Goal: Task Accomplishment & Management: Use online tool/utility

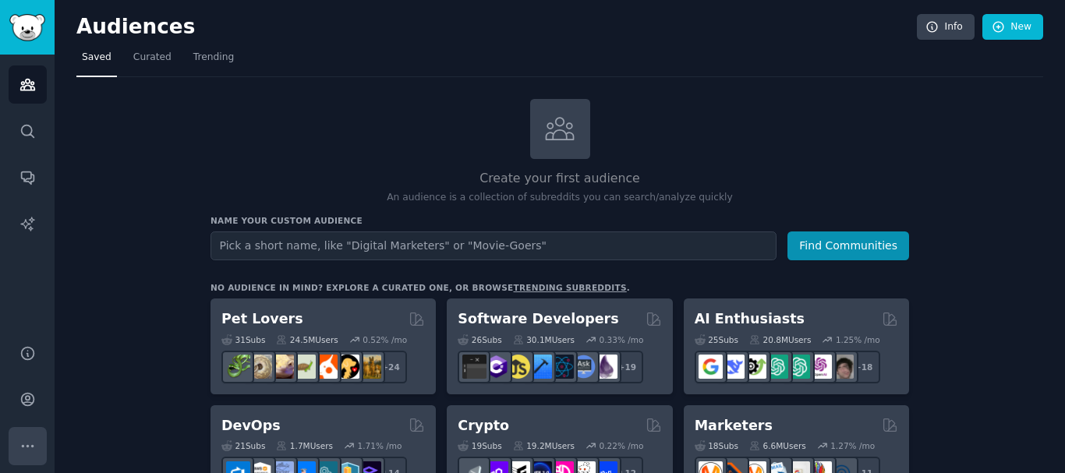
click at [35, 451] on icon "Sidebar" at bounding box center [27, 446] width 16 height 16
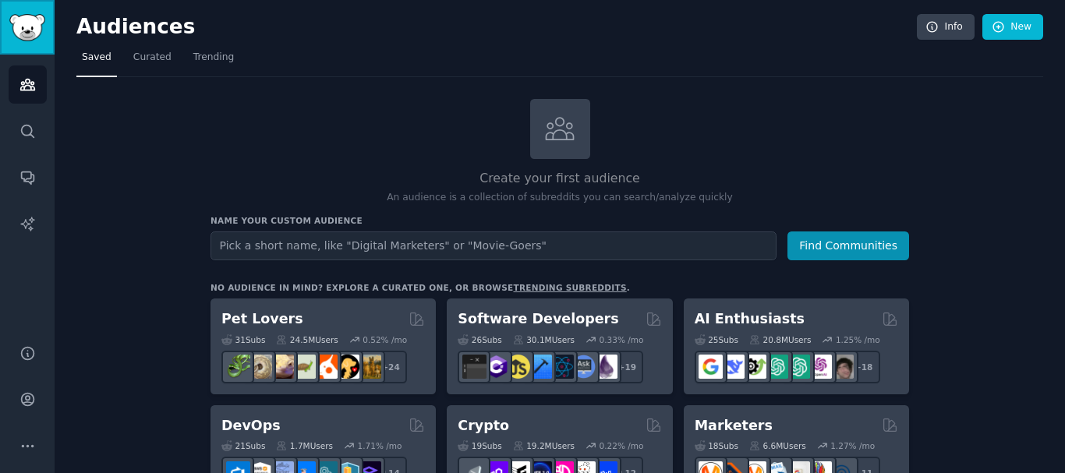
click at [19, 30] on img "Sidebar" at bounding box center [27, 27] width 36 height 27
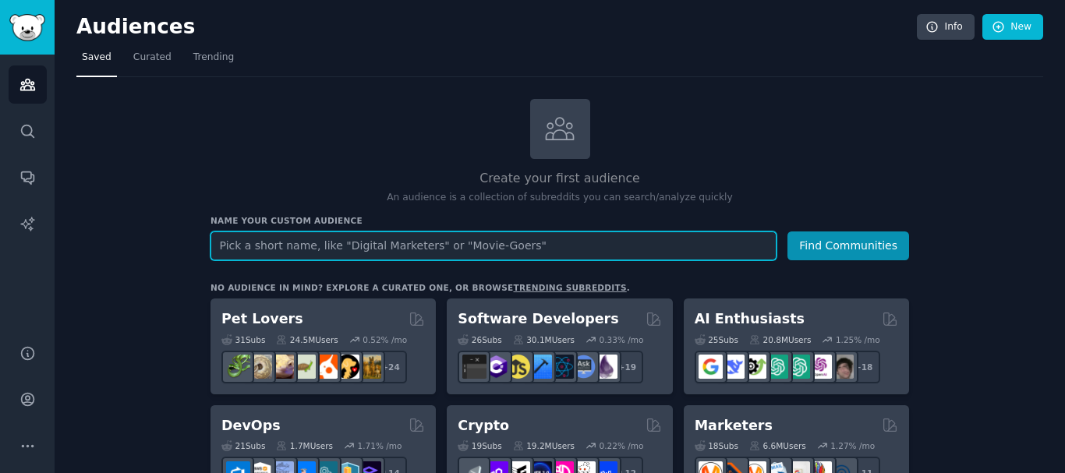
click at [510, 252] on input "text" at bounding box center [493, 245] width 566 height 29
type input "ufc and free style fighting"
click at [787, 231] on button "Find Communities" at bounding box center [848, 245] width 122 height 29
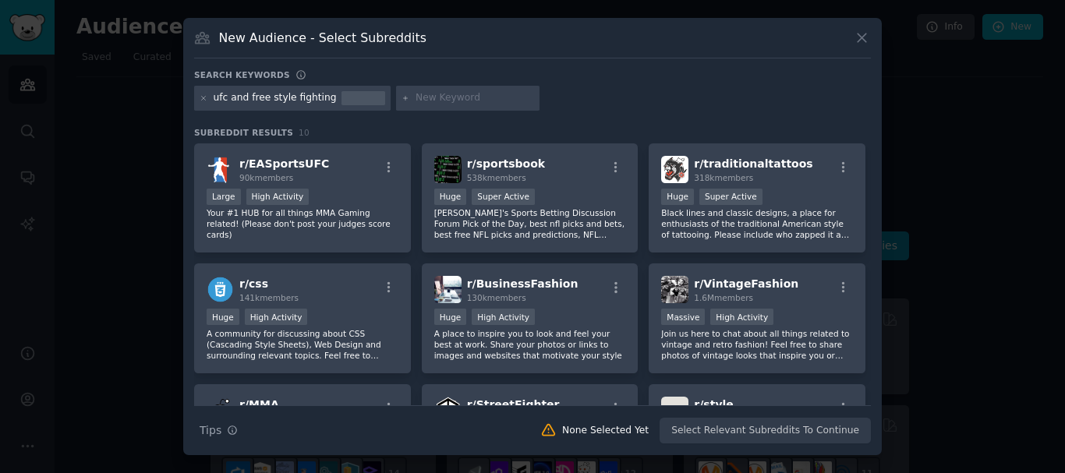
click at [861, 42] on icon at bounding box center [861, 38] width 16 height 16
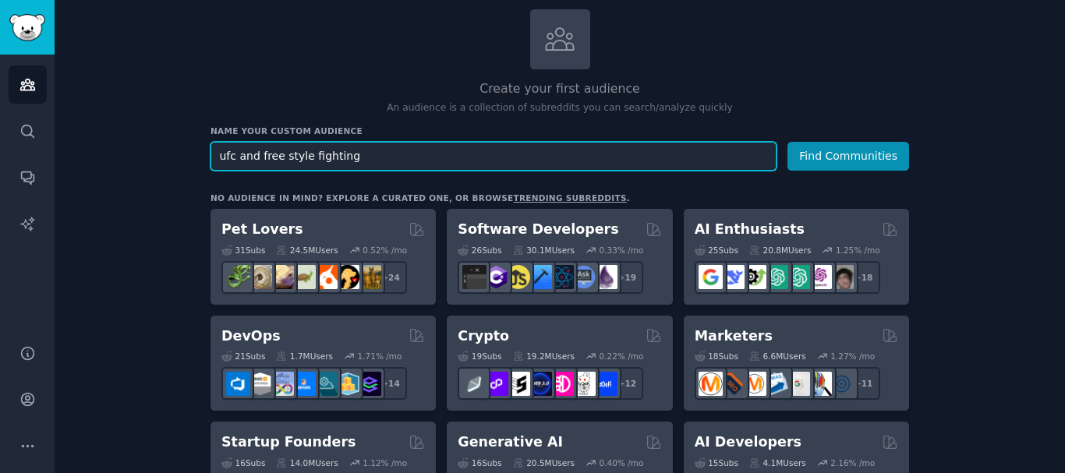
scroll to position [83, 0]
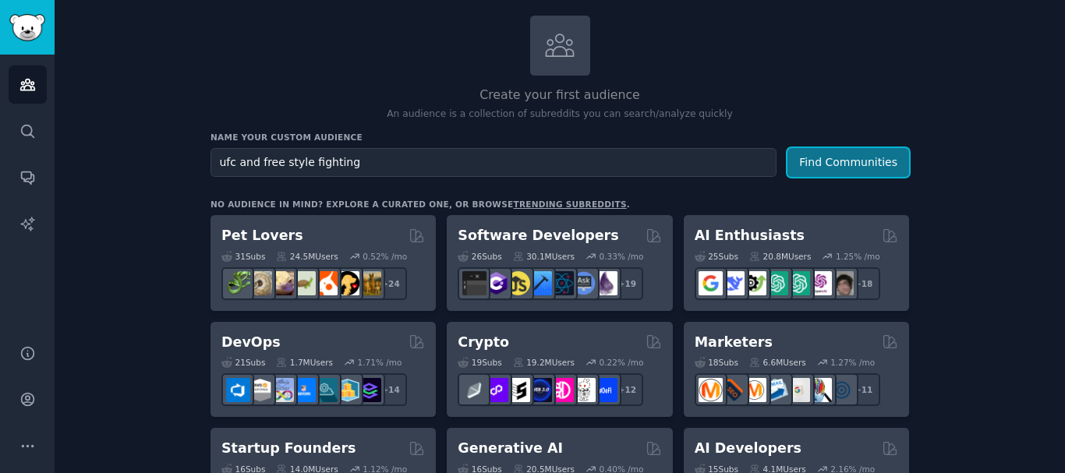
click at [863, 163] on button "Find Communities" at bounding box center [848, 162] width 122 height 29
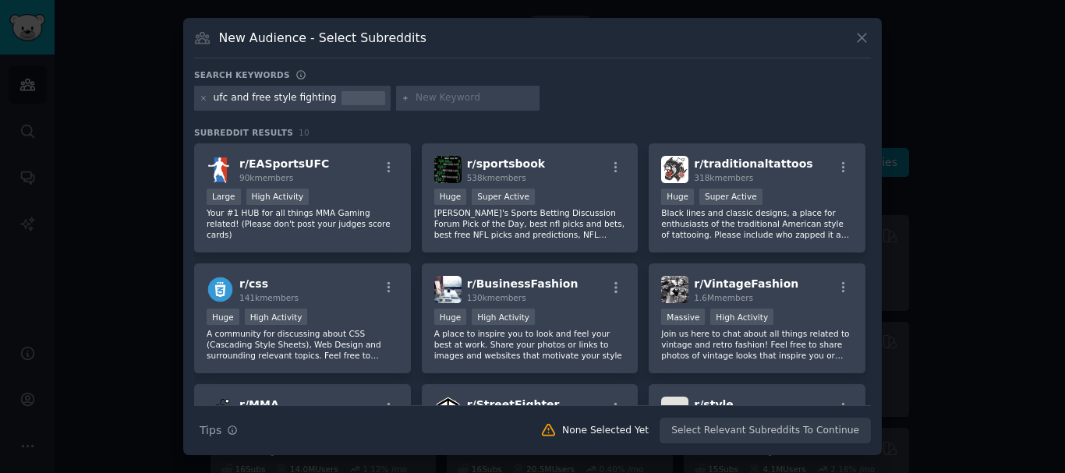
click at [860, 48] on div "New Audience - Select Subreddits" at bounding box center [532, 44] width 676 height 30
click at [870, 40] on button at bounding box center [862, 38] width 18 height 18
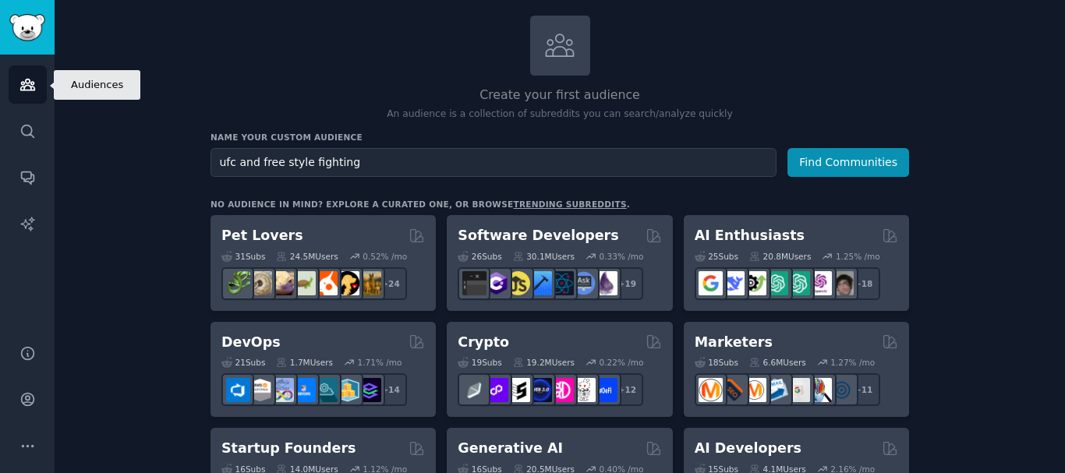
click at [30, 79] on icon "Sidebar" at bounding box center [27, 84] width 16 height 16
click at [26, 38] on img "Sidebar" at bounding box center [27, 27] width 36 height 27
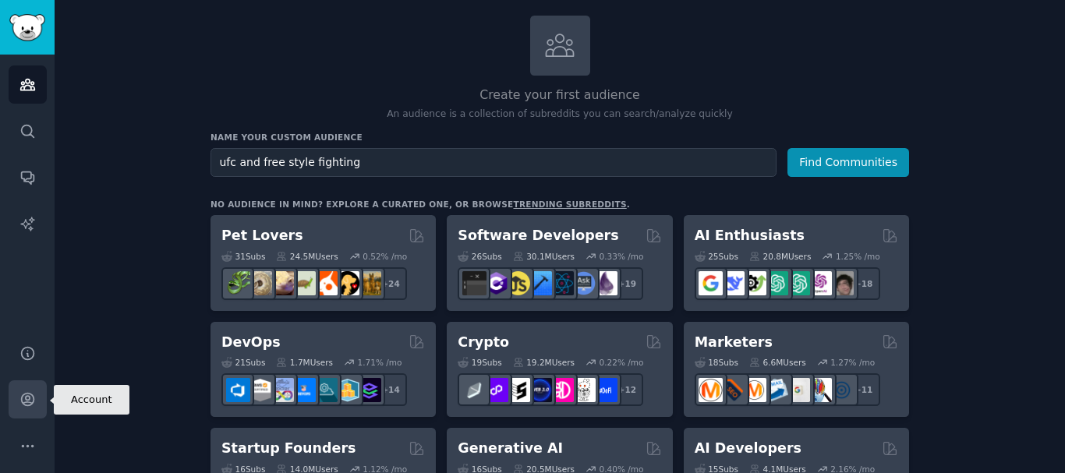
click at [26, 399] on icon "Sidebar" at bounding box center [27, 399] width 16 height 16
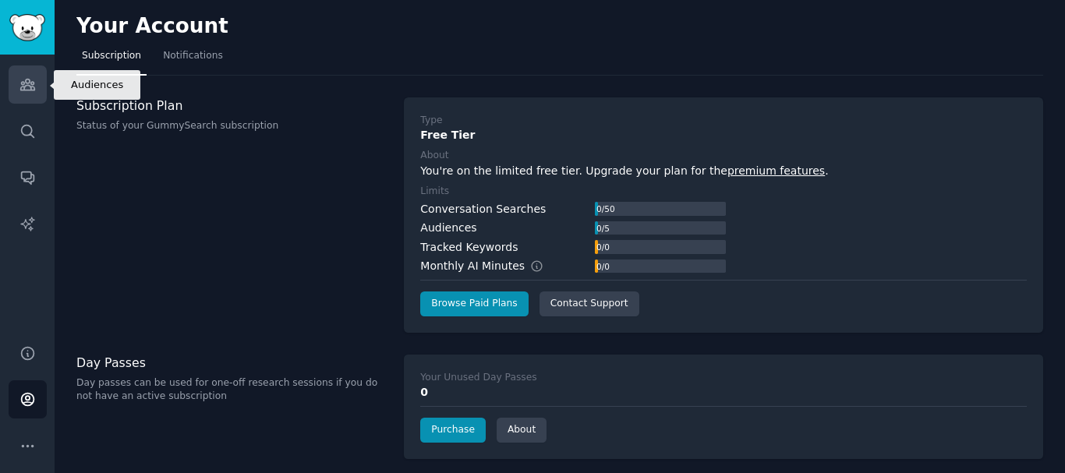
click at [34, 72] on link "Audiences" at bounding box center [28, 84] width 38 height 38
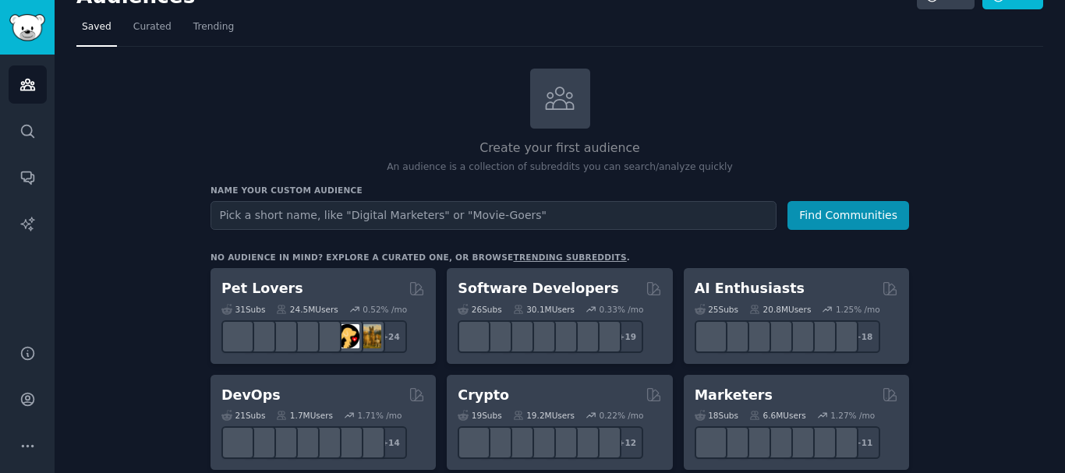
scroll to position [26, 0]
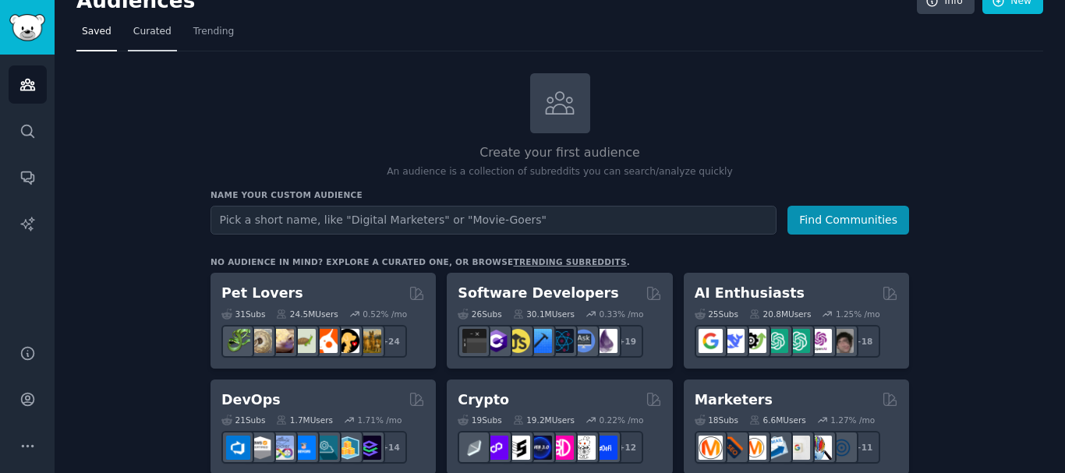
click at [140, 39] on link "Curated" at bounding box center [152, 35] width 49 height 32
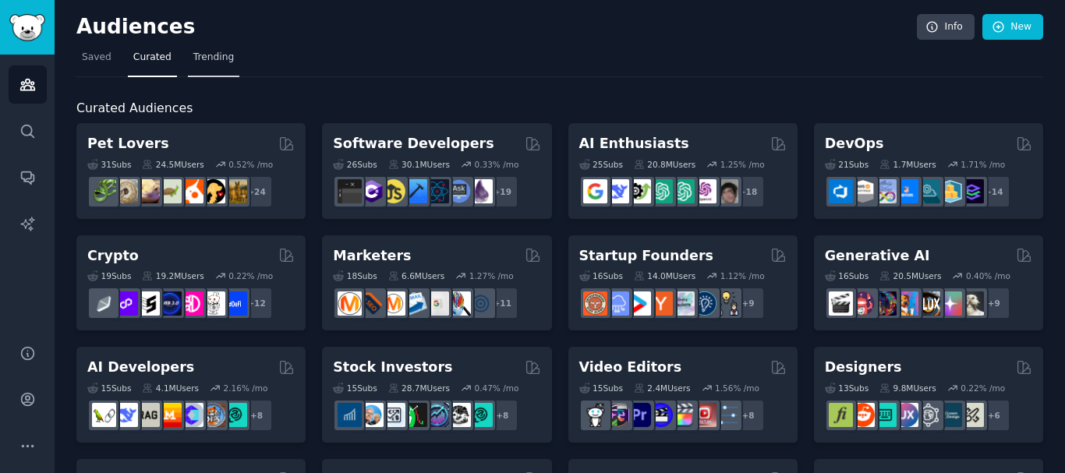
click at [206, 51] on span "Trending" at bounding box center [213, 58] width 41 height 14
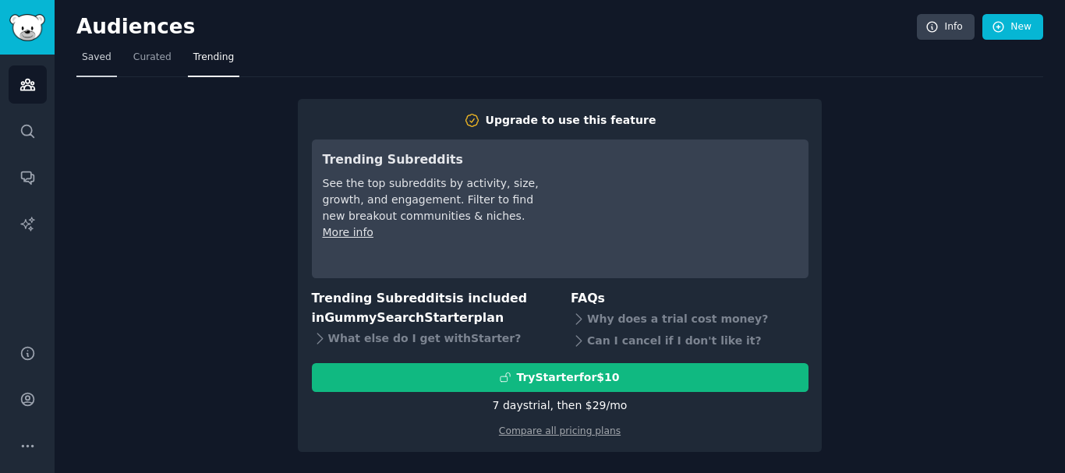
click at [83, 58] on span "Saved" at bounding box center [97, 58] width 30 height 14
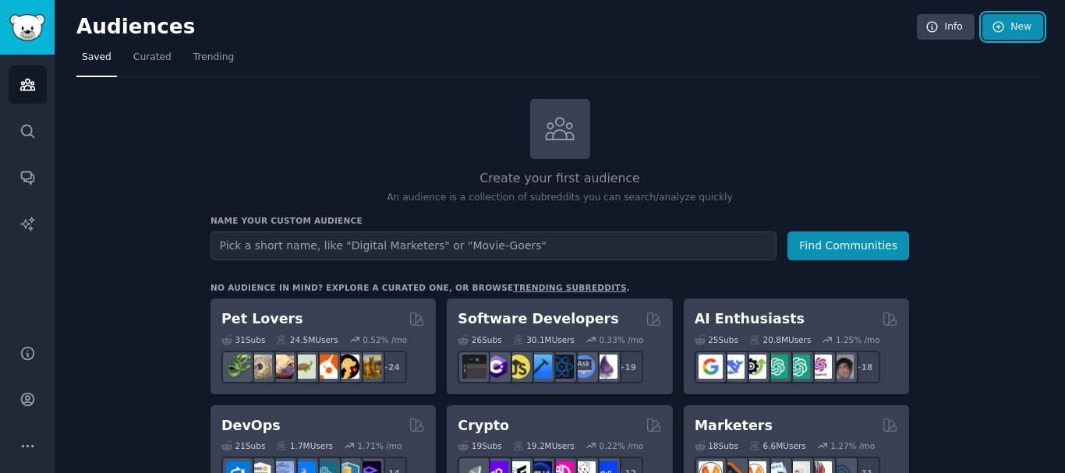
click at [995, 25] on icon at bounding box center [998, 27] width 10 height 10
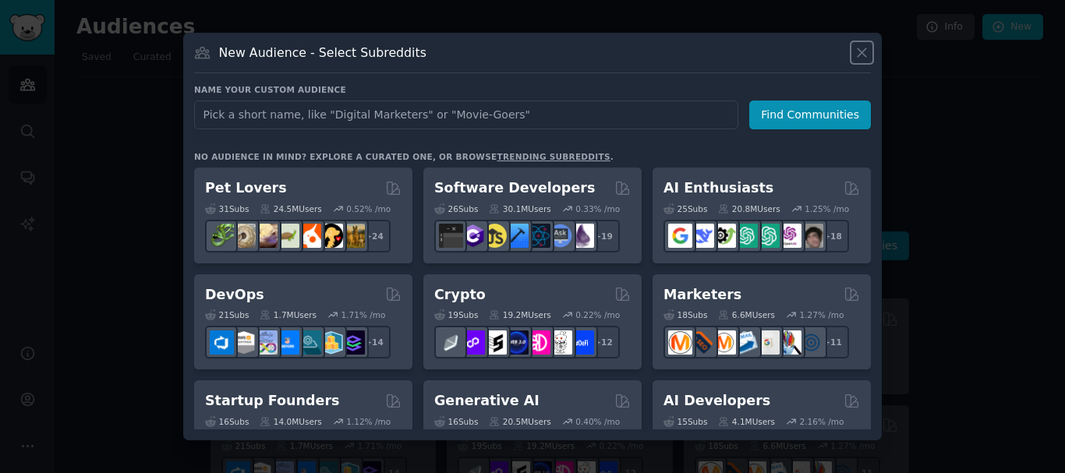
click at [861, 61] on button at bounding box center [862, 53] width 18 height 18
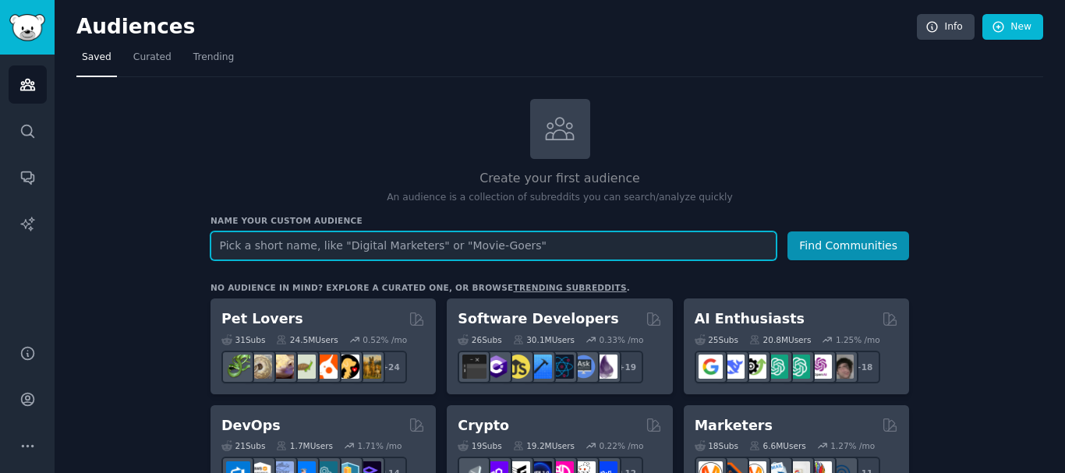
click at [461, 238] on input "text" at bounding box center [493, 245] width 566 height 29
type input "niagara falls"
click at [787, 231] on button "Find Communities" at bounding box center [848, 245] width 122 height 29
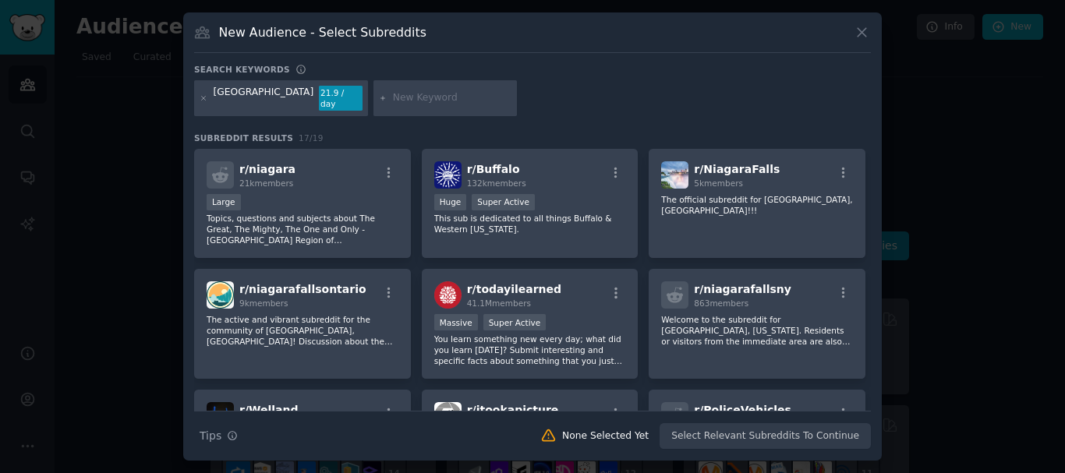
click at [393, 95] on input "text" at bounding box center [452, 98] width 118 height 14
type input "f"
type input "desi food"
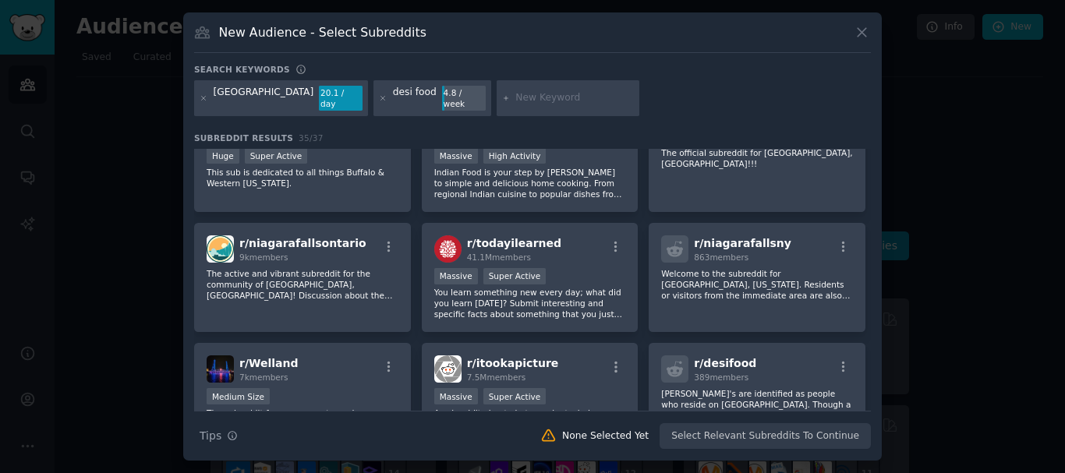
scroll to position [197, 0]
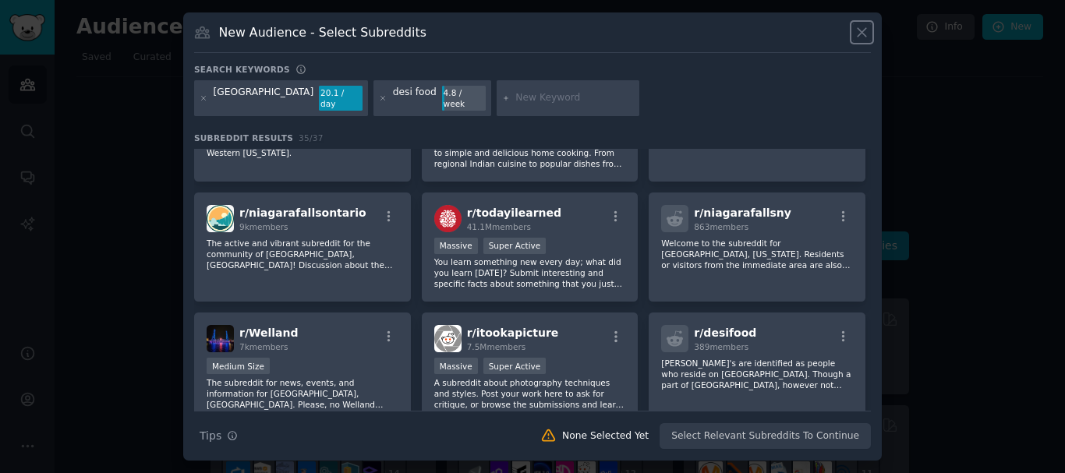
click at [862, 37] on icon at bounding box center [861, 33] width 9 height 9
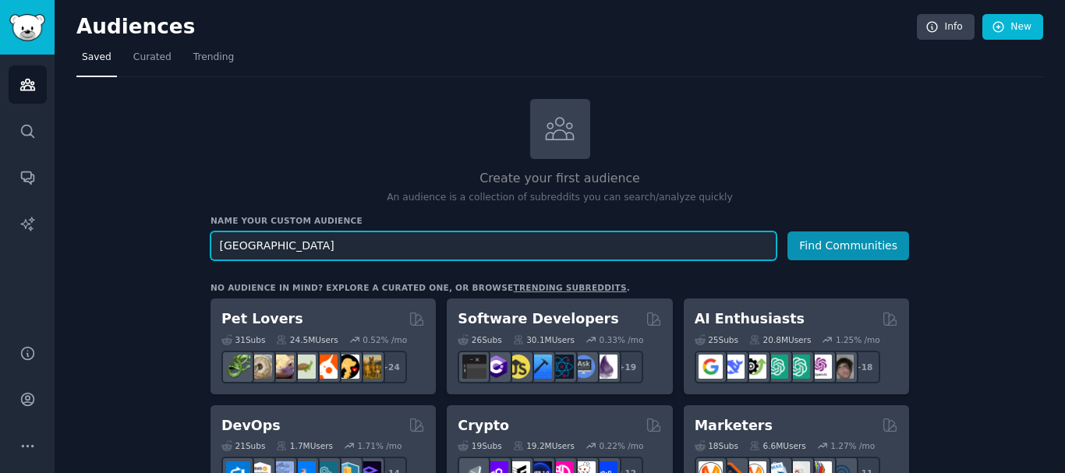
drag, startPoint x: 377, startPoint y: 251, endPoint x: 124, endPoint y: 264, distance: 253.6
type input "telemedicine"
click at [787, 231] on button "Find Communities" at bounding box center [848, 245] width 122 height 29
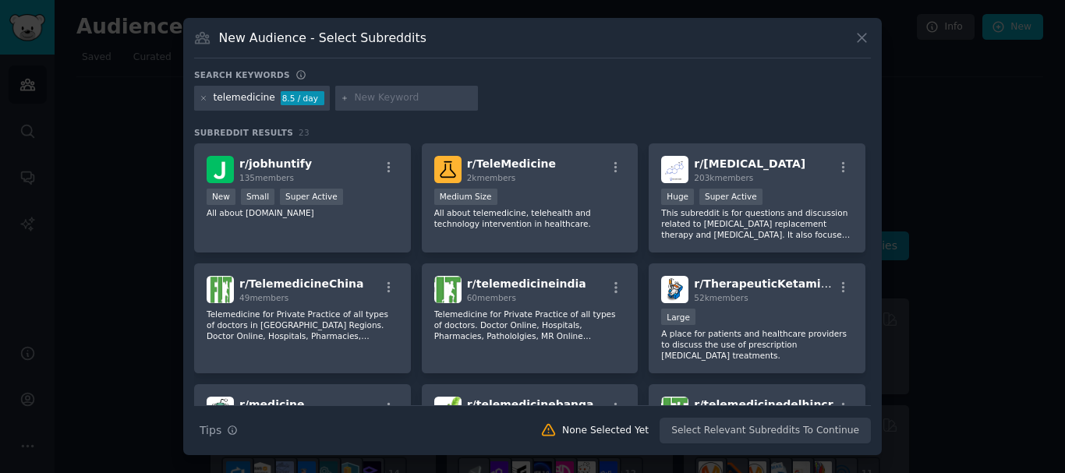
click at [267, 96] on div "telemedicine" at bounding box center [245, 98] width 62 height 14
click at [269, 101] on div "telemedicine 8.5 / day" at bounding box center [262, 98] width 136 height 25
click at [377, 105] on div at bounding box center [406, 98] width 143 height 25
click at [404, 93] on input "text" at bounding box center [413, 98] width 118 height 14
click at [207, 97] on icon at bounding box center [204, 98] width 9 height 9
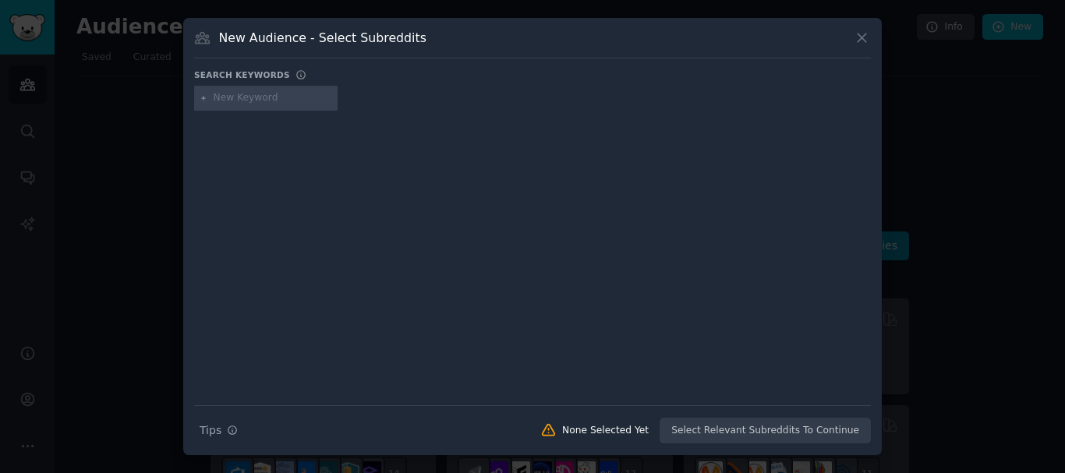
click at [258, 100] on input "text" at bounding box center [273, 98] width 118 height 14
type input "telehealth"
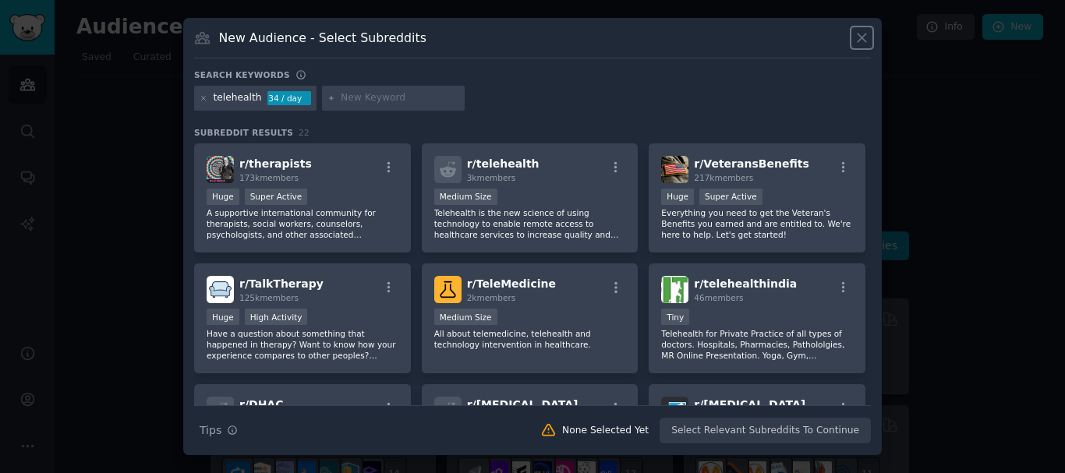
click at [870, 41] on button at bounding box center [862, 38] width 18 height 18
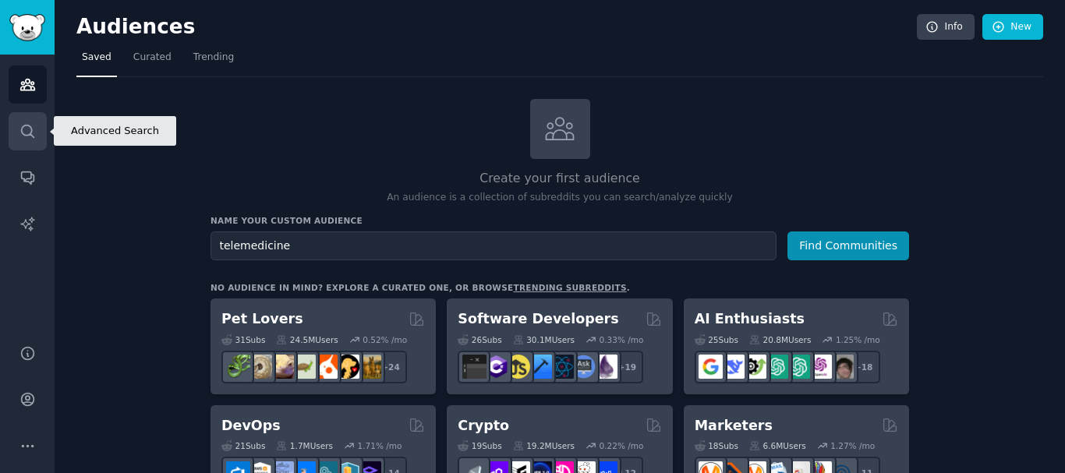
click at [41, 143] on link "Search" at bounding box center [28, 131] width 38 height 38
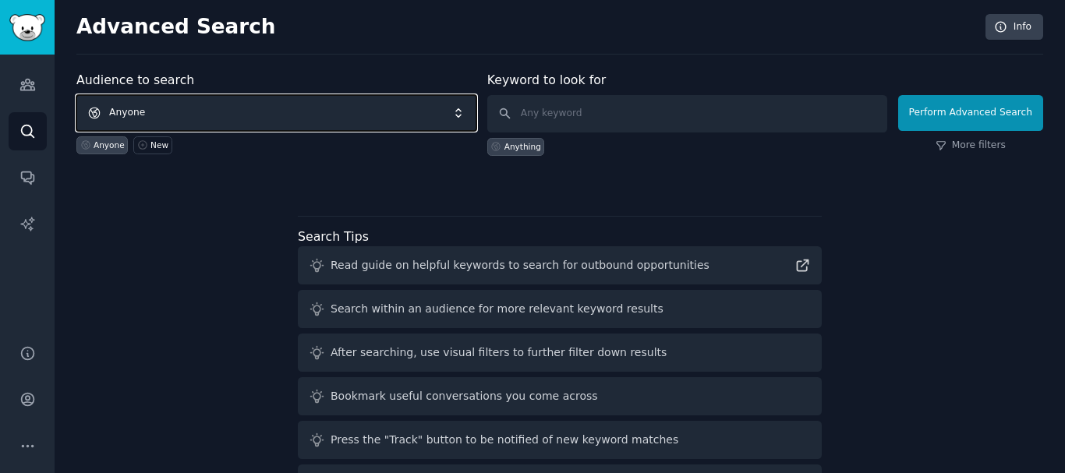
click at [402, 115] on span "Anyone" at bounding box center [276, 113] width 400 height 36
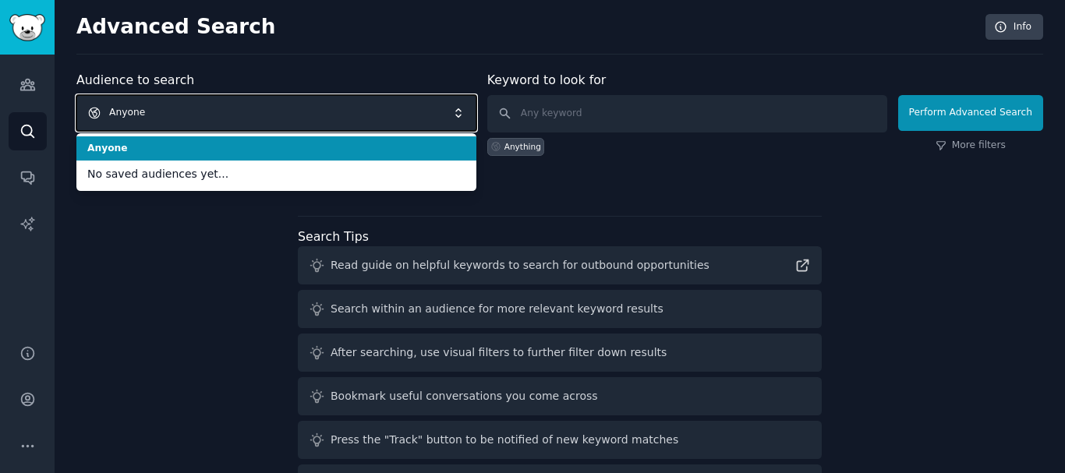
click at [402, 115] on span "Anyone" at bounding box center [276, 113] width 400 height 36
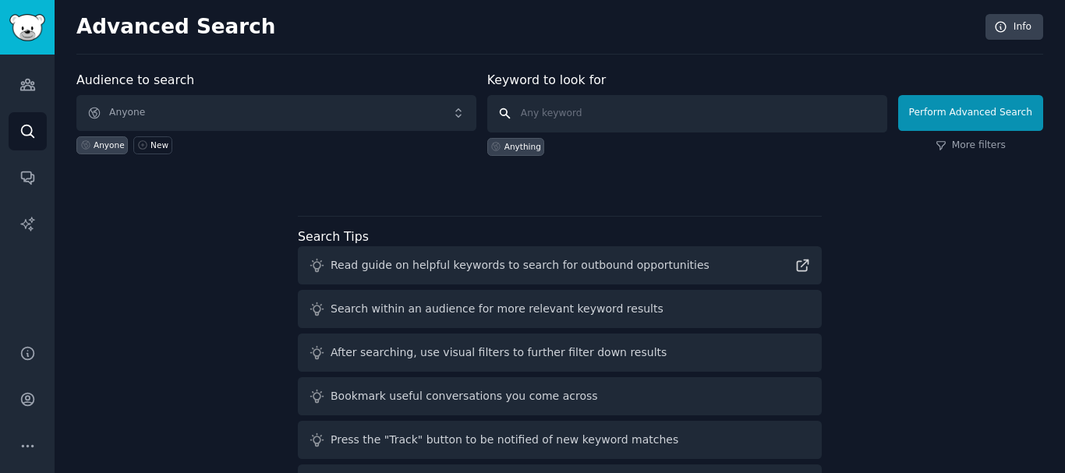
click at [832, 118] on input "text" at bounding box center [687, 113] width 400 height 37
click at [976, 149] on link "More filters" at bounding box center [970, 146] width 70 height 14
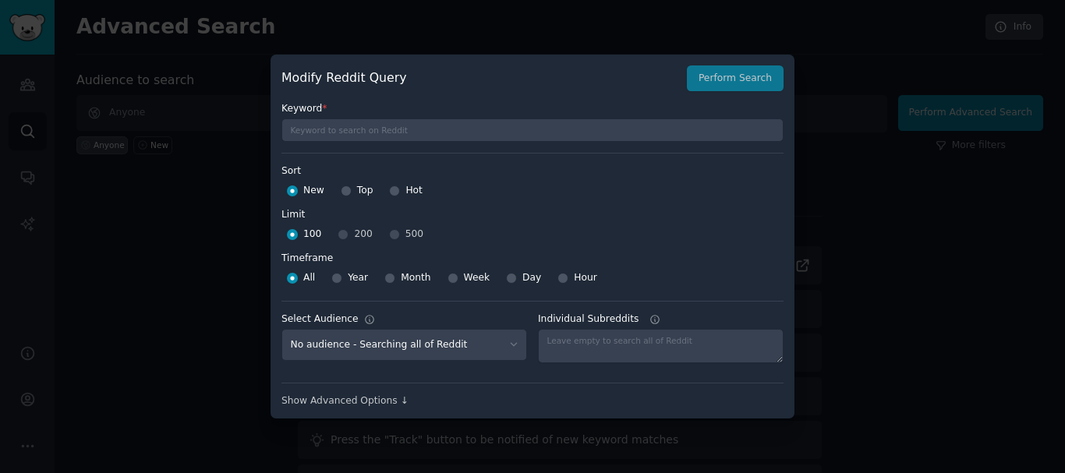
click at [846, 160] on div at bounding box center [532, 236] width 1065 height 473
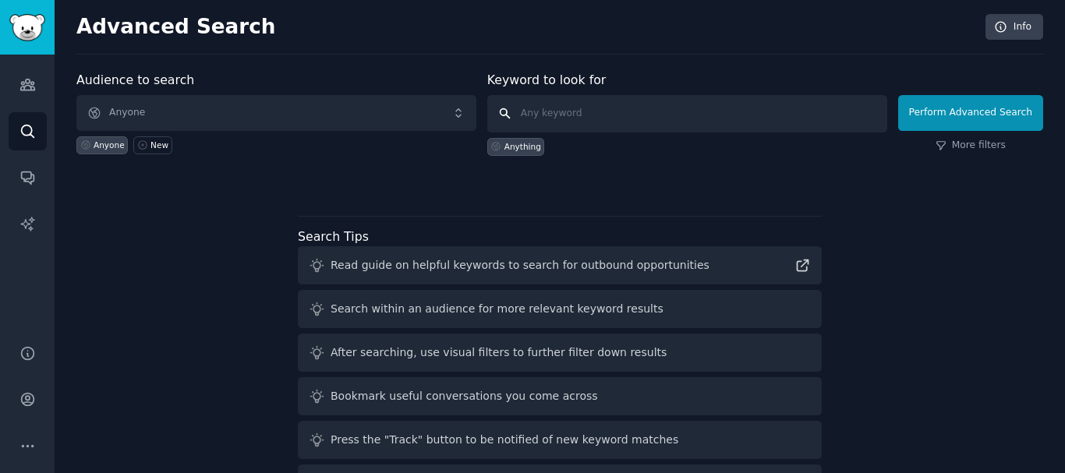
click at [586, 113] on input "text" at bounding box center [687, 113] width 400 height 37
type input "online doctors"
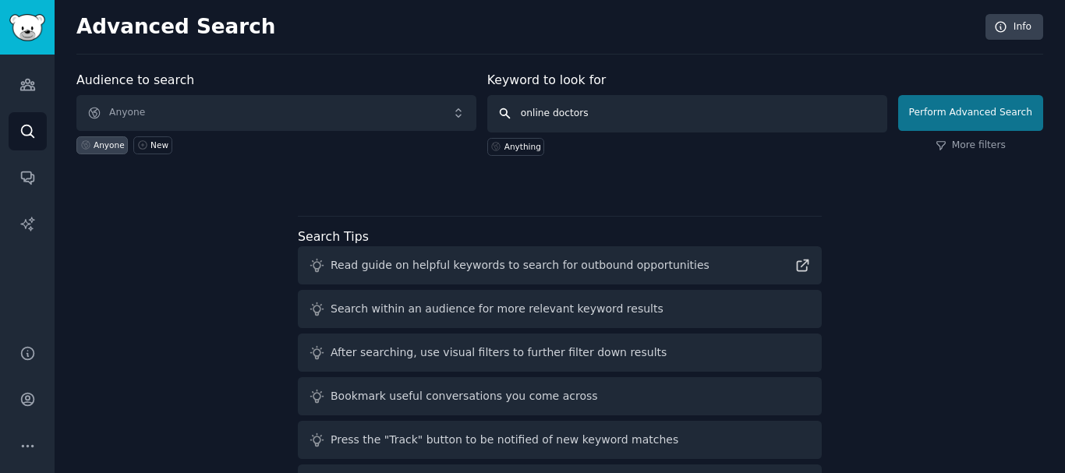
click button "Perform Advanced Search" at bounding box center [970, 113] width 145 height 36
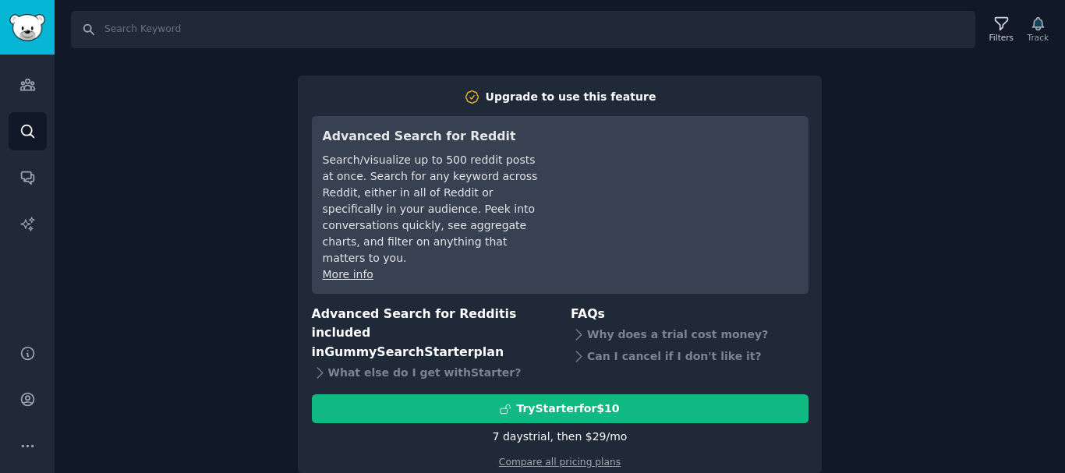
click at [1031, 272] on div "Search Filters Track Upgrade to use this feature Advanced Search for Reddit Sea…" at bounding box center [560, 236] width 1010 height 473
click at [1023, 125] on div "Search Filters Track Upgrade to use this feature Advanced Search for Reddit Sea…" at bounding box center [560, 236] width 1010 height 473
click at [6, 221] on div "Audiences Search Conversations AI Reports" at bounding box center [27, 190] width 55 height 271
click at [19, 197] on div "Audiences Search Conversations AI Reports" at bounding box center [27, 190] width 55 height 271
click at [27, 181] on icon "Sidebar" at bounding box center [27, 178] width 12 height 12
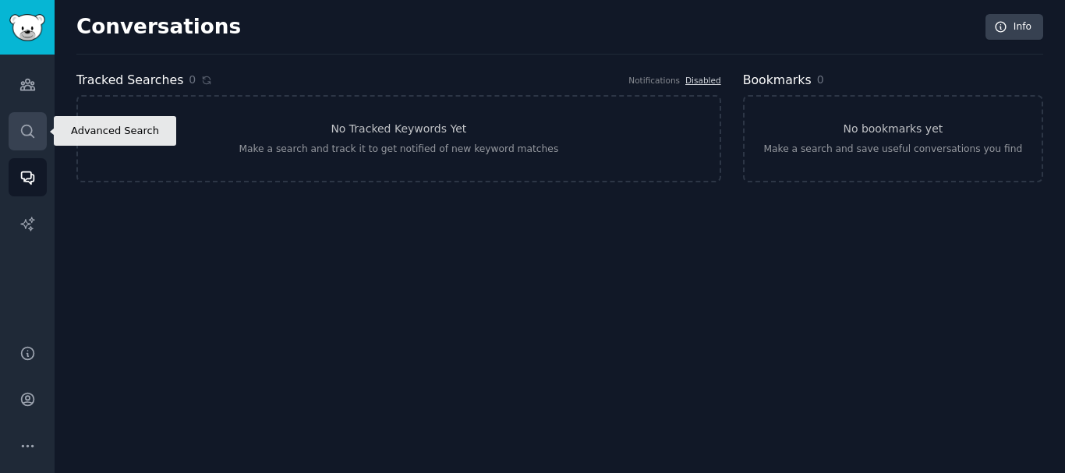
click at [26, 125] on icon "Sidebar" at bounding box center [27, 131] width 12 height 12
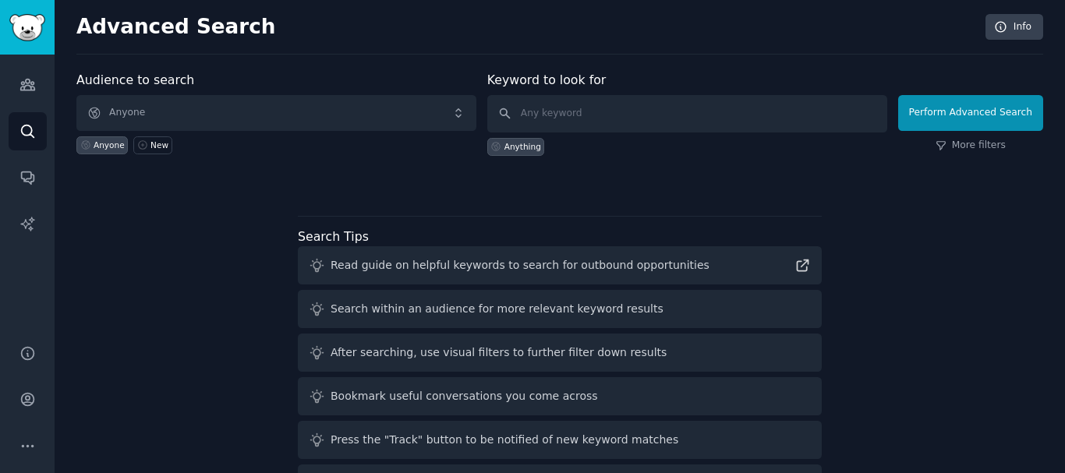
click at [521, 154] on div "Anything" at bounding box center [516, 147] width 58 height 18
click at [515, 142] on div "Anything" at bounding box center [522, 146] width 37 height 11
click at [968, 104] on button "Perform Advanced Search" at bounding box center [970, 113] width 145 height 36
click at [962, 150] on link "More filters" at bounding box center [970, 146] width 70 height 14
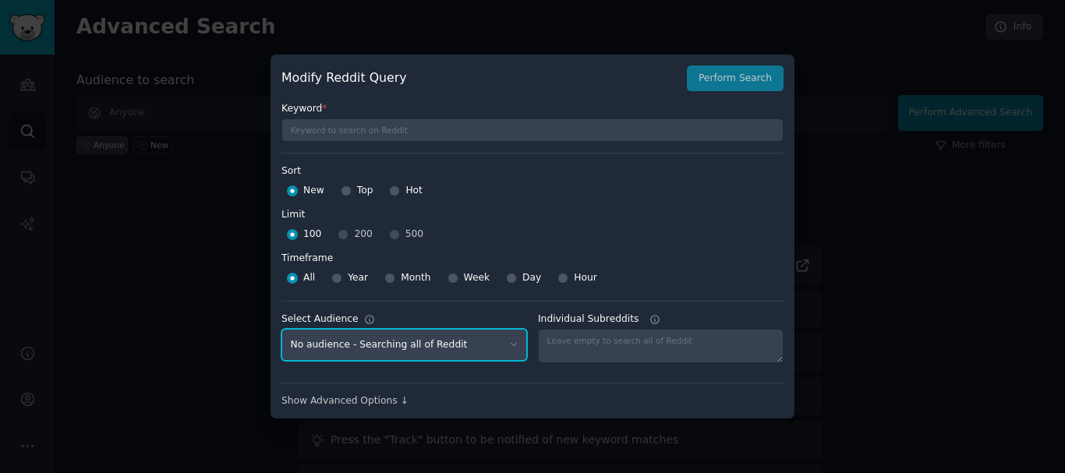
click at [449, 344] on select "No audience - Searching all of Reddit" at bounding box center [403, 345] width 245 height 32
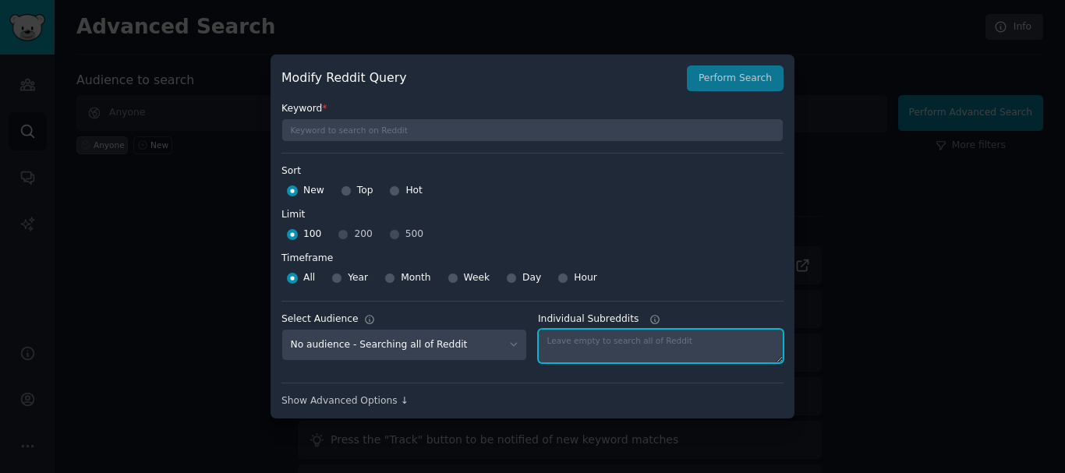
click at [638, 338] on textarea "Individual Subreddits" at bounding box center [660, 346] width 245 height 34
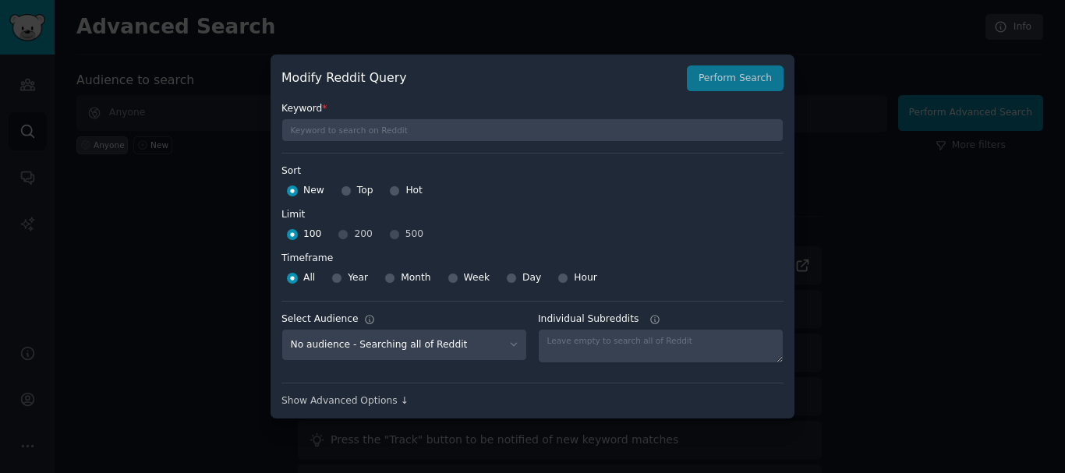
click at [651, 320] on icon at bounding box center [655, 320] width 9 height 9
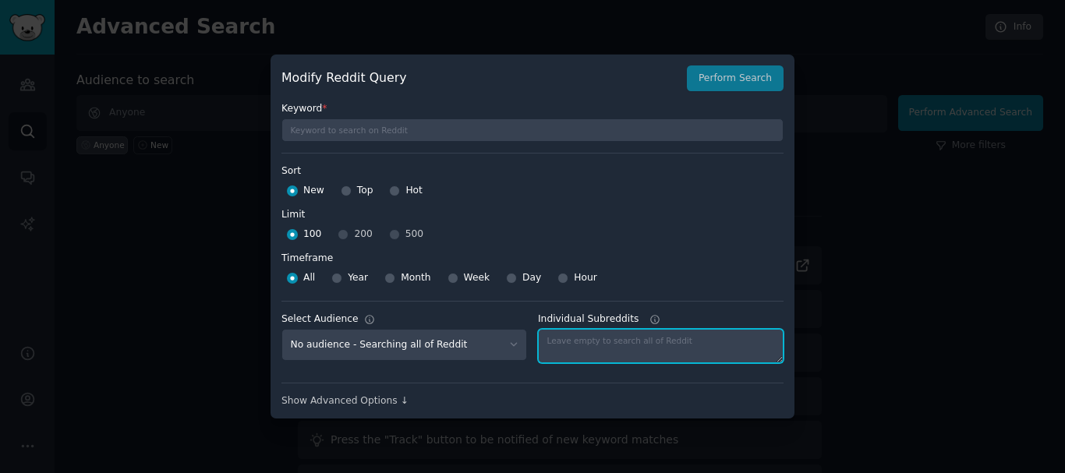
click at [646, 329] on textarea "Individual Subreddits" at bounding box center [660, 346] width 245 height 34
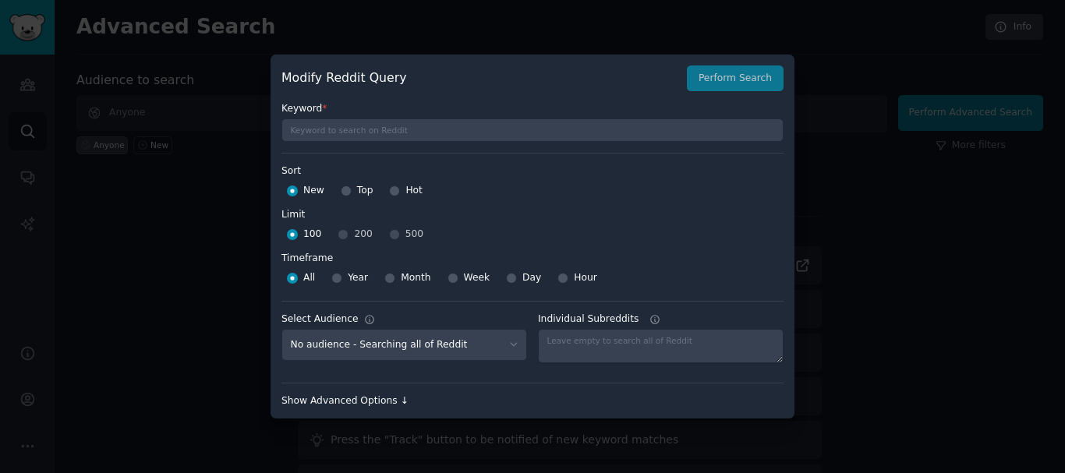
click at [336, 404] on div "Show Advanced Options ↓" at bounding box center [532, 401] width 502 height 14
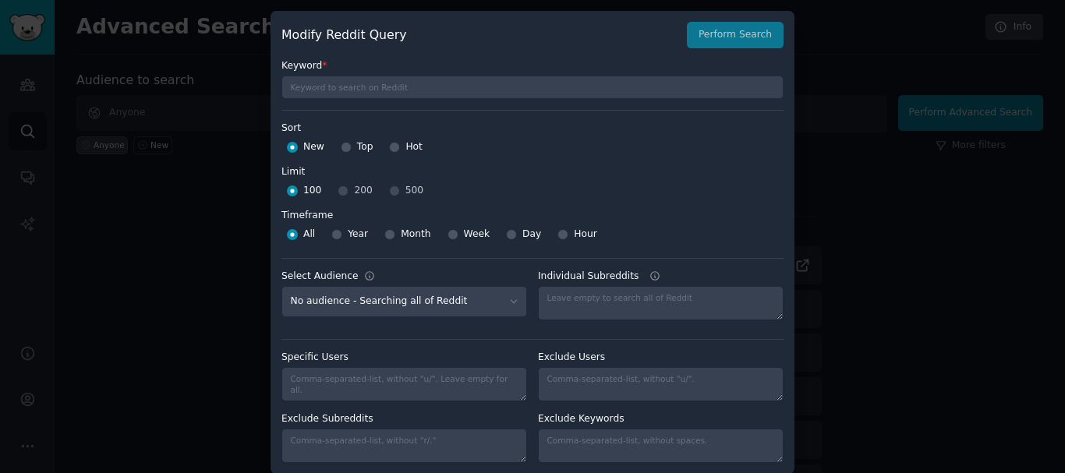
scroll to position [12, 0]
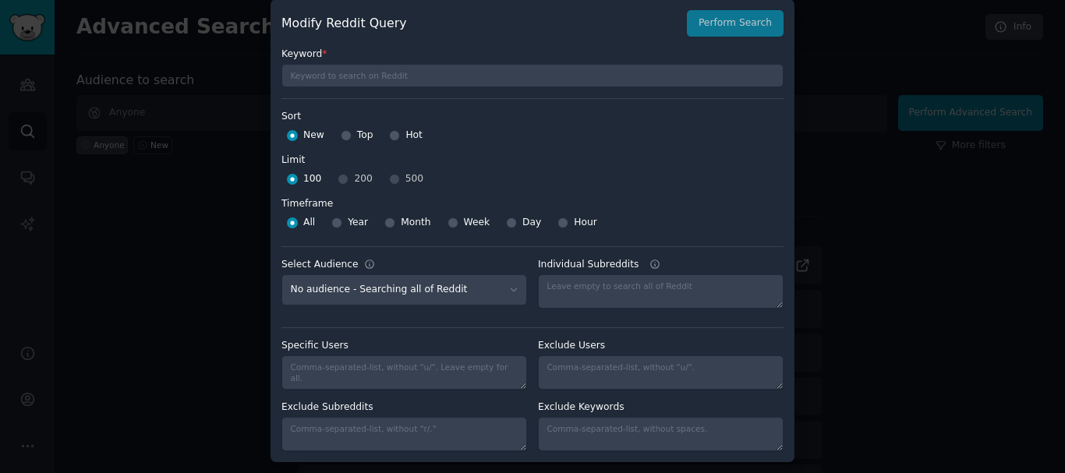
click at [891, 218] on div at bounding box center [532, 236] width 1065 height 473
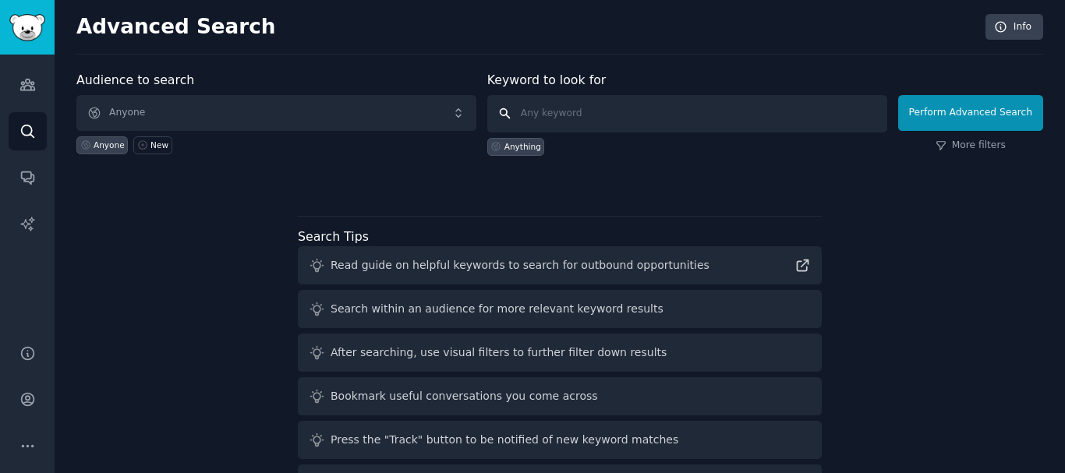
click at [729, 110] on input "text" at bounding box center [687, 113] width 400 height 37
type input "online doctors"
click button "Perform Advanced Search" at bounding box center [970, 113] width 145 height 36
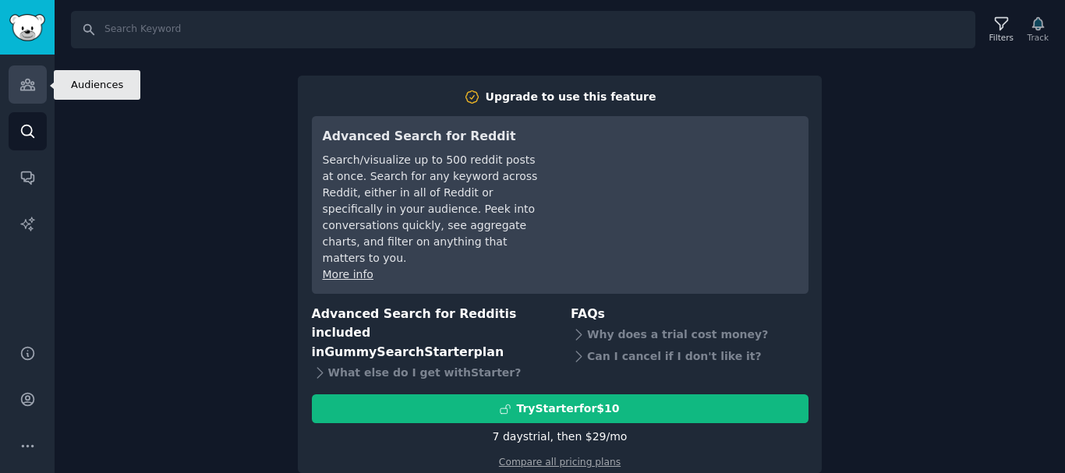
click at [41, 78] on link "Audiences" at bounding box center [28, 84] width 38 height 38
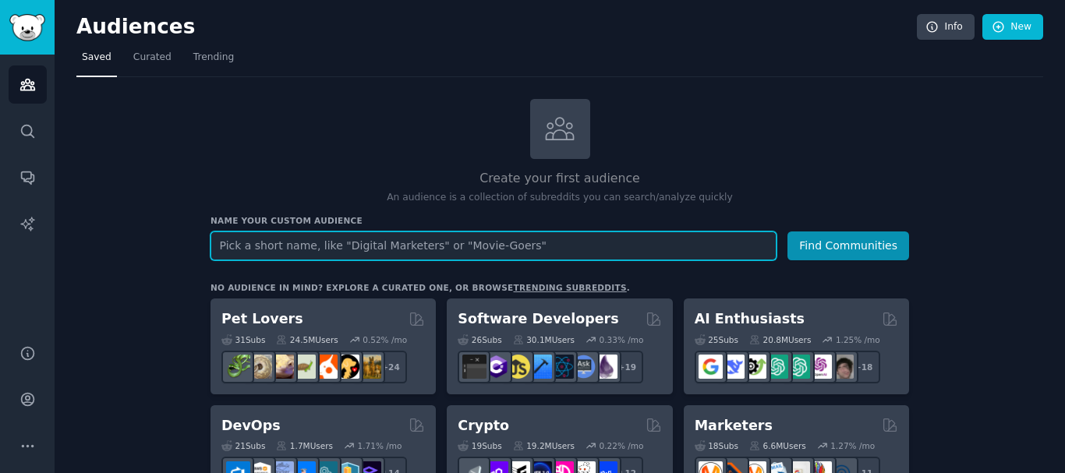
scroll to position [21, 0]
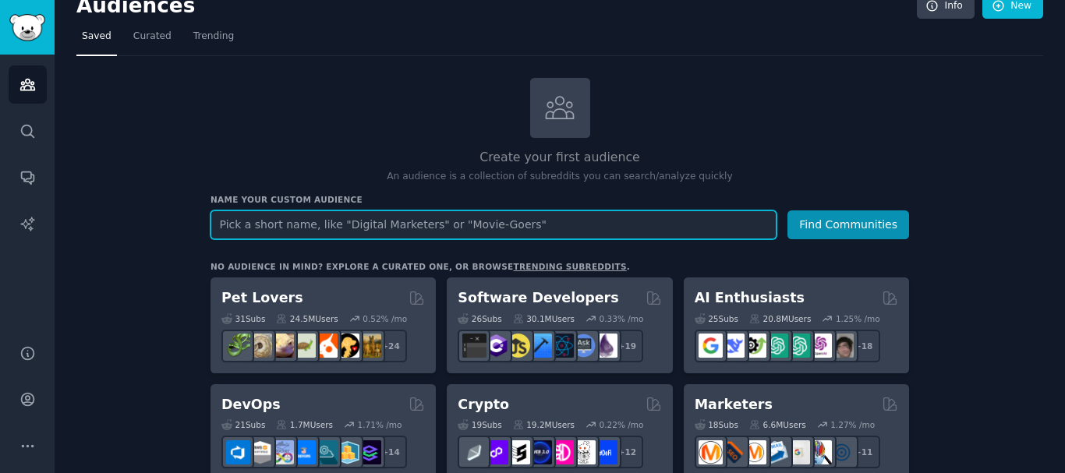
click at [410, 227] on input "text" at bounding box center [493, 224] width 566 height 29
type input "online doctors"
click at [787, 210] on button "Find Communities" at bounding box center [848, 224] width 122 height 29
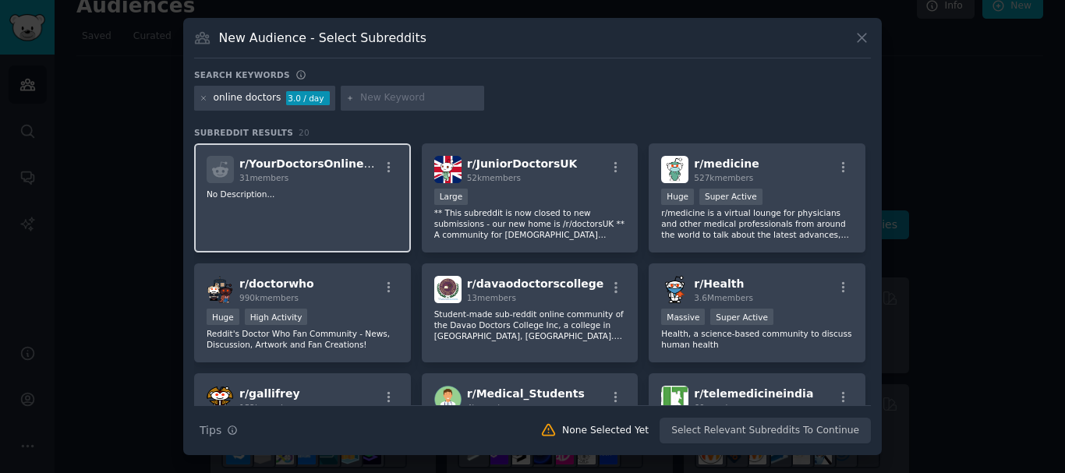
click at [303, 167] on span "r/ YourDoctorsOnlineScam" at bounding box center [317, 163] width 157 height 12
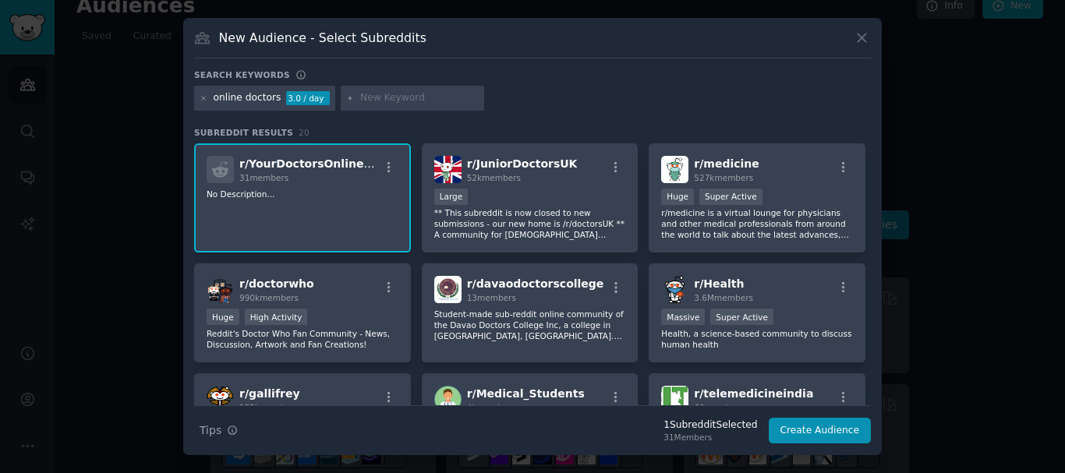
click at [305, 160] on span "r/ YourDoctorsOnlineScam" at bounding box center [317, 163] width 157 height 12
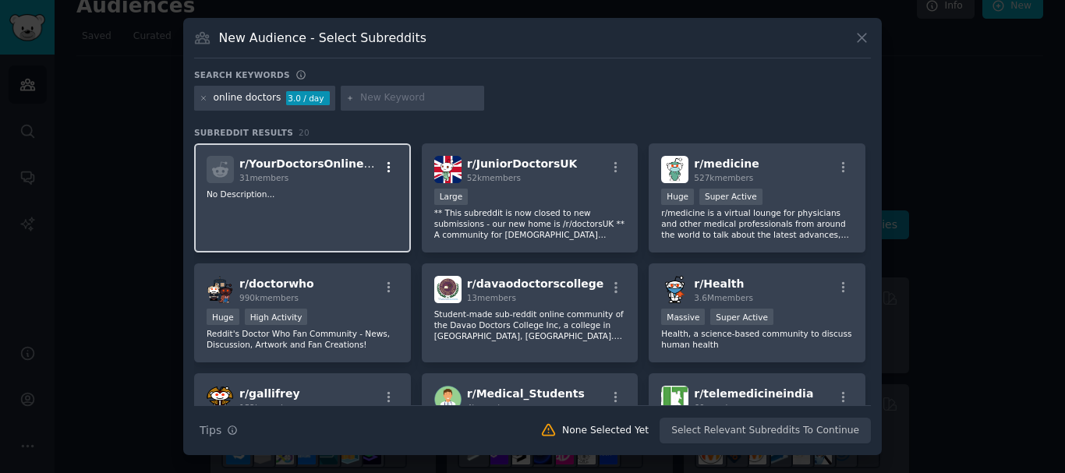
click at [385, 172] on icon "button" at bounding box center [389, 168] width 14 height 14
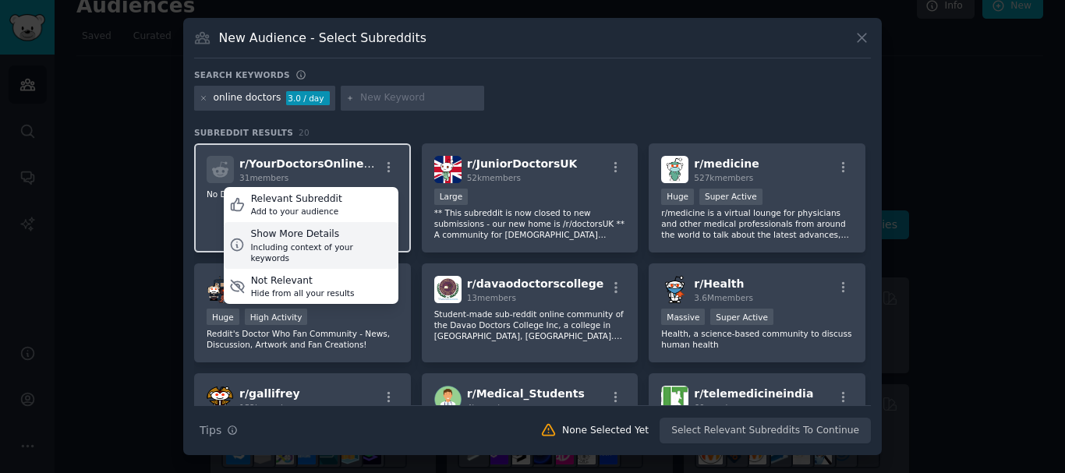
click at [304, 236] on div "Show More Details" at bounding box center [321, 235] width 142 height 14
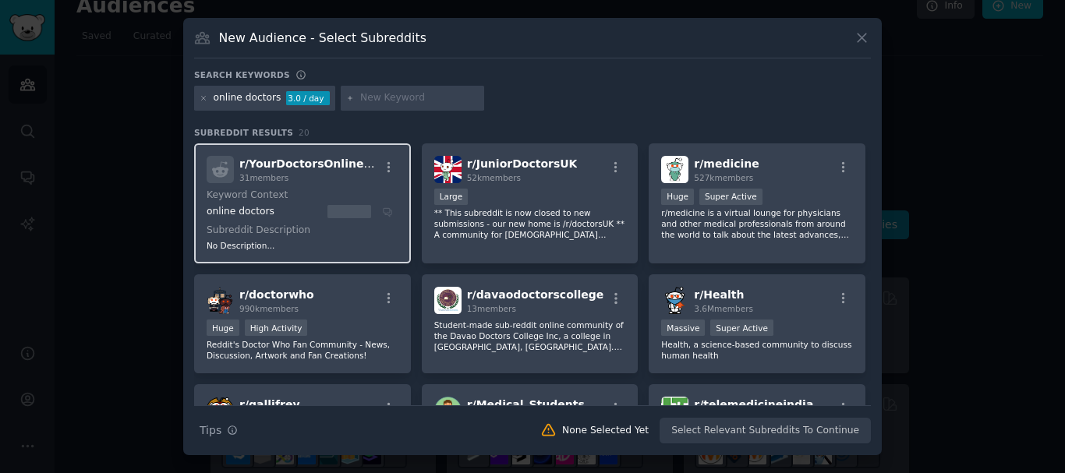
click at [306, 187] on div "r/ YourDoctorsOnlineScam 31 members Keyword Context online doctors Subreddit De…" at bounding box center [302, 203] width 217 height 121
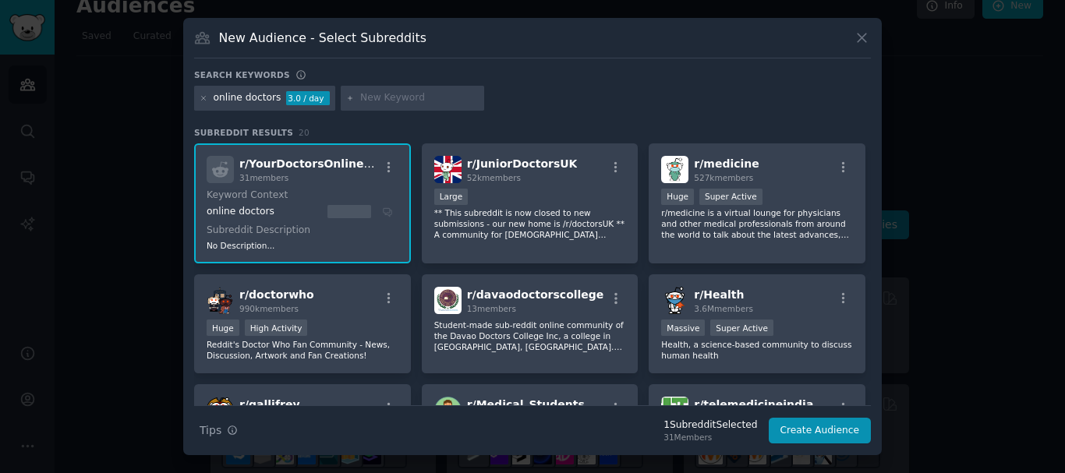
click at [384, 159] on div "r/ YourDoctorsOnlineScam 31 members" at bounding box center [303, 169] width 192 height 27
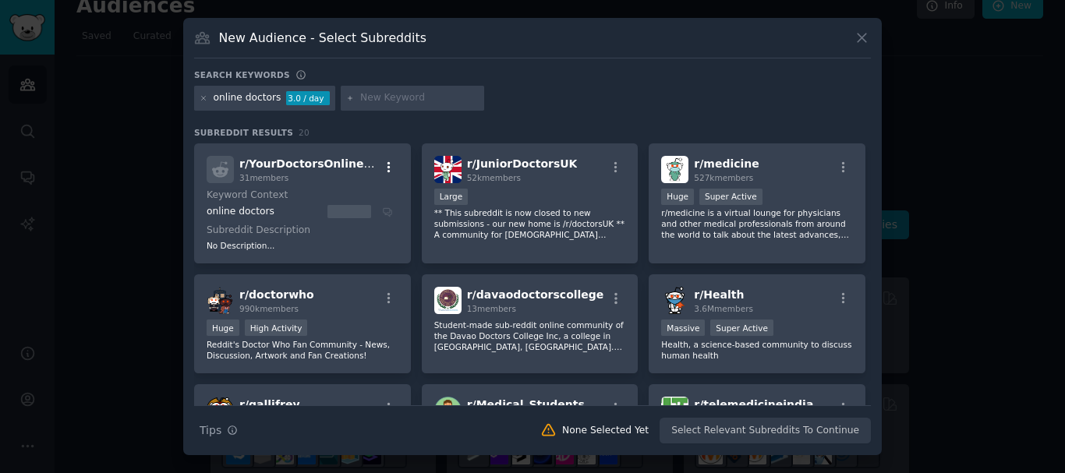
click at [389, 164] on icon "button" at bounding box center [389, 168] width 14 height 14
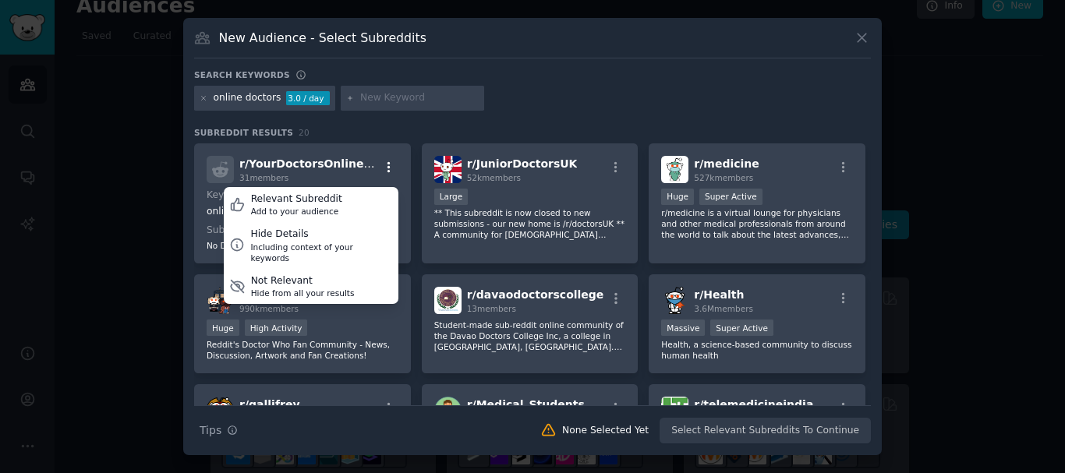
click at [389, 164] on icon "button" at bounding box center [389, 168] width 14 height 14
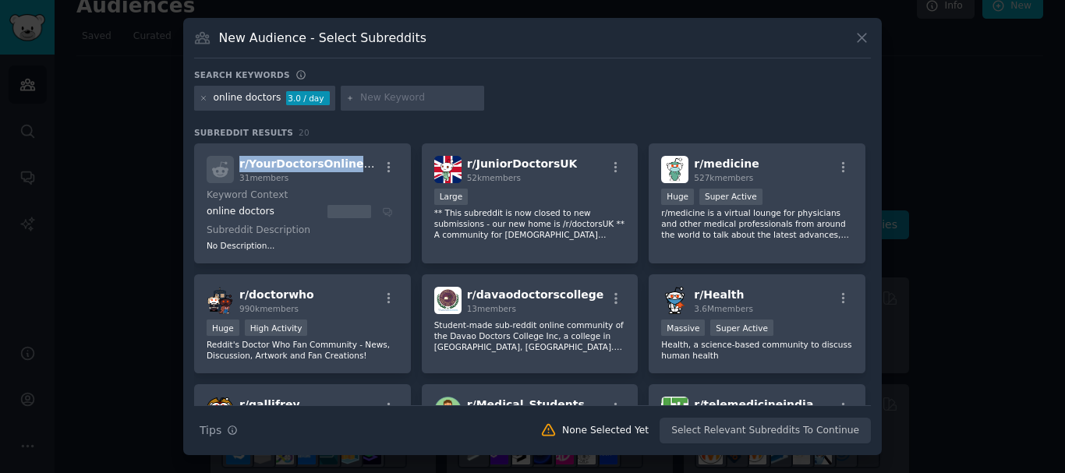
drag, startPoint x: 233, startPoint y: 162, endPoint x: 366, endPoint y: 161, distance: 133.3
click at [366, 161] on div "r/ YourDoctorsOnlineScam 31 members" at bounding box center [303, 169] width 192 height 27
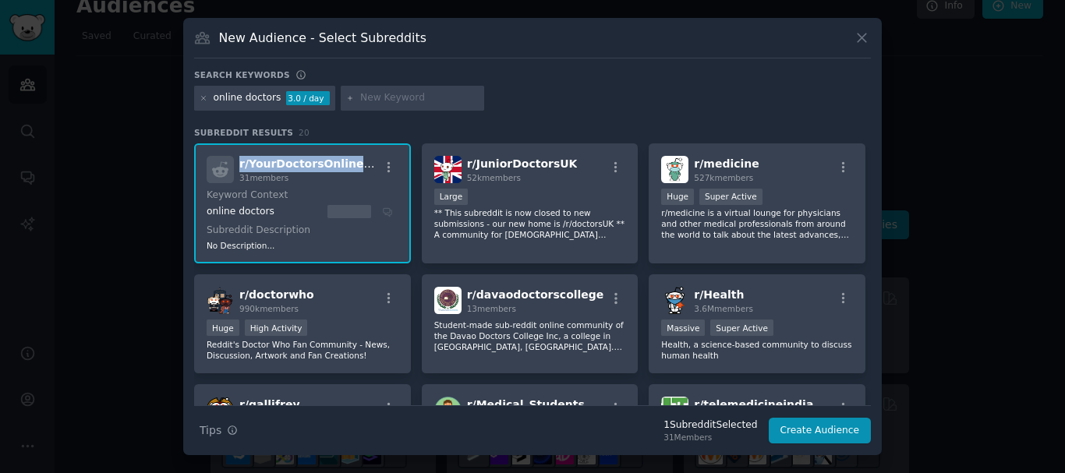
copy span "r/ YourDoctorsOnlineScam"
click at [619, 84] on div "Search keywords" at bounding box center [532, 77] width 676 height 16
click at [867, 34] on icon at bounding box center [861, 38] width 16 height 16
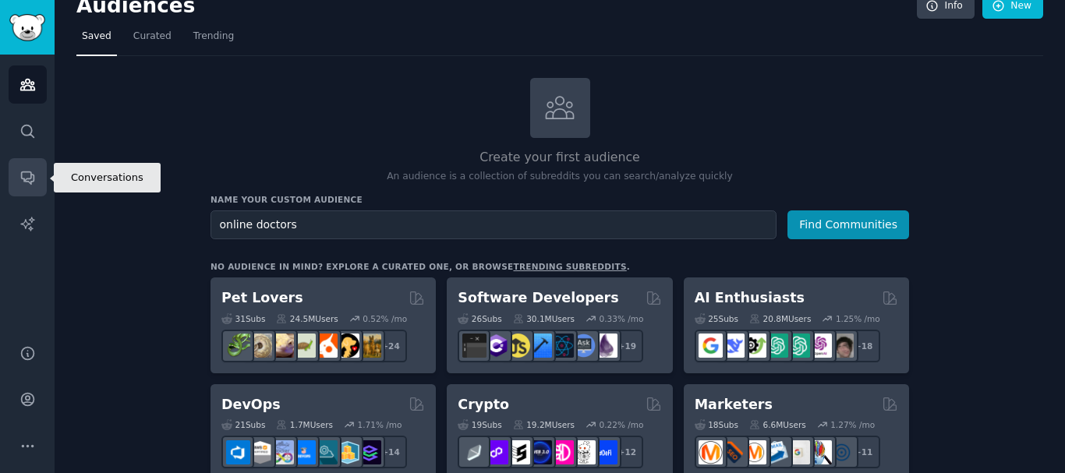
click at [32, 190] on link "Conversations" at bounding box center [28, 177] width 38 height 38
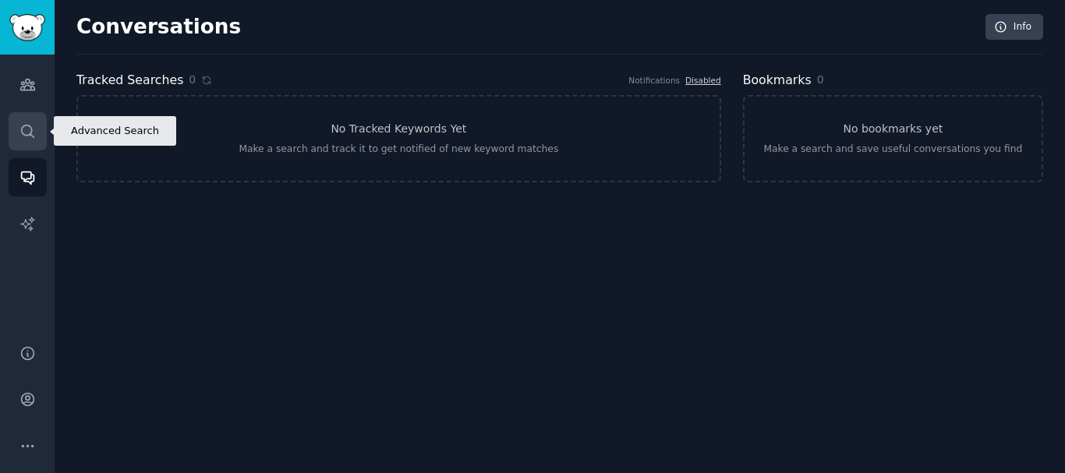
click at [34, 142] on link "Search" at bounding box center [28, 131] width 38 height 38
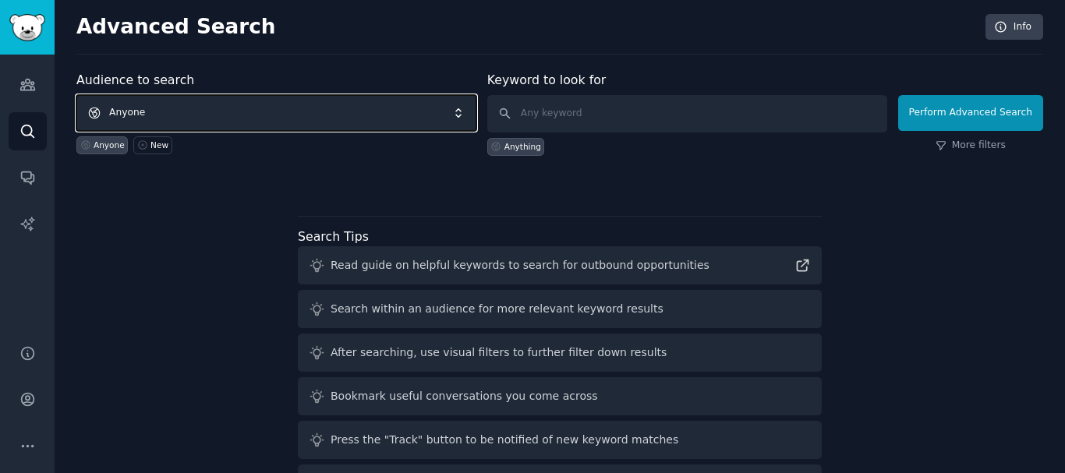
click at [182, 106] on span "Anyone" at bounding box center [276, 113] width 400 height 36
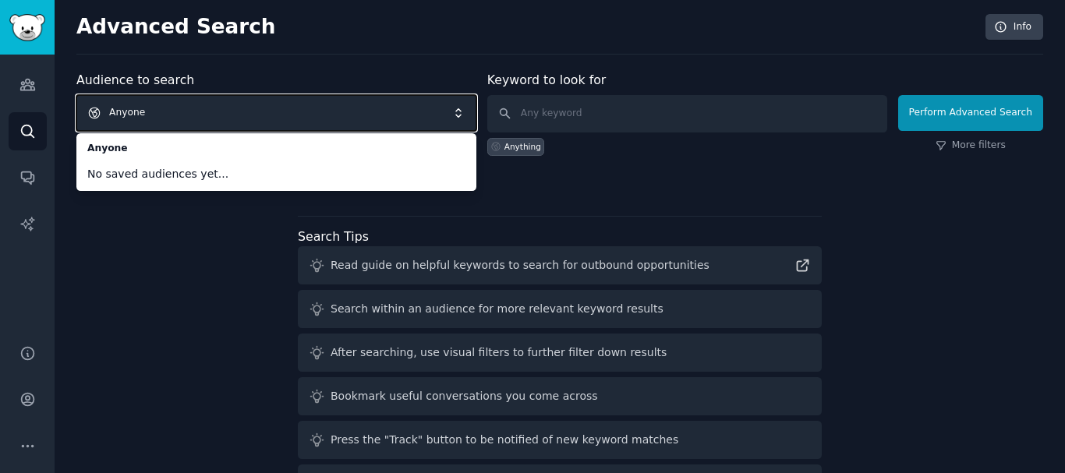
click at [230, 111] on span "Anyone" at bounding box center [276, 113] width 400 height 36
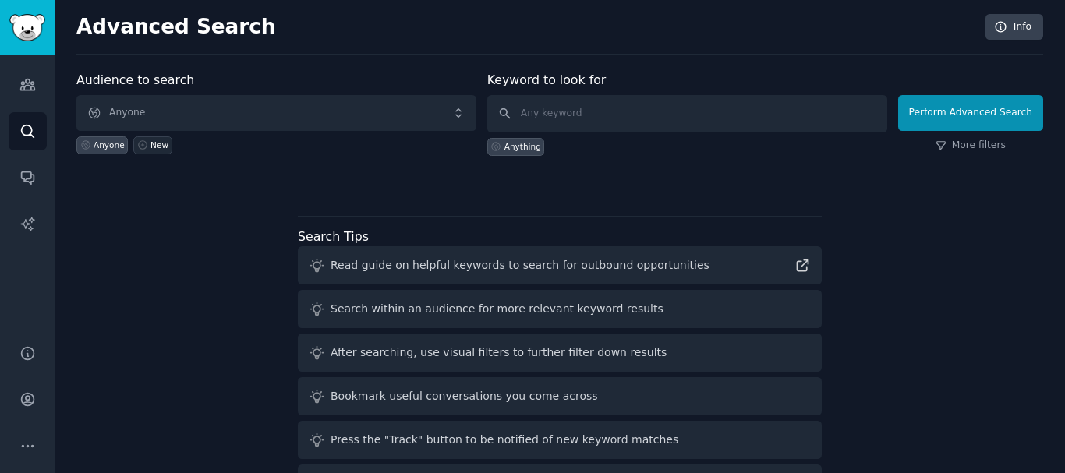
click at [140, 143] on icon at bounding box center [142, 145] width 11 height 11
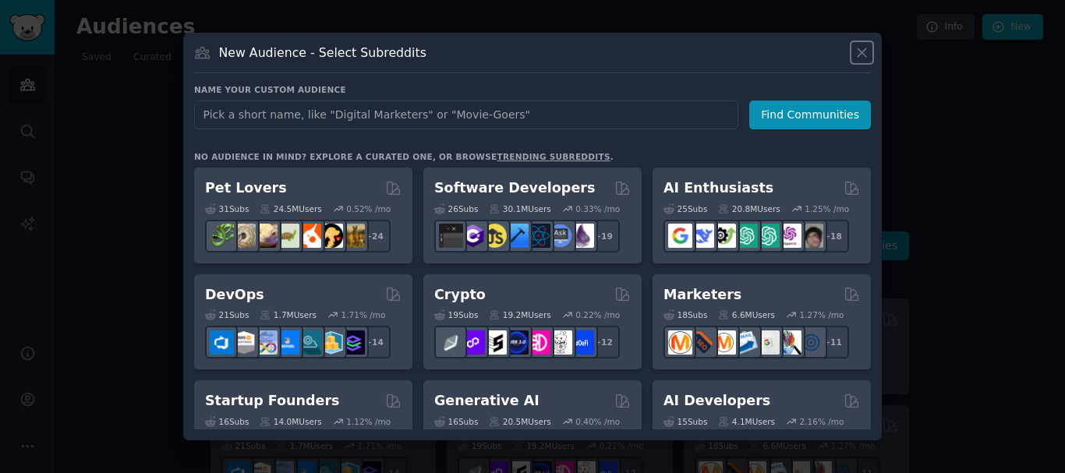
click at [862, 55] on icon at bounding box center [861, 52] width 16 height 16
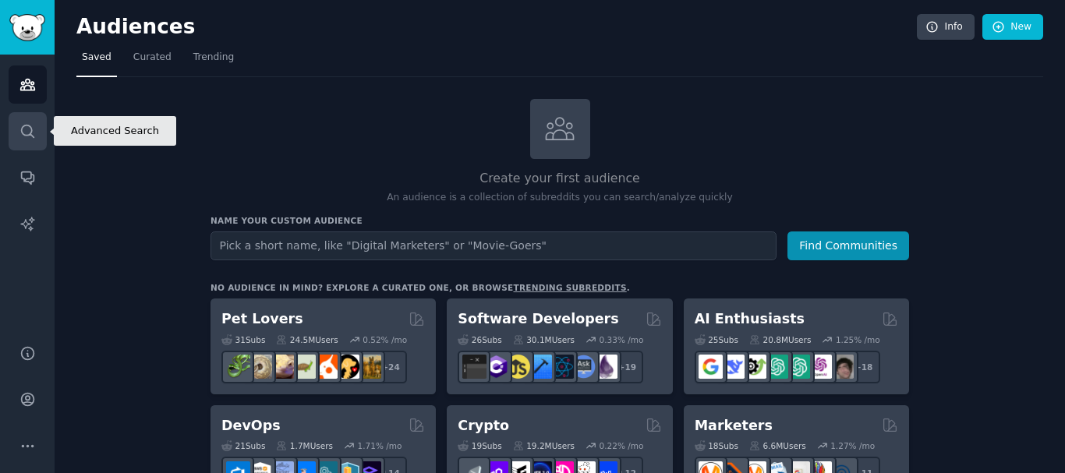
click at [31, 131] on icon "Sidebar" at bounding box center [27, 131] width 12 height 12
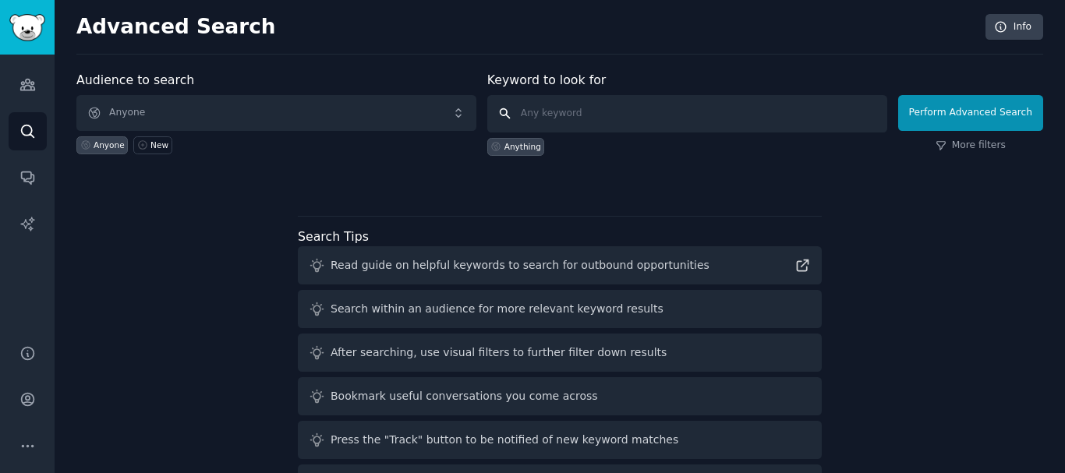
click at [528, 110] on input "text" at bounding box center [687, 113] width 400 height 37
type input "astronomy"
click button "Perform Advanced Search" at bounding box center [970, 113] width 145 height 36
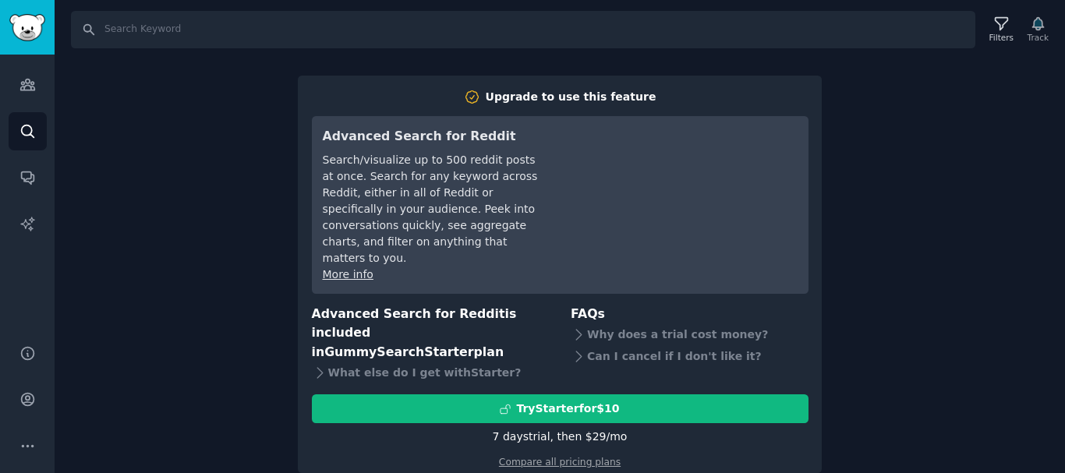
click at [967, 312] on div "Search Filters Track Upgrade to use this feature Advanced Search for Reddit Sea…" at bounding box center [560, 236] width 1010 height 473
click at [927, 291] on div "Search Filters Track Upgrade to use this feature Advanced Search for Reddit Sea…" at bounding box center [560, 236] width 1010 height 473
click at [918, 192] on div "Search Filters Track Upgrade to use this feature Advanced Search for Reddit Sea…" at bounding box center [560, 236] width 1010 height 473
click at [888, 231] on div "Search Filters Track Upgrade to use this feature Advanced Search for Reddit Sea…" at bounding box center [560, 236] width 1010 height 473
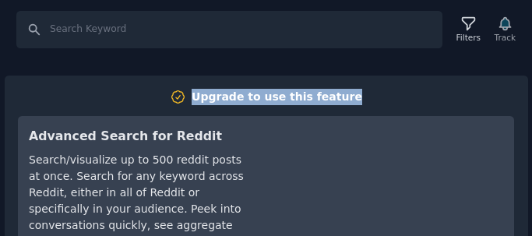
drag, startPoint x: 382, startPoint y: 90, endPoint x: 532, endPoint y: 41, distance: 157.7
click at [532, 41] on main "Search Filters Track Upgrade to use this feature Advanced Search for Reddit Sea…" at bounding box center [266, 118] width 532 height 236
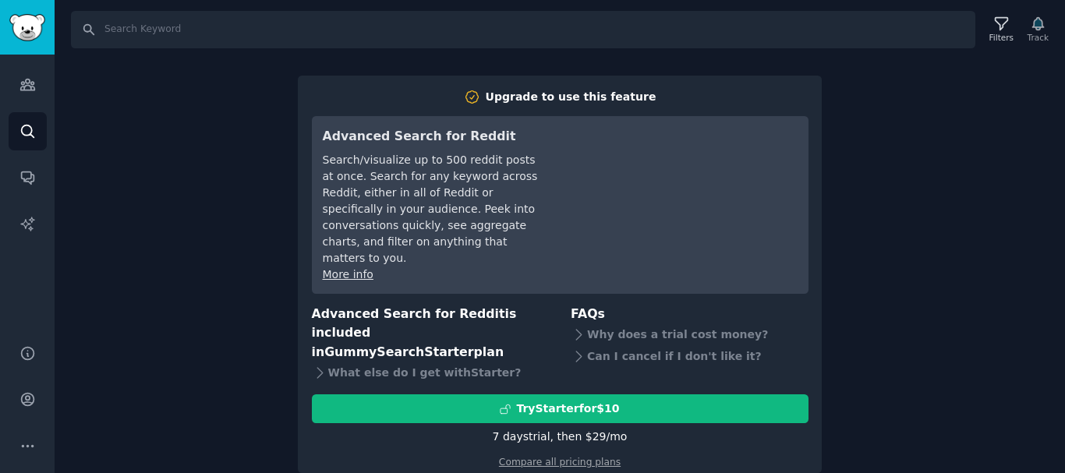
click at [977, 268] on div "Search Filters Track Upgrade to use this feature Advanced Search for Reddit Sea…" at bounding box center [560, 236] width 1010 height 473
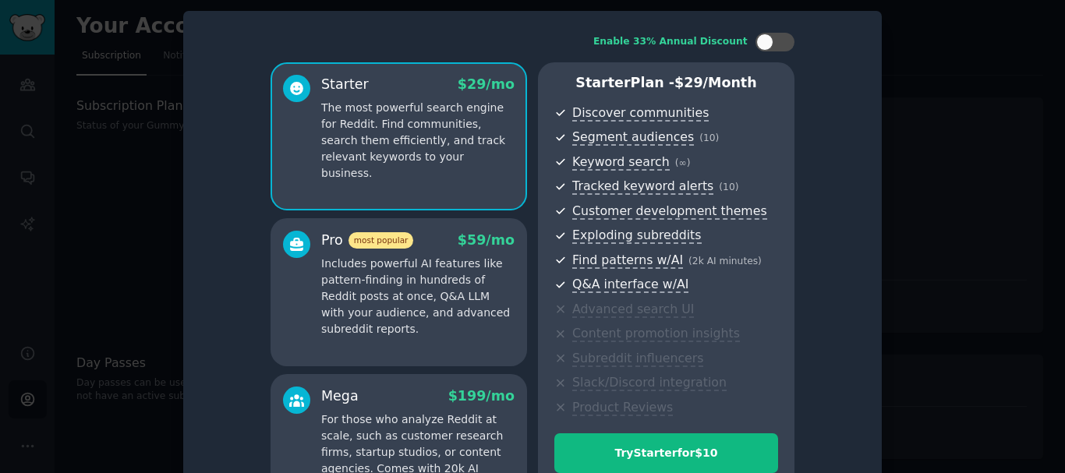
click at [976, 247] on div at bounding box center [532, 236] width 1065 height 473
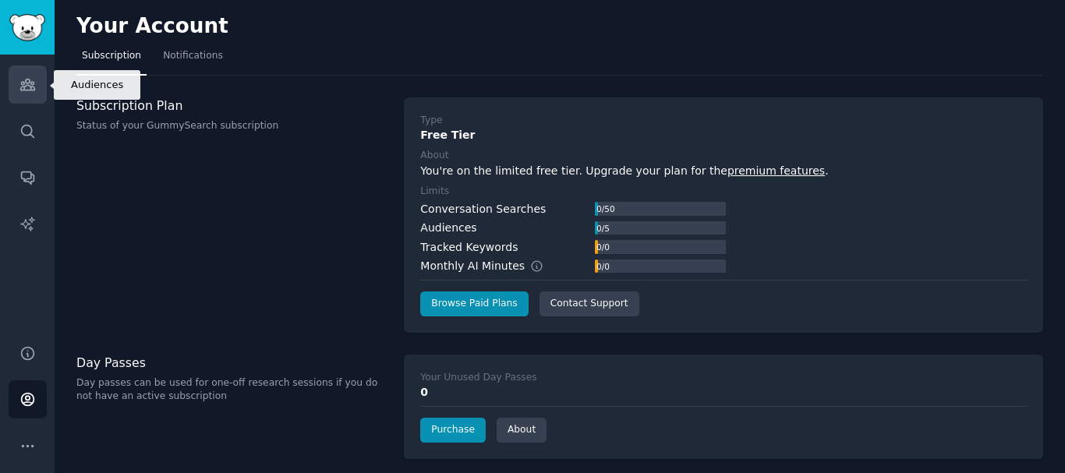
click at [27, 77] on icon "Sidebar" at bounding box center [27, 84] width 16 height 16
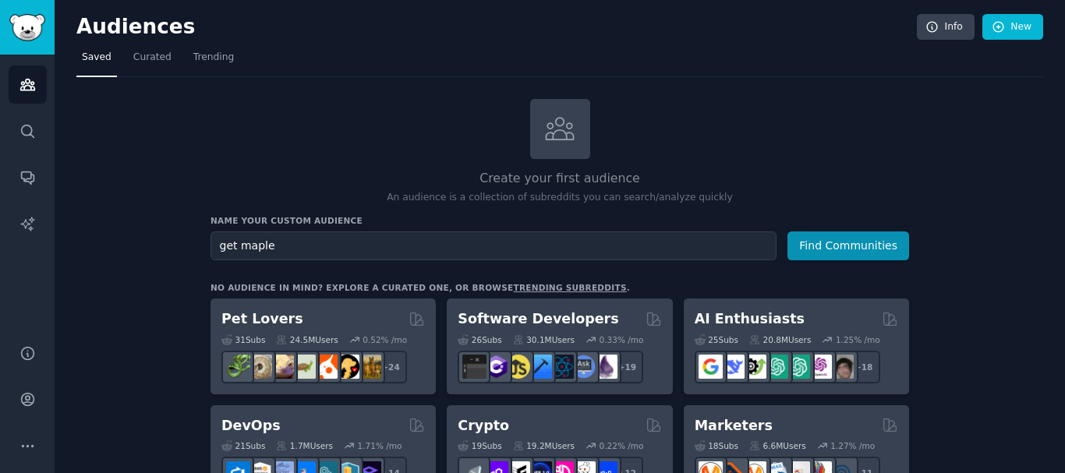
type input "get maple"
click at [787, 231] on button "Find Communities" at bounding box center [848, 245] width 122 height 29
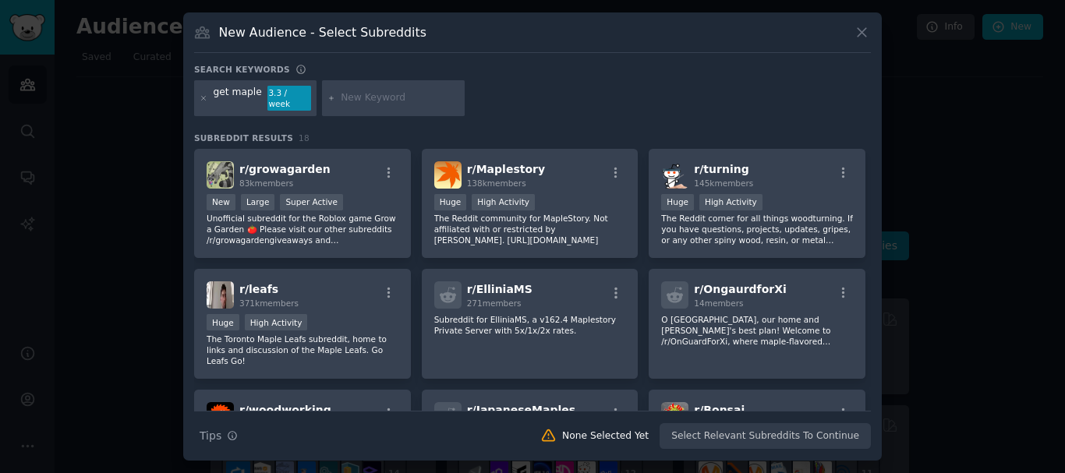
drag, startPoint x: 386, startPoint y: 108, endPoint x: 399, endPoint y: 99, distance: 15.8
click at [399, 99] on div at bounding box center [393, 98] width 143 height 36
click at [399, 99] on input "text" at bounding box center [400, 98] width 118 height 14
type input "telehealth"
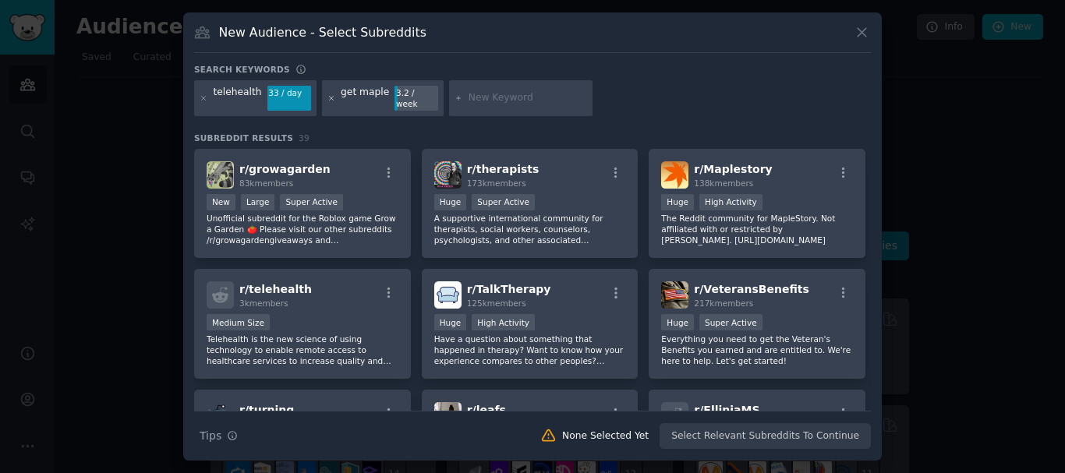
click at [327, 99] on icon at bounding box center [331, 98] width 9 height 9
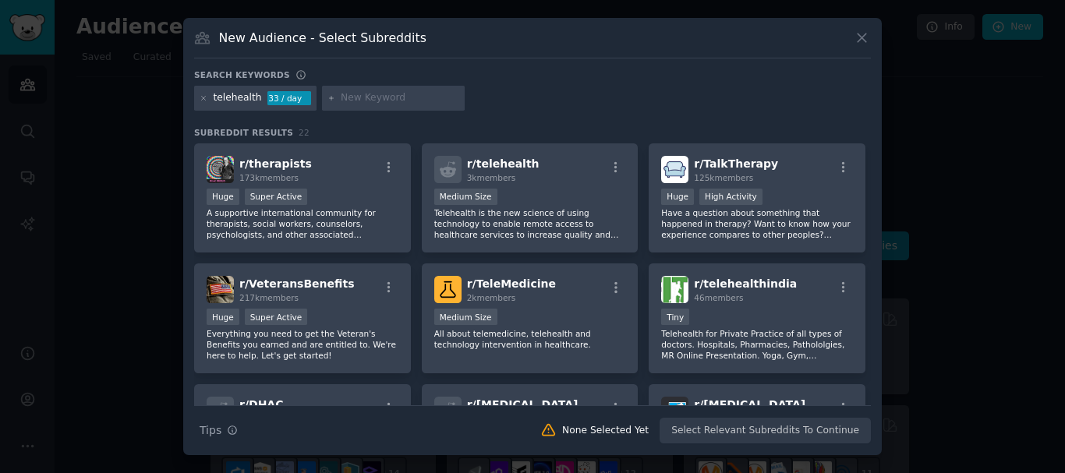
click at [384, 95] on input "text" at bounding box center [400, 98] width 118 height 14
type input "ontario"
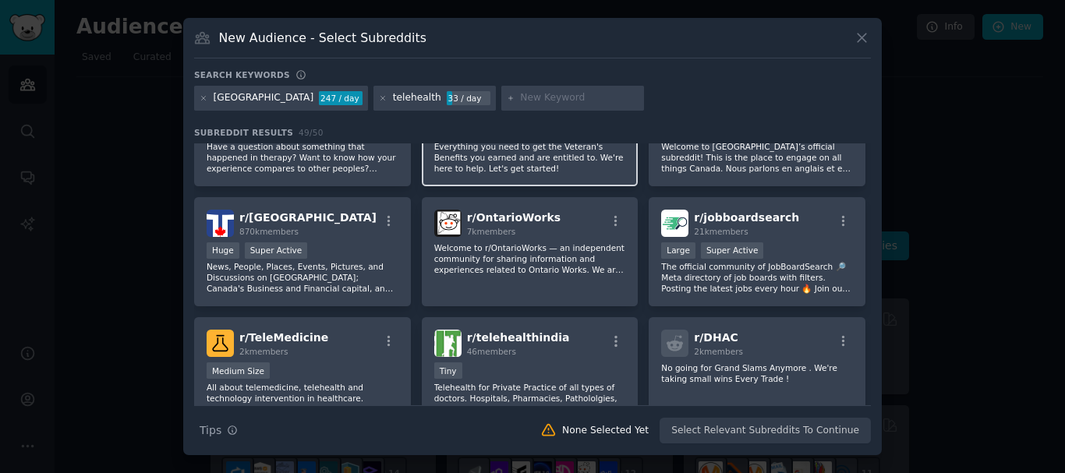
scroll to position [234, 0]
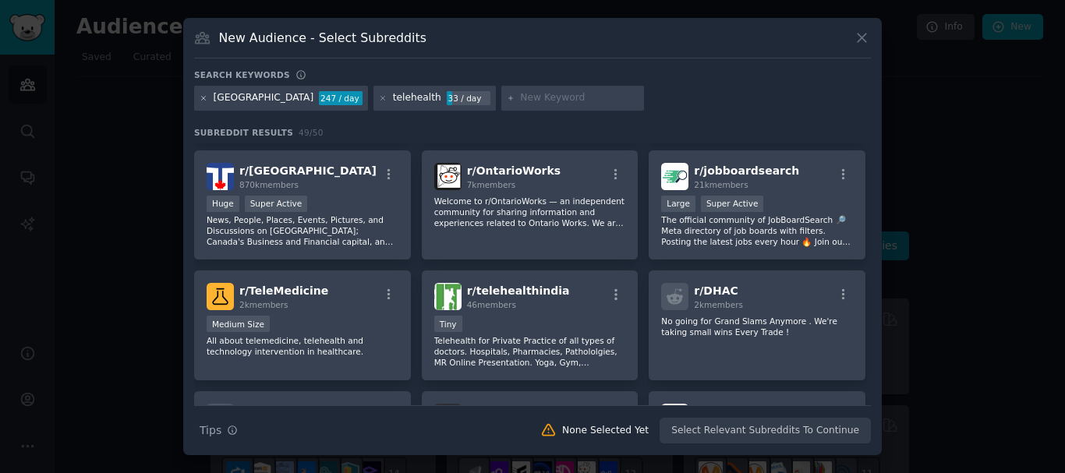
click at [203, 98] on icon at bounding box center [204, 98] width 4 height 4
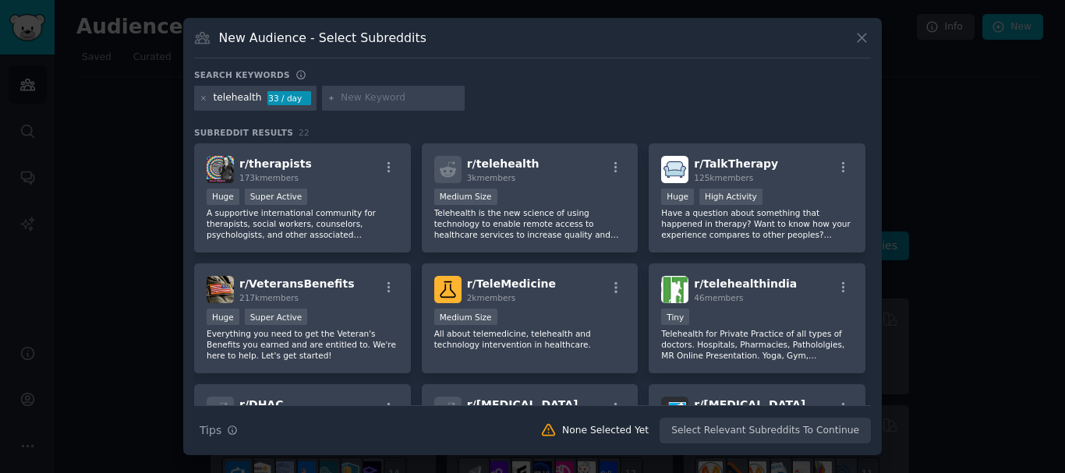
click at [369, 102] on input "text" at bounding box center [400, 98] width 118 height 14
type input "online doctor"
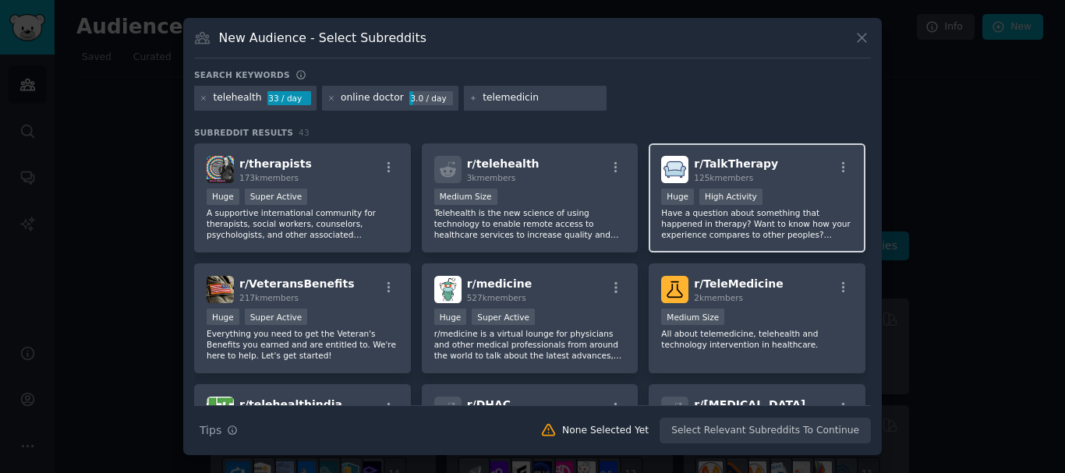
type input "telemedicine"
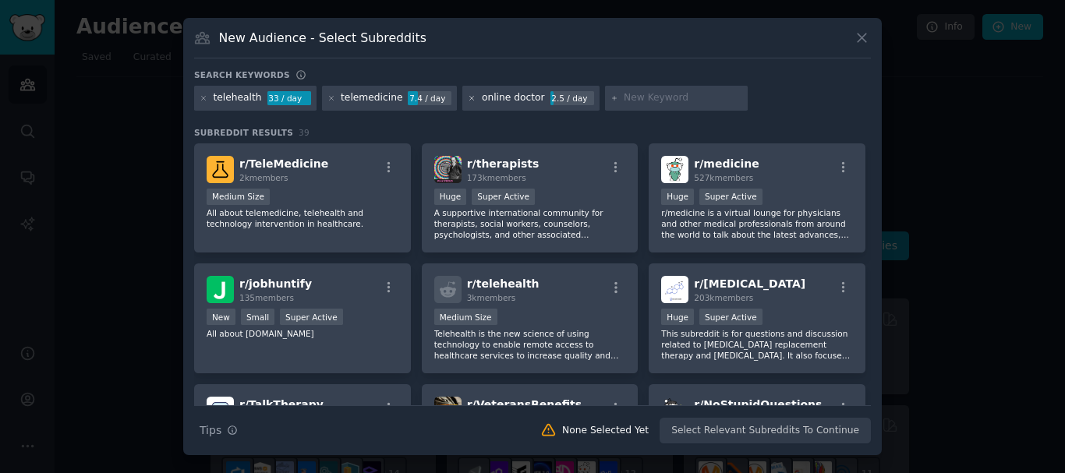
click at [468, 97] on icon at bounding box center [472, 98] width 9 height 9
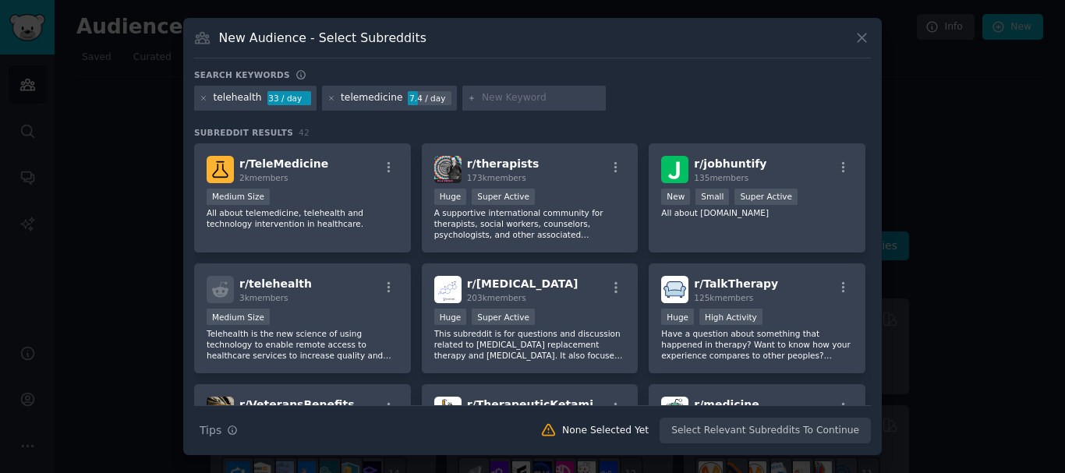
click at [489, 92] on input "text" at bounding box center [541, 98] width 118 height 14
type input "get maple"
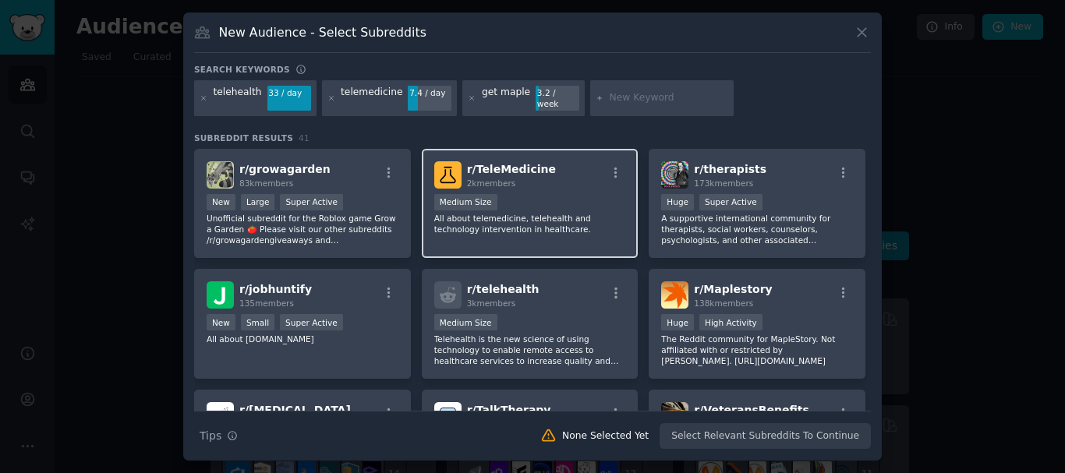
click at [505, 203] on div "Medium Size" at bounding box center [530, 203] width 192 height 19
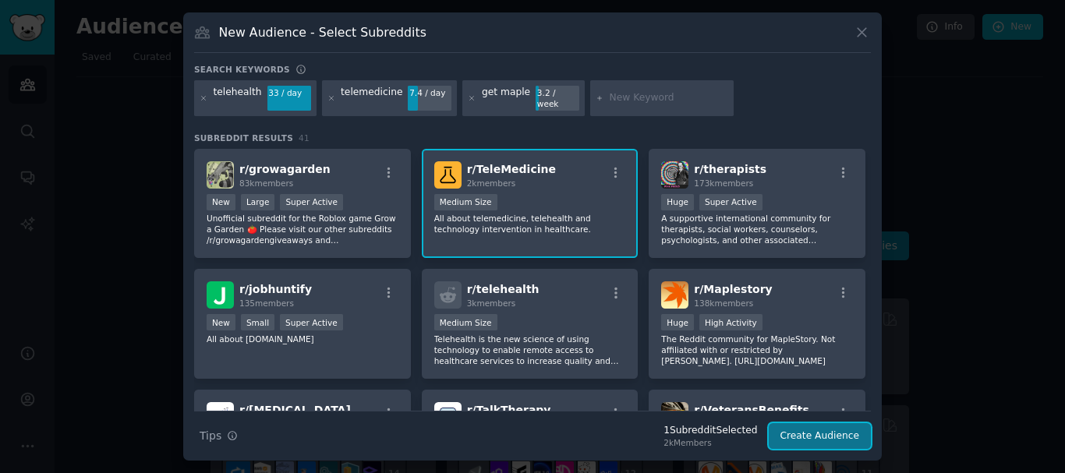
click at [819, 437] on button "Create Audience" at bounding box center [819, 436] width 103 height 26
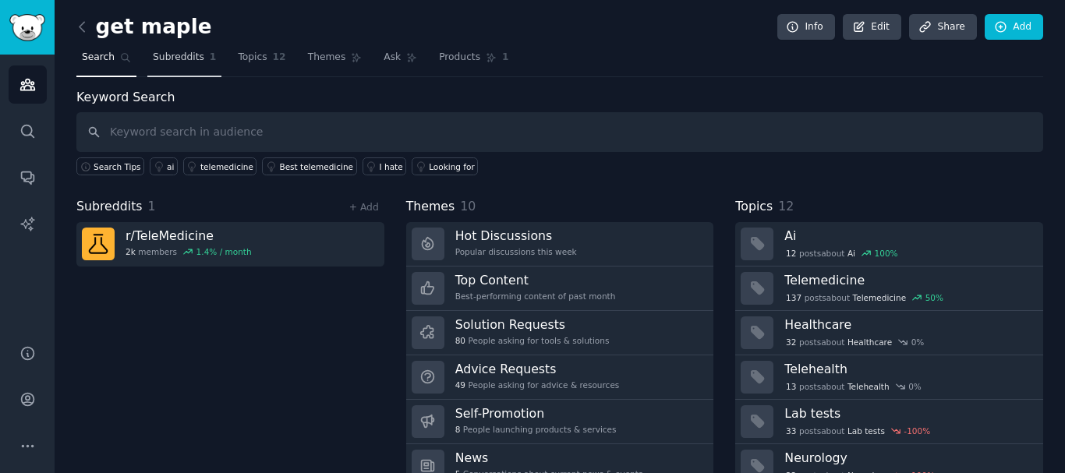
click at [179, 57] on span "Subreddits" at bounding box center [178, 58] width 51 height 14
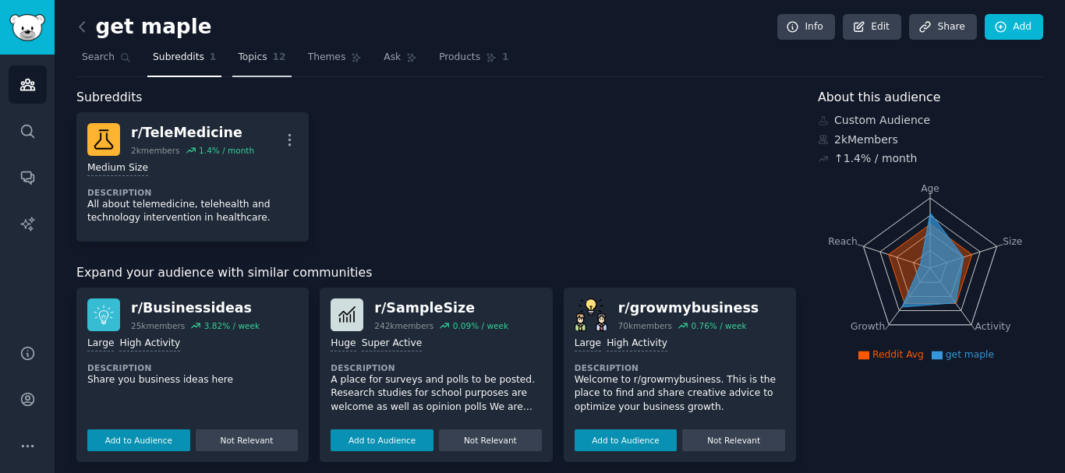
click at [251, 66] on link "Topics 12" at bounding box center [261, 61] width 58 height 32
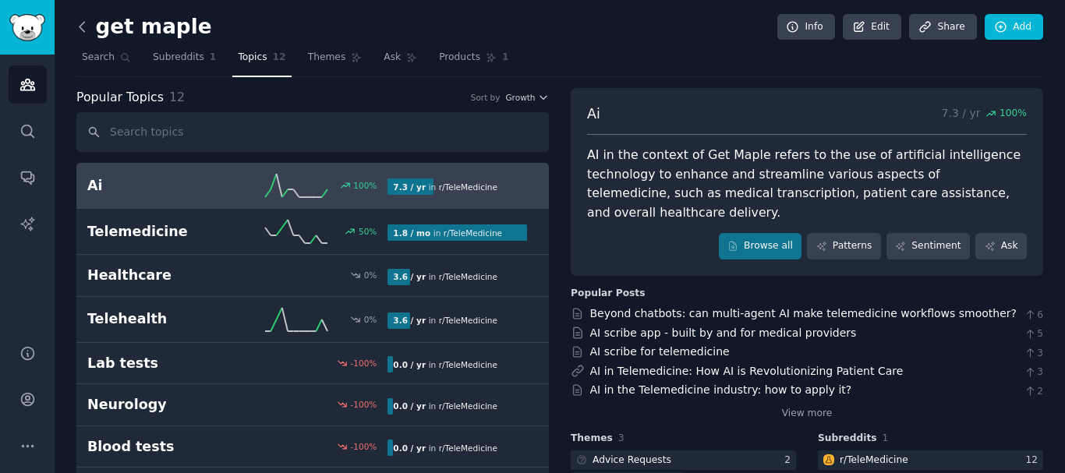
click at [81, 26] on icon at bounding box center [82, 27] width 16 height 16
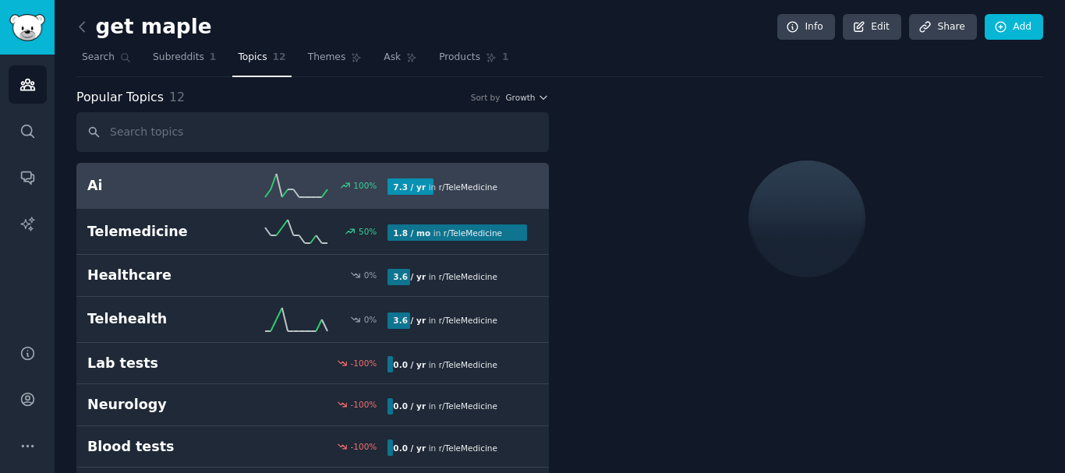
click at [383, 178] on div "100 %" at bounding box center [313, 185] width 150 height 23
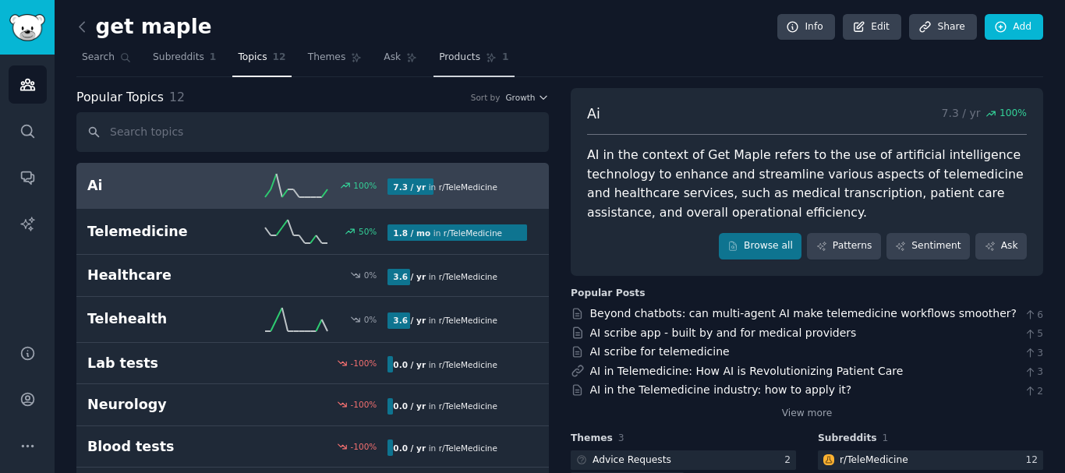
click at [439, 55] on span "Products" at bounding box center [459, 58] width 41 height 14
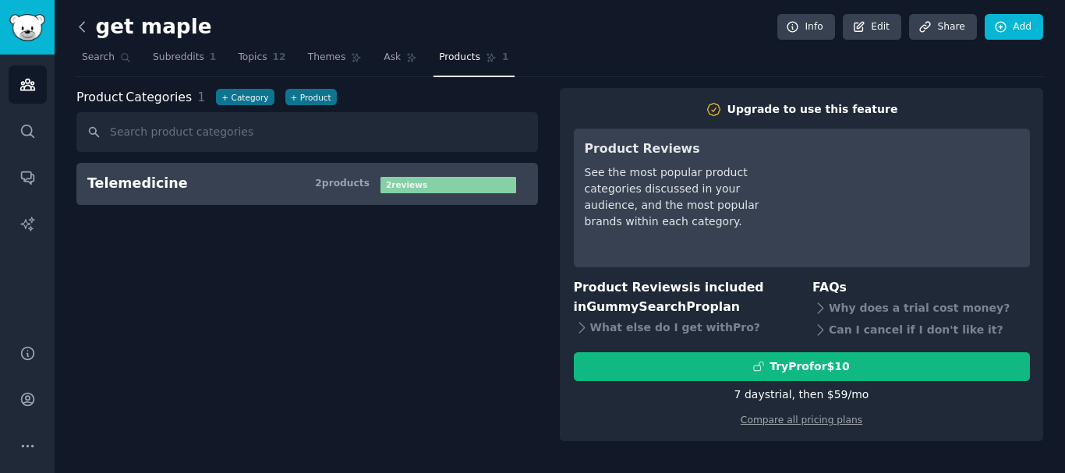
drag, startPoint x: 74, startPoint y: 16, endPoint x: 80, endPoint y: 23, distance: 9.4
click at [80, 23] on div "get maple Info Edit Share Add Search Subreddits 1 Topics 12 Themes Ask Products…" at bounding box center [560, 236] width 1010 height 473
click at [80, 24] on icon at bounding box center [82, 27] width 16 height 16
click at [83, 30] on icon at bounding box center [81, 26] width 5 height 9
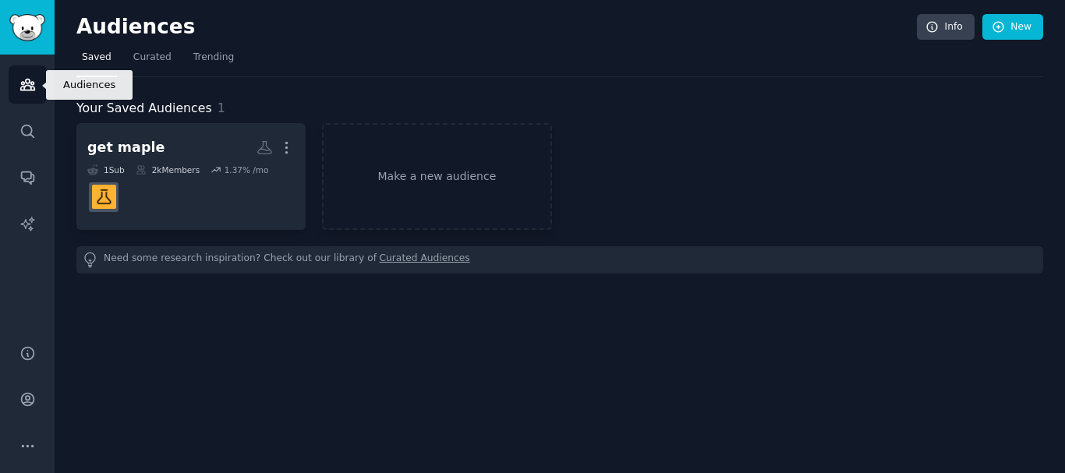
click at [26, 90] on icon "Sidebar" at bounding box center [27, 84] width 14 height 11
click at [1019, 29] on link "New" at bounding box center [1012, 27] width 61 height 26
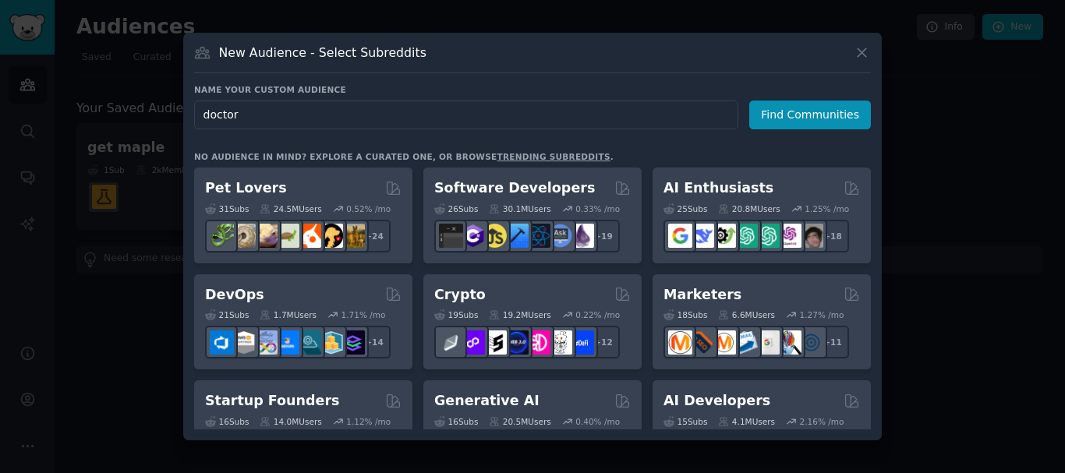
type input "doctor"
click button "Find Communities" at bounding box center [810, 115] width 122 height 29
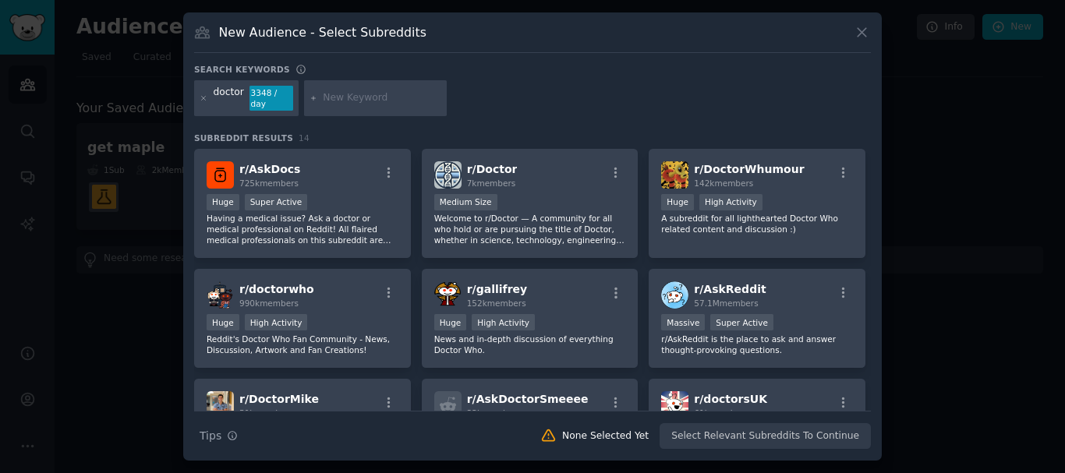
click at [354, 94] on input "text" at bounding box center [382, 98] width 118 height 14
type input "anti biotics"
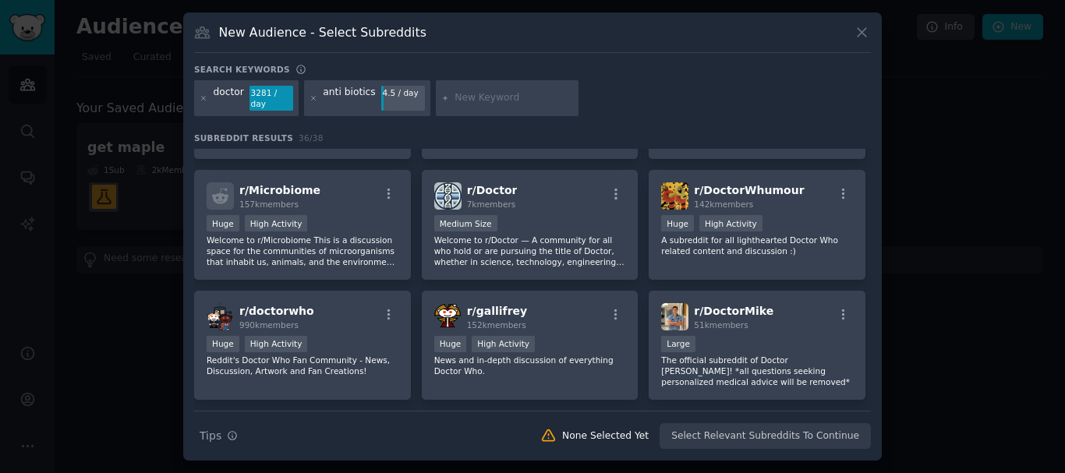
scroll to position [115, 0]
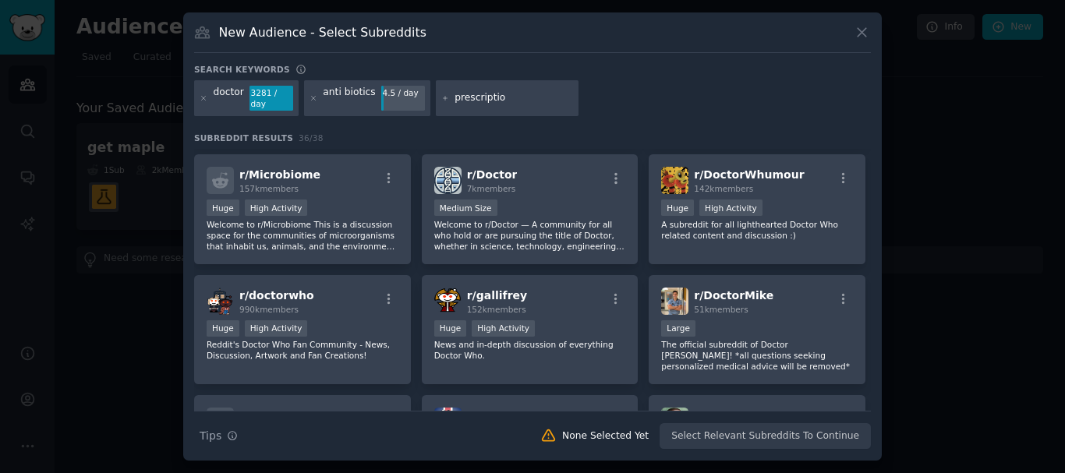
type input "prescription"
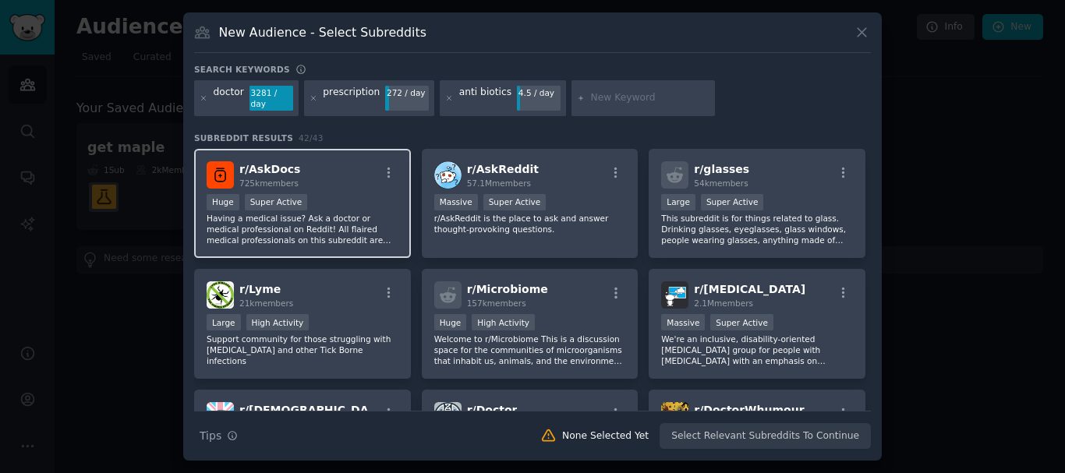
click at [335, 213] on p "Having a medical issue? Ask a doctor or medical professional on Reddit! All fla…" at bounding box center [303, 229] width 192 height 33
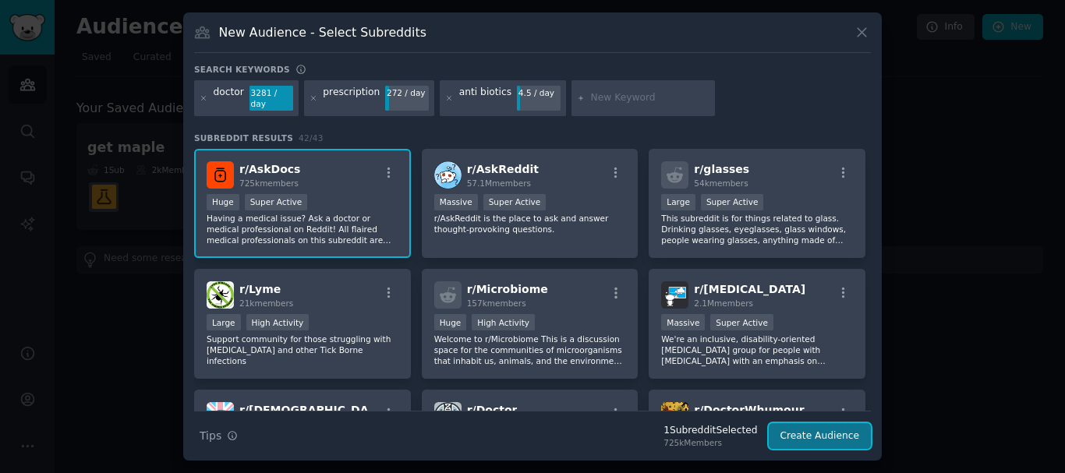
click at [785, 429] on button "Create Audience" at bounding box center [819, 436] width 103 height 26
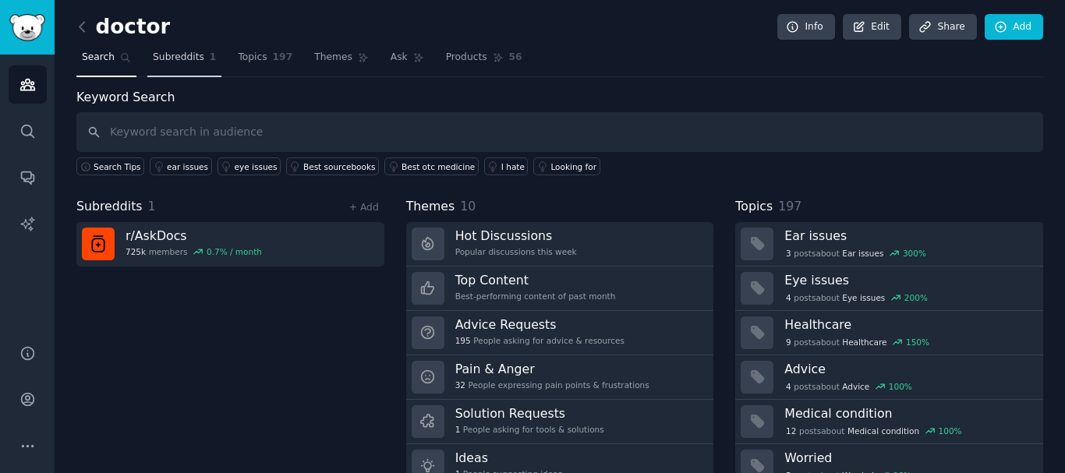
click at [192, 55] on span "Subreddits" at bounding box center [178, 58] width 51 height 14
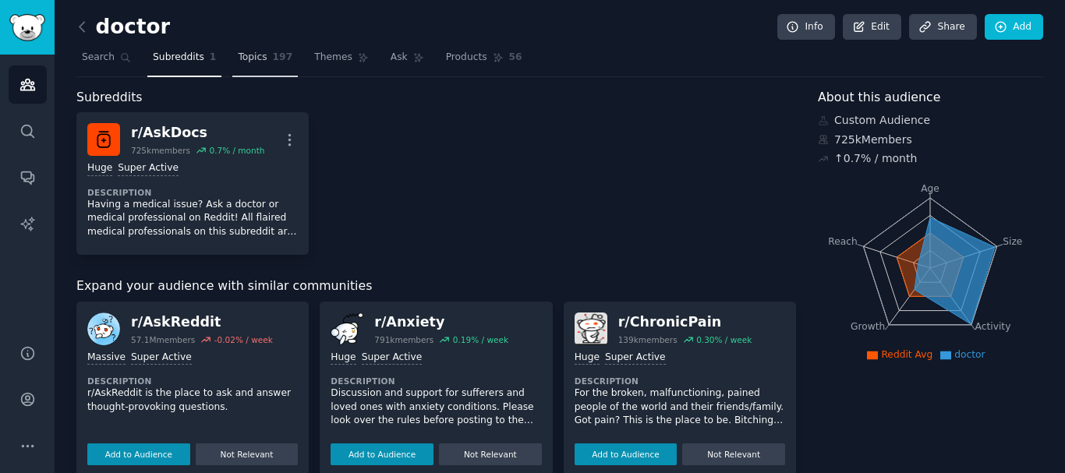
click at [241, 55] on span "Topics" at bounding box center [252, 58] width 29 height 14
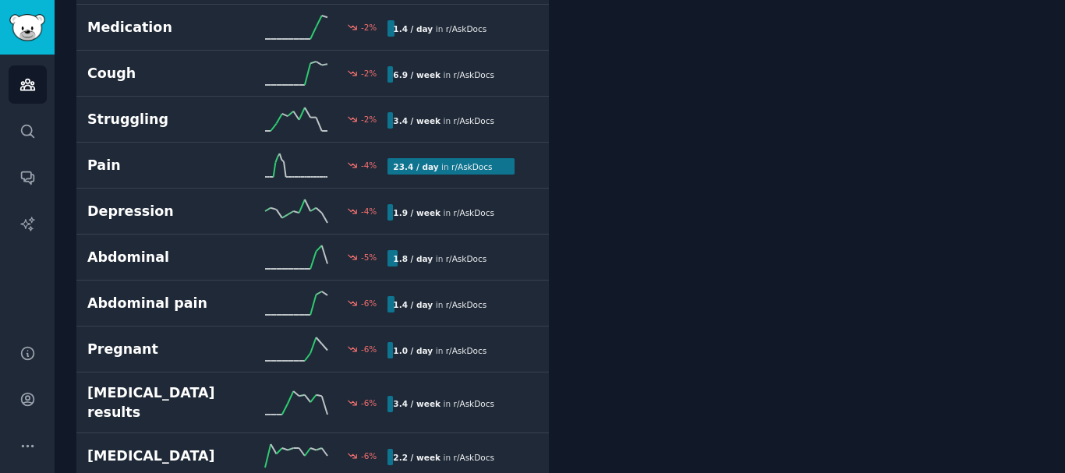
scroll to position [5530, 0]
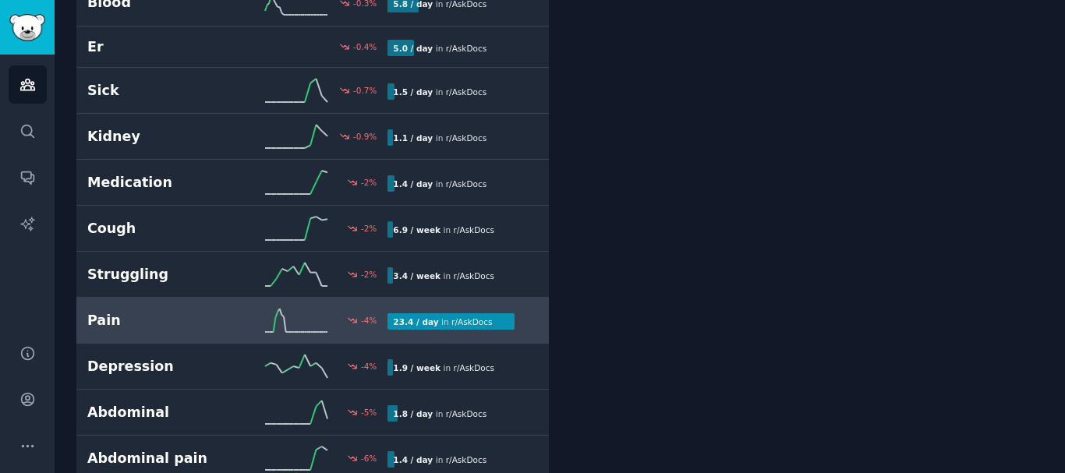
click at [243, 321] on link "Pain -4 % 23.4 / day in r/ AskDocs" at bounding box center [312, 321] width 472 height 46
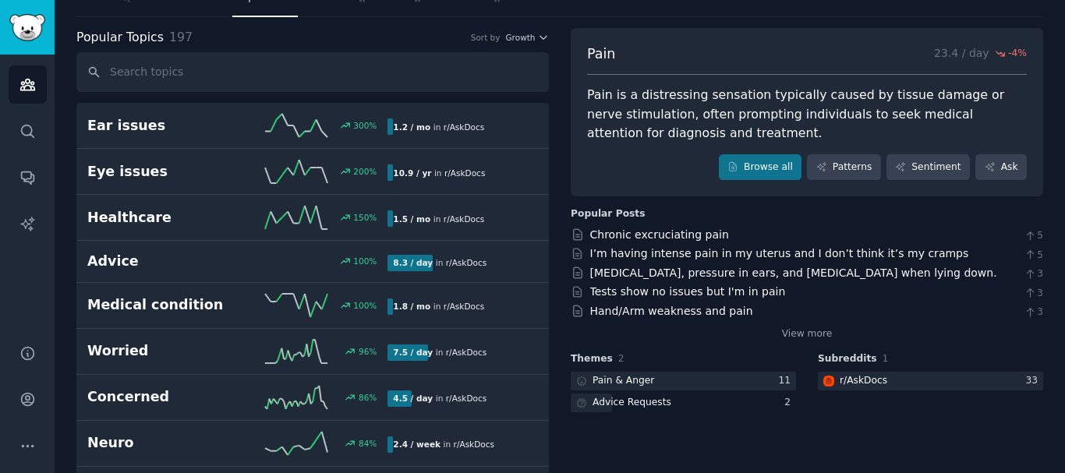
scroll to position [78, 0]
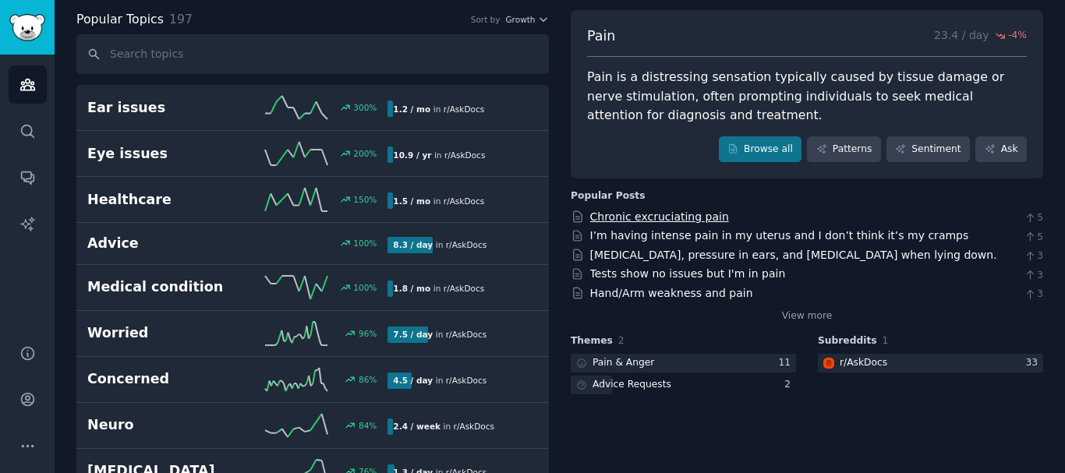
click at [658, 217] on link "Chronic excruciating pain" at bounding box center [659, 216] width 139 height 12
drag, startPoint x: 708, startPoint y: 310, endPoint x: 788, endPoint y: -94, distance: 412.2
click at [788, 0] on html "Audiences Search Conversations AI Reports Help Account More doctor Info Edit Sh…" at bounding box center [532, 236] width 1065 height 473
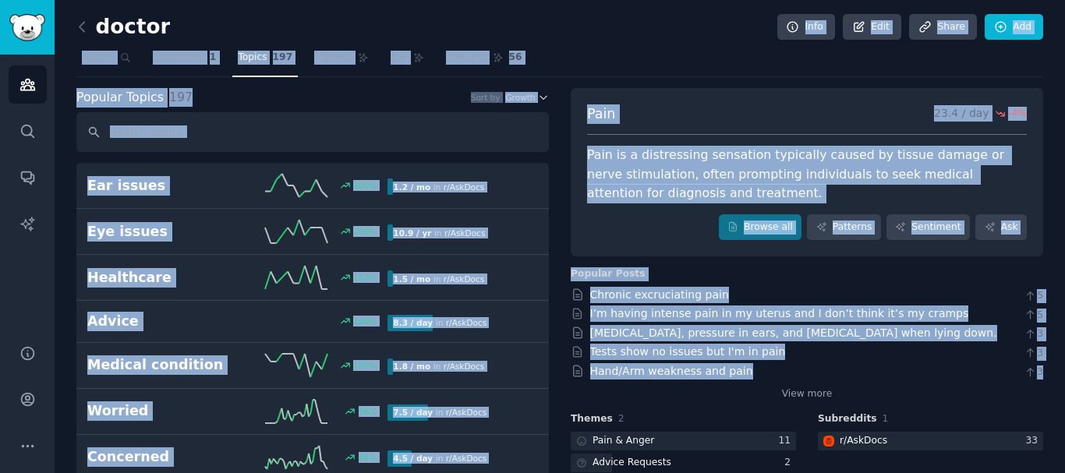
click at [585, 37] on div "doctor Info Edit Share Add" at bounding box center [559, 30] width 966 height 32
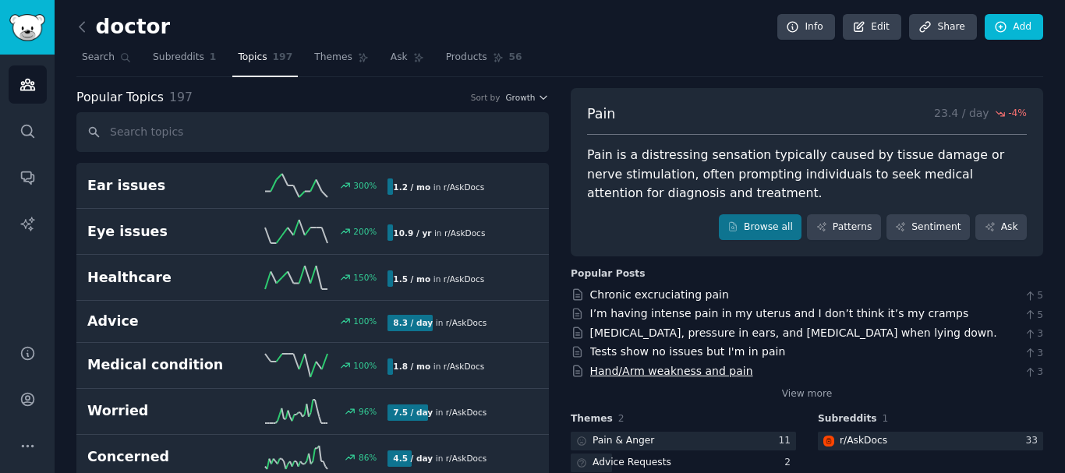
click at [650, 376] on link "Hand/Arm weakness and pain" at bounding box center [671, 371] width 163 height 12
click at [648, 327] on link "Chest pain, pressure in ears, and low Bp when lying down." at bounding box center [793, 333] width 407 height 12
click at [638, 313] on link "I’m having intense pain in my uterus and I don’t think it’s my cramps" at bounding box center [779, 313] width 379 height 12
click at [87, 29] on icon at bounding box center [82, 27] width 16 height 16
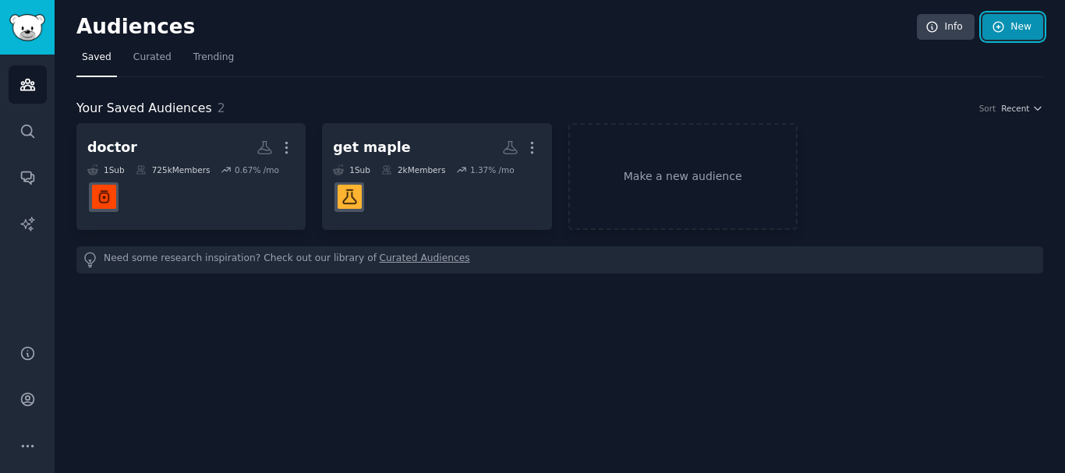
click at [997, 34] on link "New" at bounding box center [1012, 27] width 61 height 26
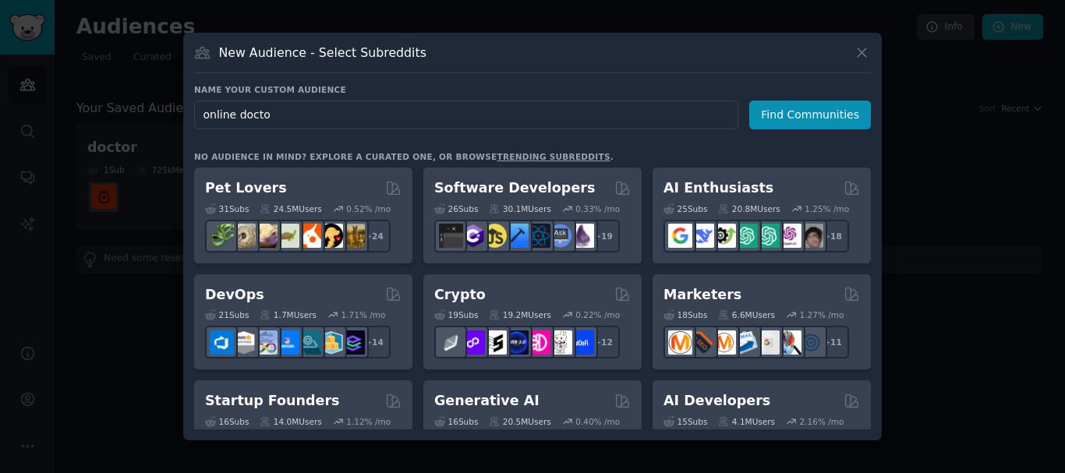
type input "online doctor"
click button "Find Communities" at bounding box center [810, 115] width 122 height 29
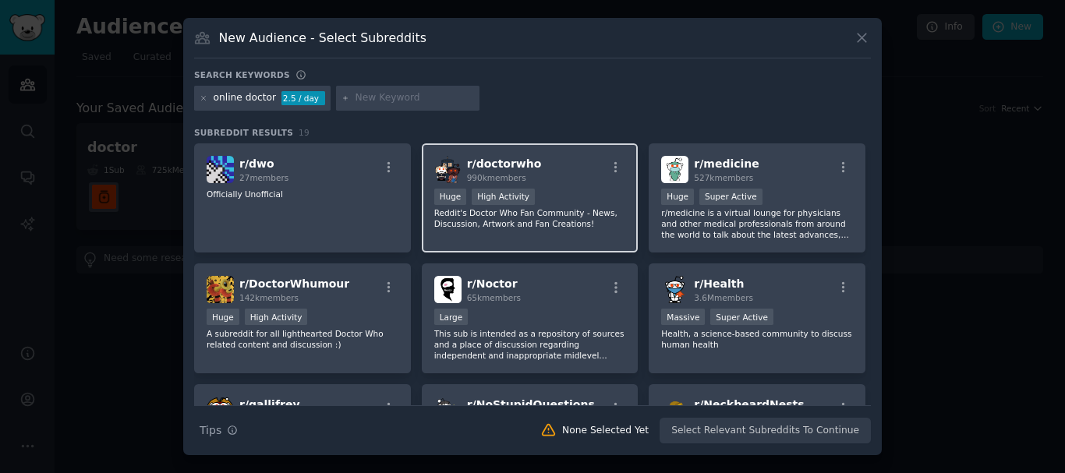
click at [560, 178] on div "r/ doctorwho 990k members" at bounding box center [530, 169] width 192 height 27
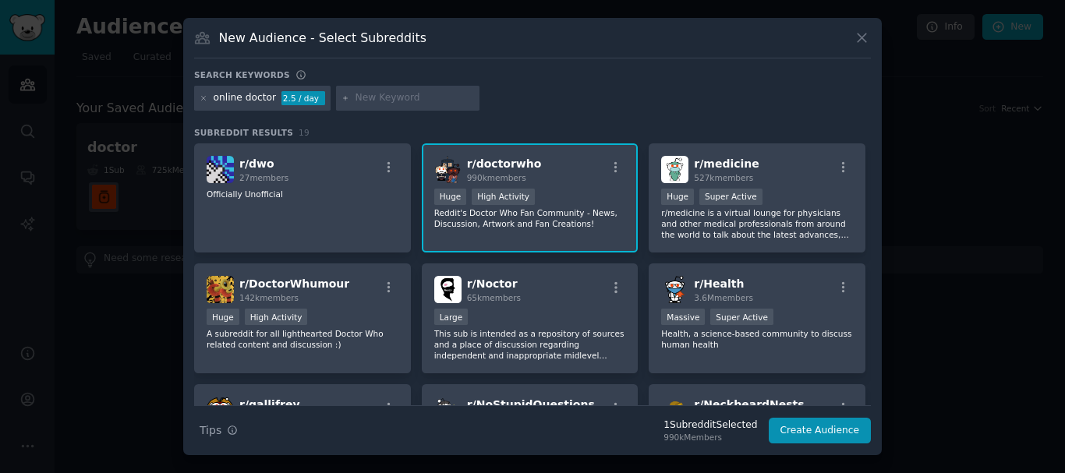
click at [369, 99] on input "text" at bounding box center [414, 98] width 118 height 14
type input "mental health"
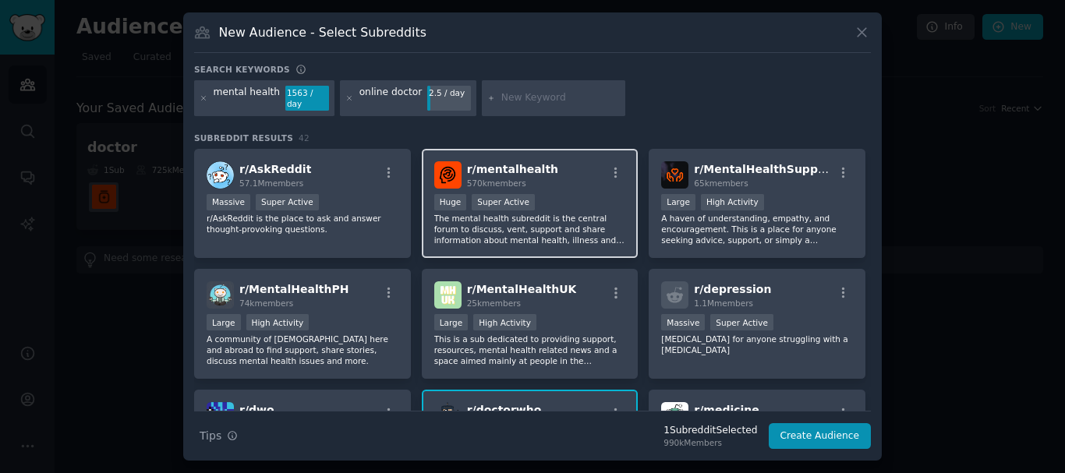
click at [558, 203] on div ">= 95th percentile for submissions / day Huge Super Active" at bounding box center [530, 203] width 192 height 19
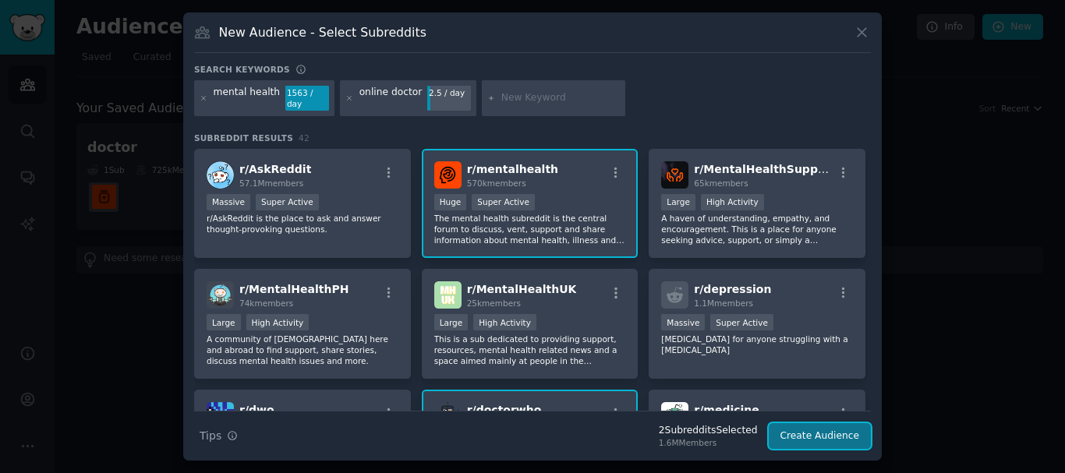
click at [821, 429] on button "Create Audience" at bounding box center [819, 436] width 103 height 26
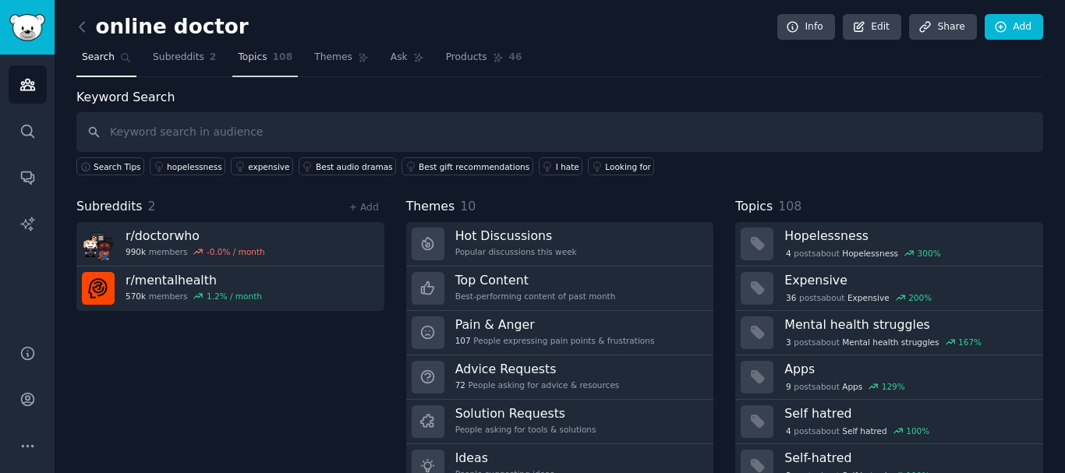
click at [238, 62] on span "Topics" at bounding box center [252, 58] width 29 height 14
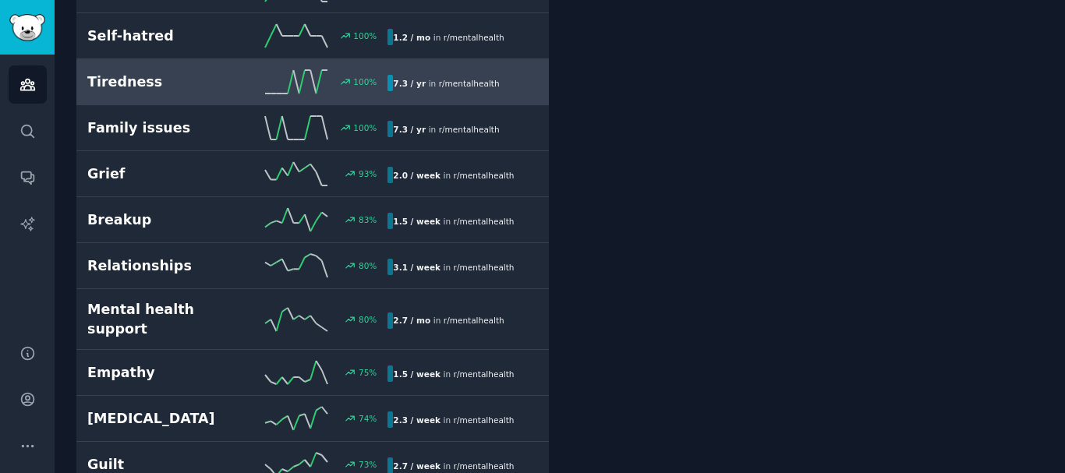
scroll to position [395, 0]
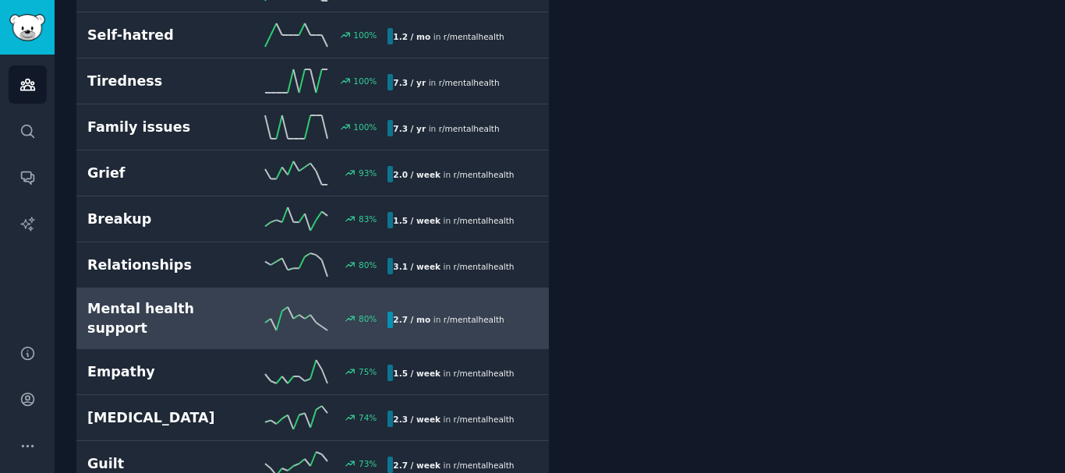
click at [197, 299] on h2 "Mental health support" at bounding box center [162, 318] width 150 height 38
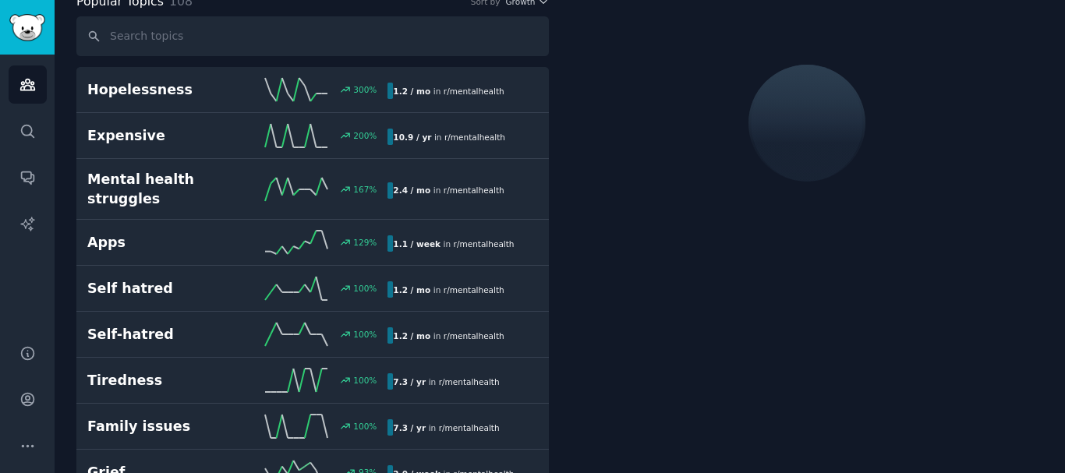
scroll to position [88, 0]
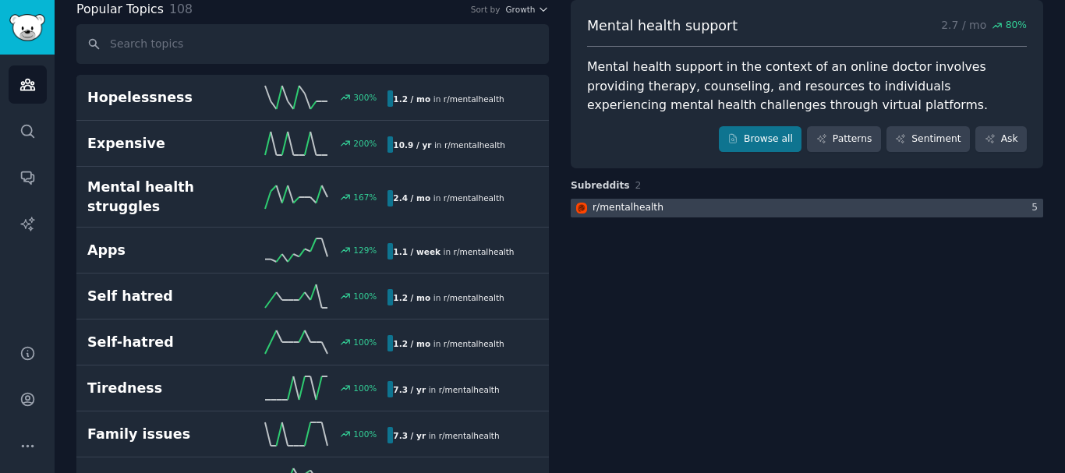
click at [615, 207] on div "r/ mentalhealth" at bounding box center [627, 208] width 71 height 14
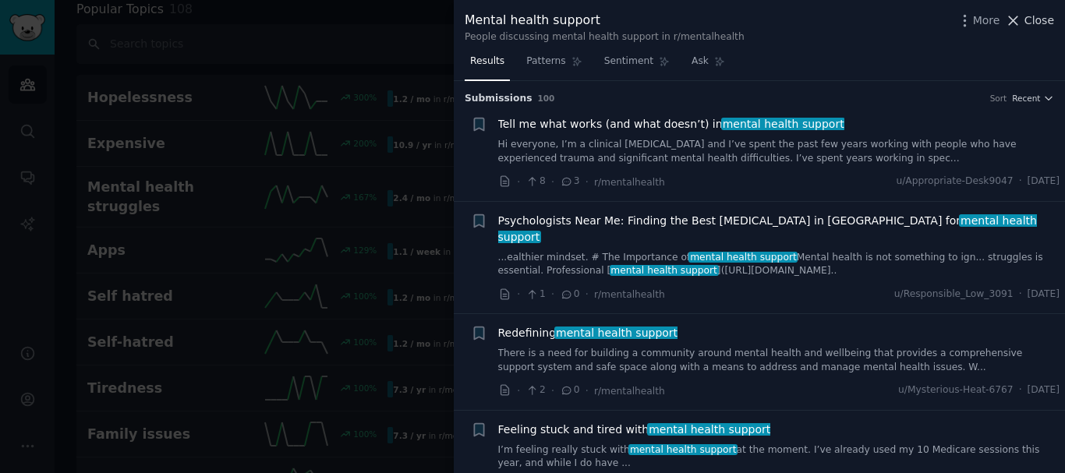
click at [1026, 24] on button "Close" at bounding box center [1029, 20] width 49 height 16
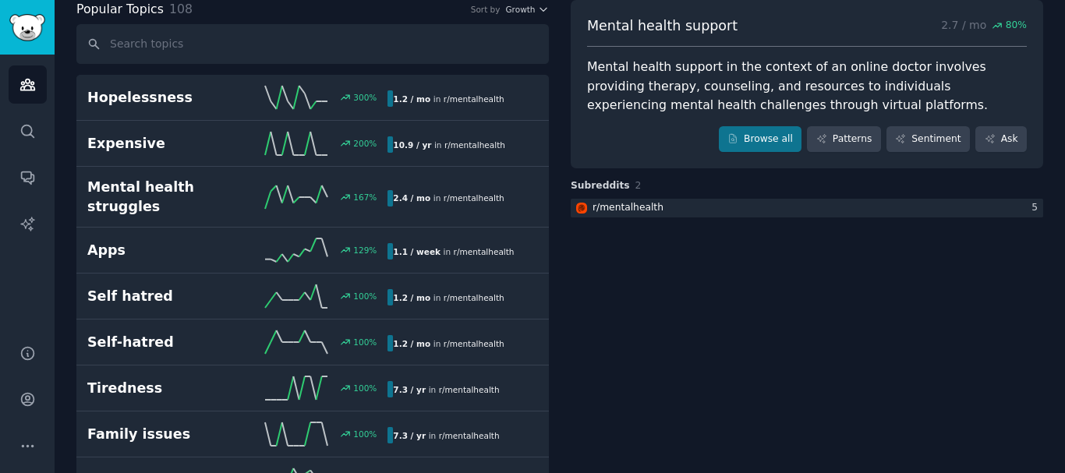
click at [1019, 20] on span "80 %" at bounding box center [1015, 26] width 21 height 14
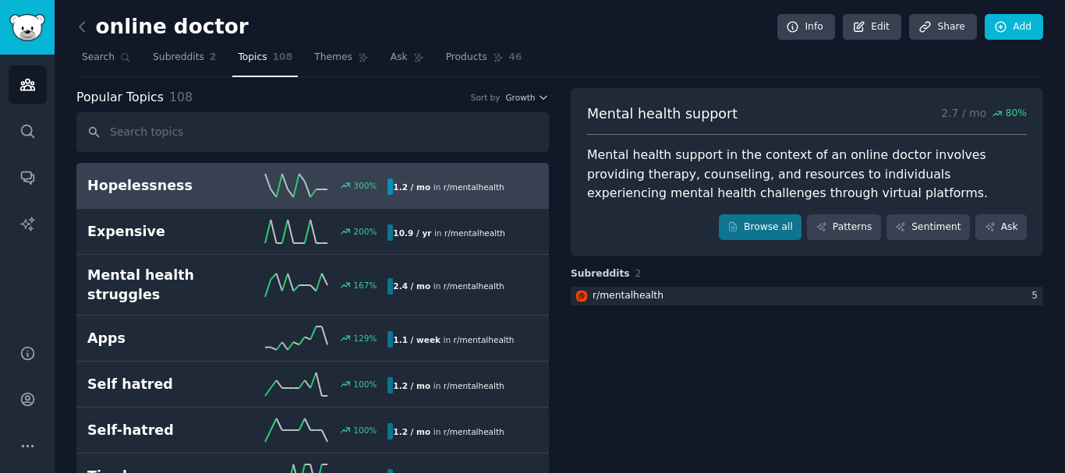
click at [178, 184] on h2 "Hopelessness" at bounding box center [162, 185] width 150 height 19
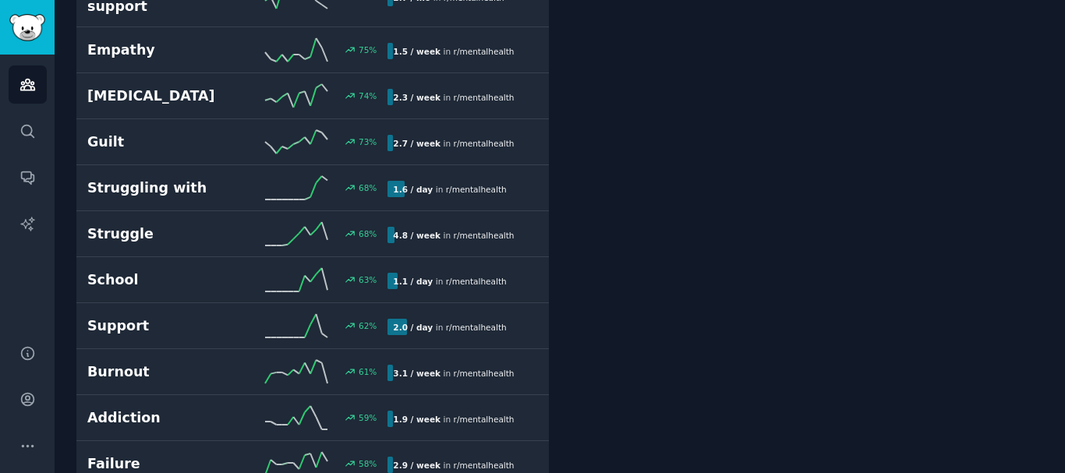
scroll to position [738, 0]
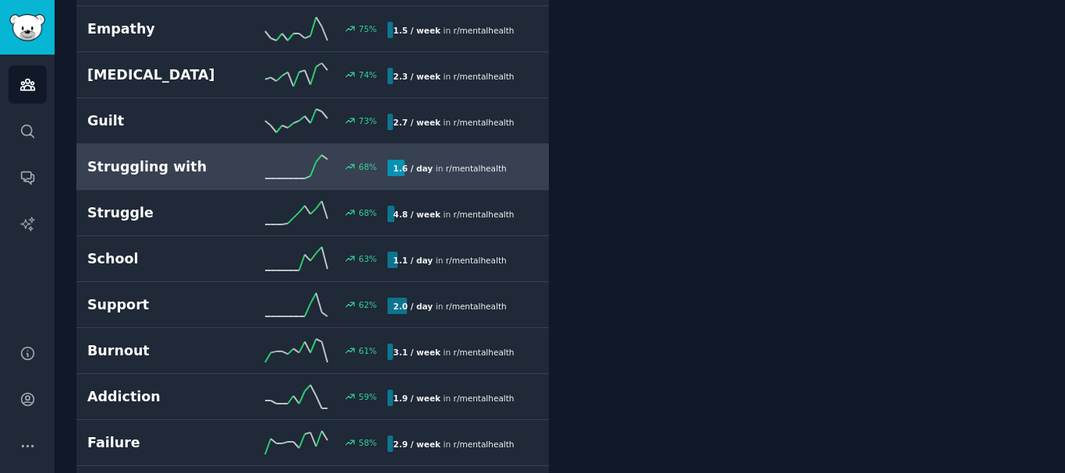
click at [151, 157] on h2 "Struggling with" at bounding box center [162, 166] width 150 height 19
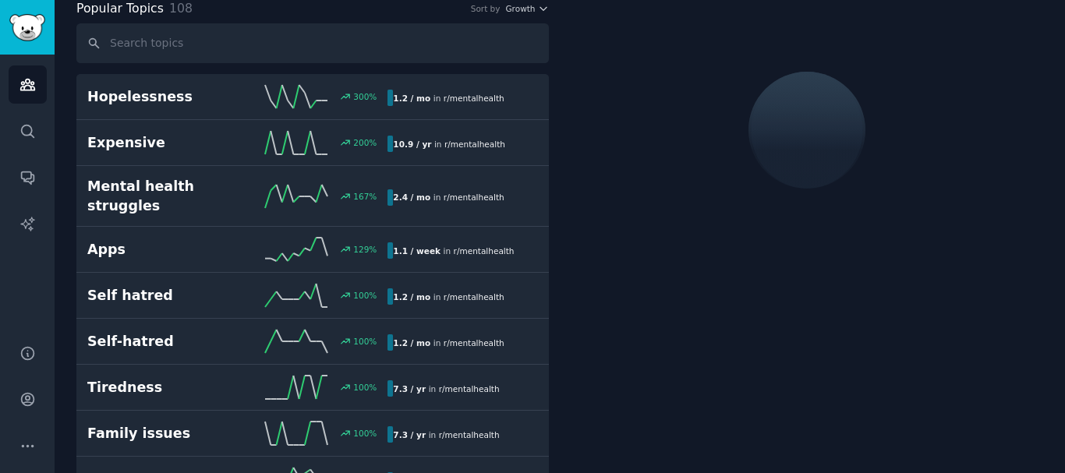
scroll to position [88, 0]
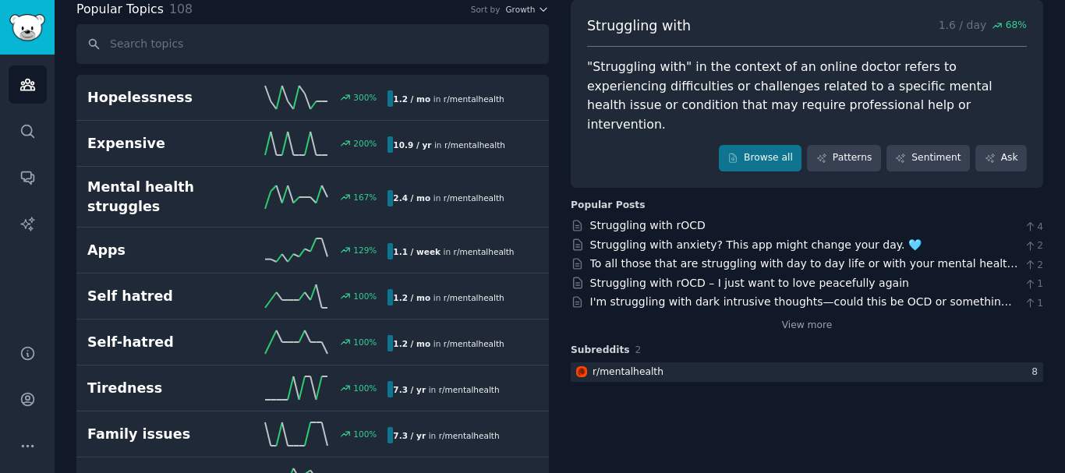
click at [825, 217] on div "Struggling with rOCD 4 Struggling with anxiety? This app might change your day.…" at bounding box center [806, 274] width 472 height 115
click at [683, 219] on link "Struggling with rOCD" at bounding box center [647, 225] width 115 height 12
click at [800, 319] on link "View more" at bounding box center [807, 326] width 51 height 14
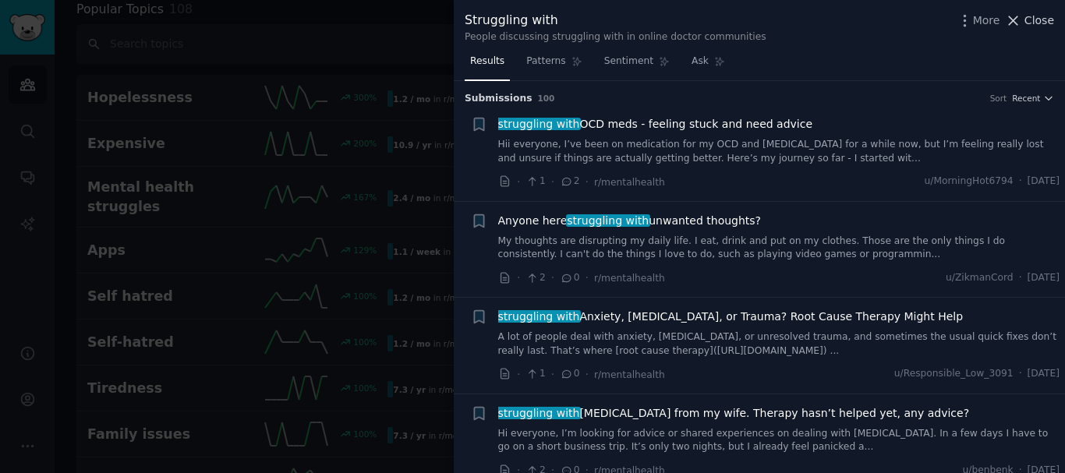
click at [1026, 27] on button "Close" at bounding box center [1029, 20] width 49 height 16
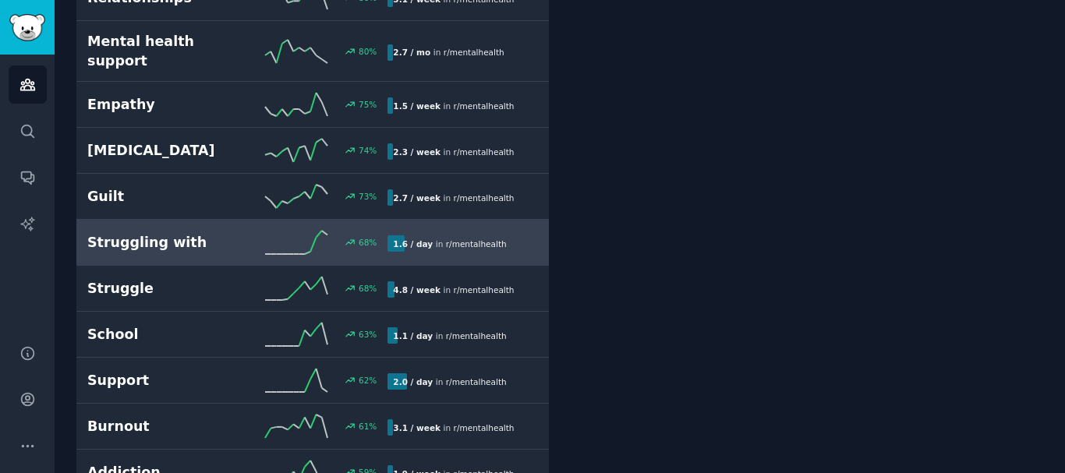
scroll to position [690, 0]
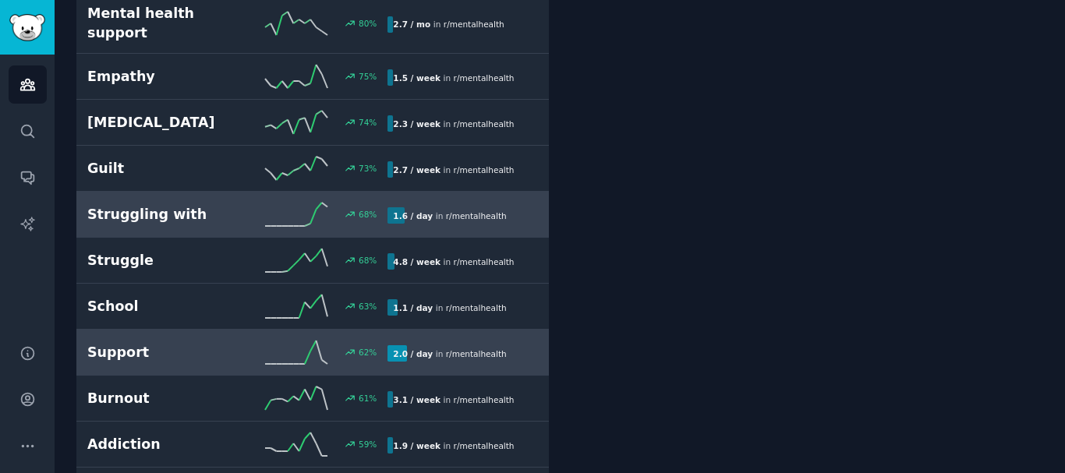
click at [121, 343] on h2 "Support" at bounding box center [162, 352] width 150 height 19
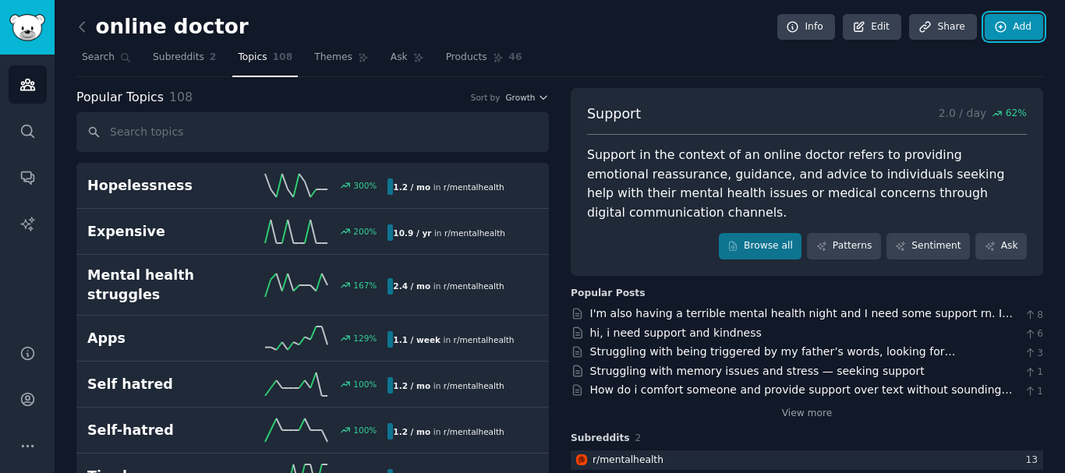
click at [1012, 21] on link "Add" at bounding box center [1013, 27] width 58 height 26
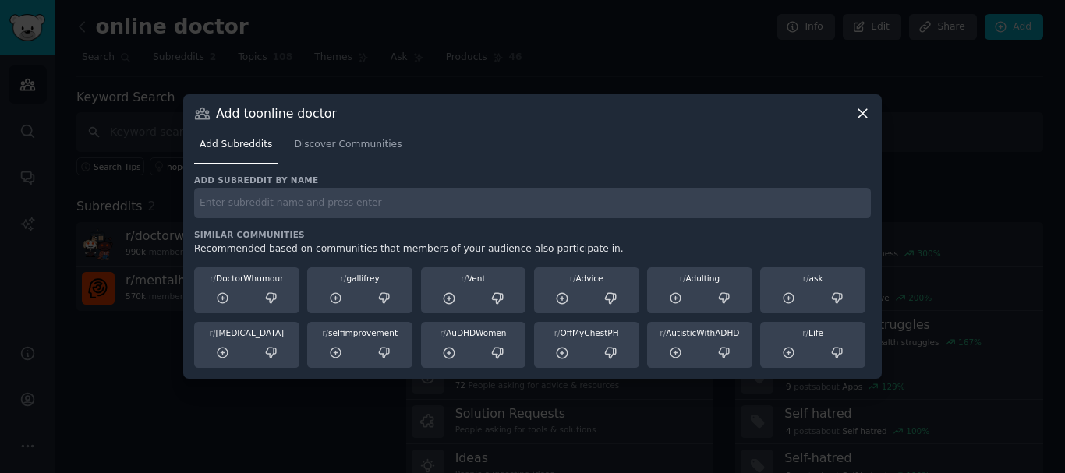
click at [860, 117] on icon at bounding box center [862, 113] width 16 height 16
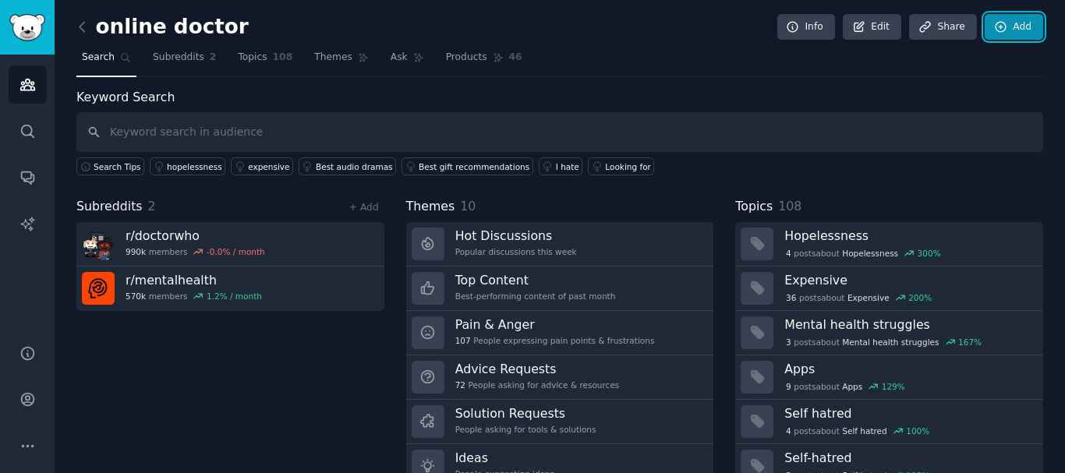
click at [1013, 31] on link "Add" at bounding box center [1013, 27] width 58 height 26
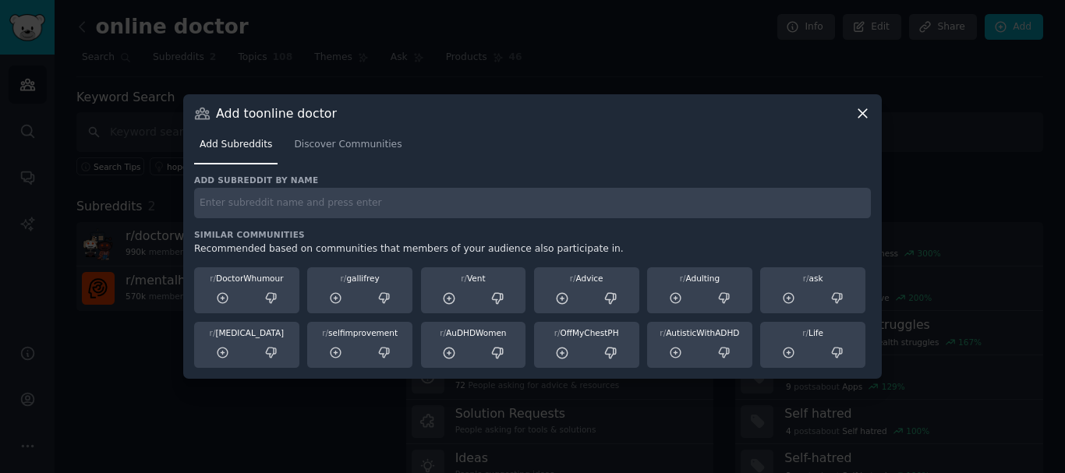
click at [866, 115] on icon at bounding box center [862, 113] width 16 height 16
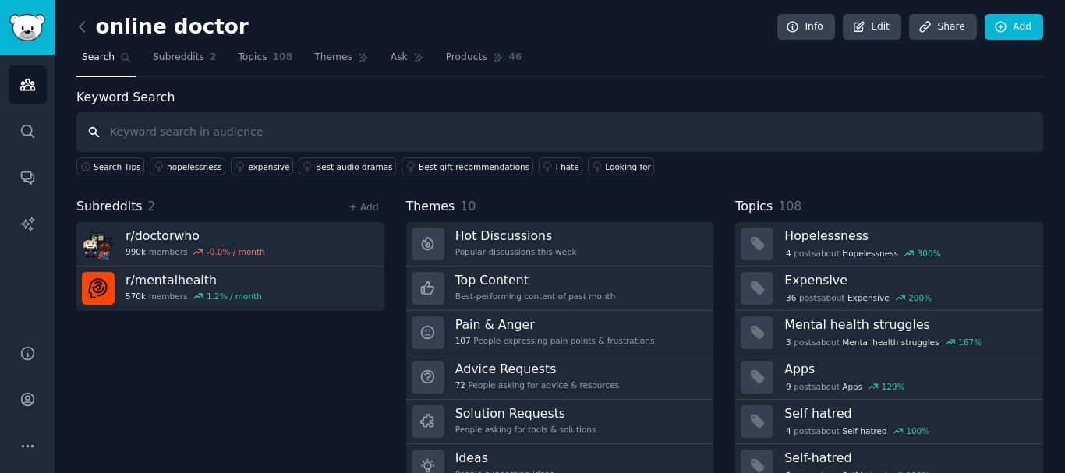
click at [866, 115] on input "text" at bounding box center [559, 132] width 966 height 40
click at [28, 41] on img "Sidebar" at bounding box center [27, 27] width 36 height 27
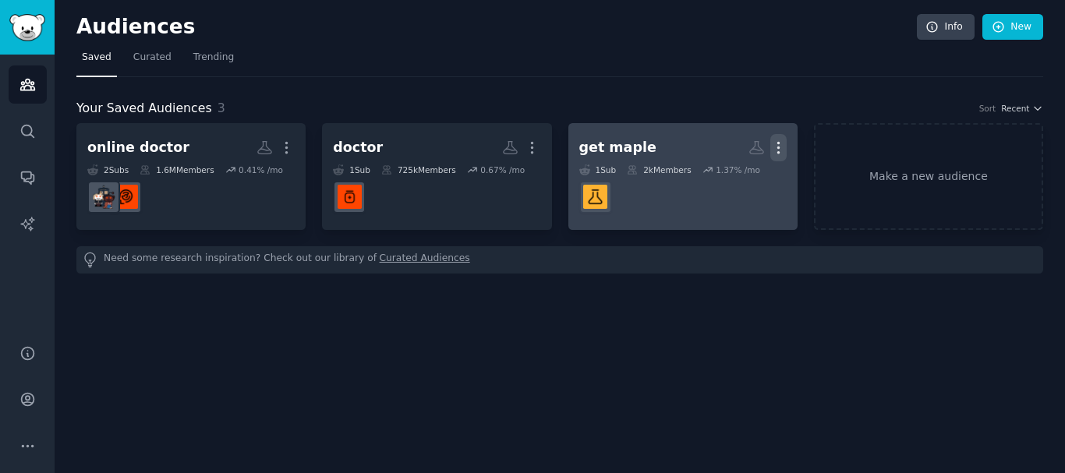
click at [779, 146] on icon "button" at bounding box center [778, 148] width 16 height 16
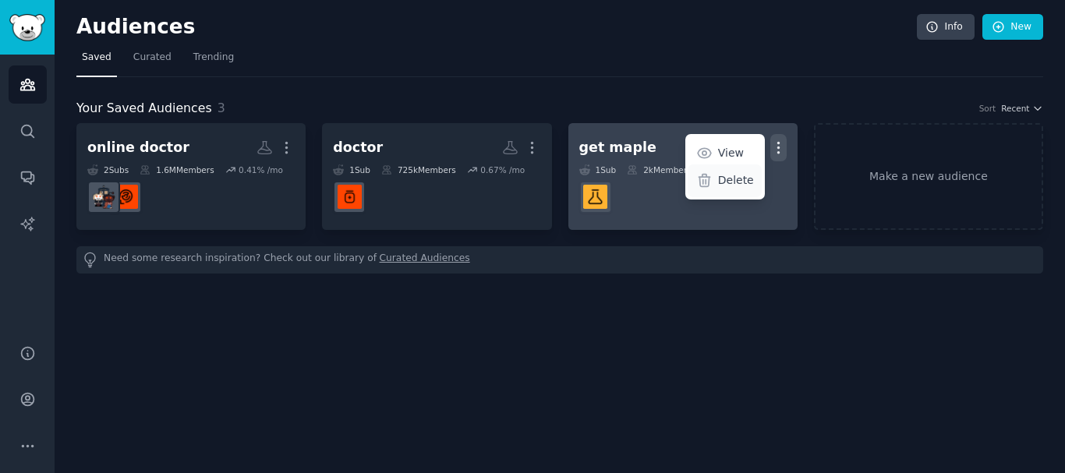
click at [726, 185] on p "Delete" at bounding box center [736, 180] width 36 height 16
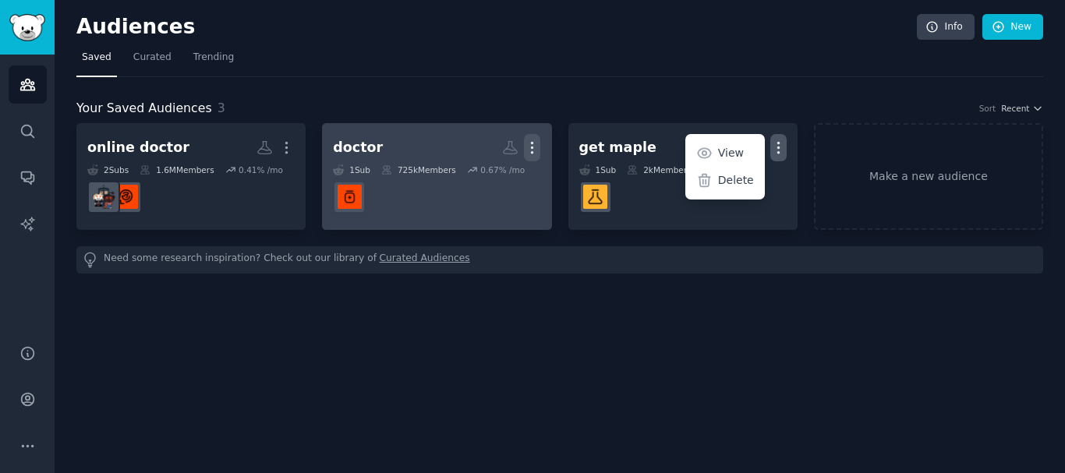
click at [532, 147] on icon "button" at bounding box center [533, 148] width 2 height 11
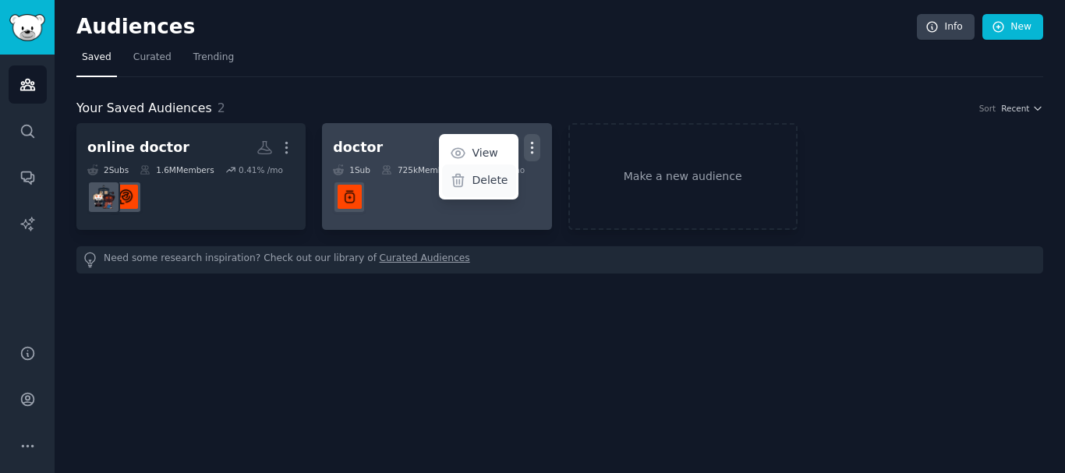
click at [483, 194] on div "Delete" at bounding box center [479, 180] width 74 height 33
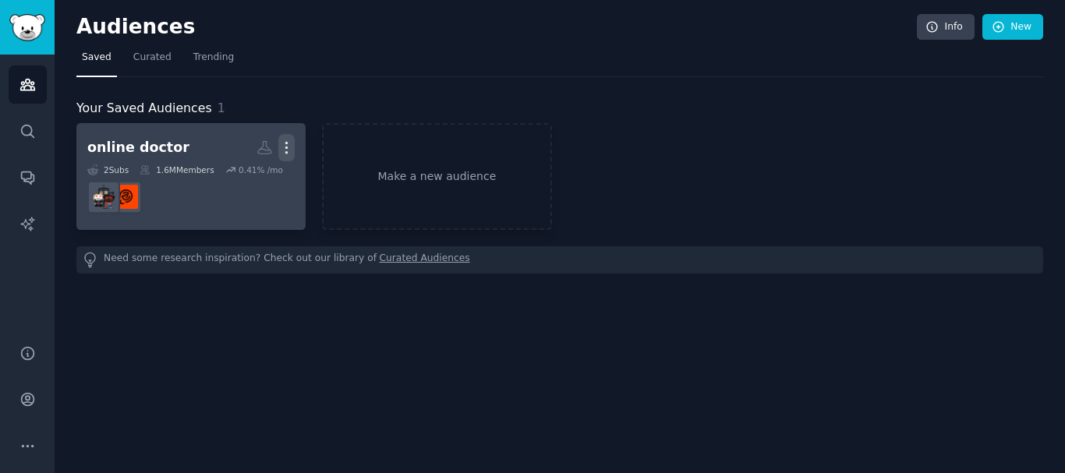
click at [289, 136] on button "More" at bounding box center [286, 147] width 16 height 27
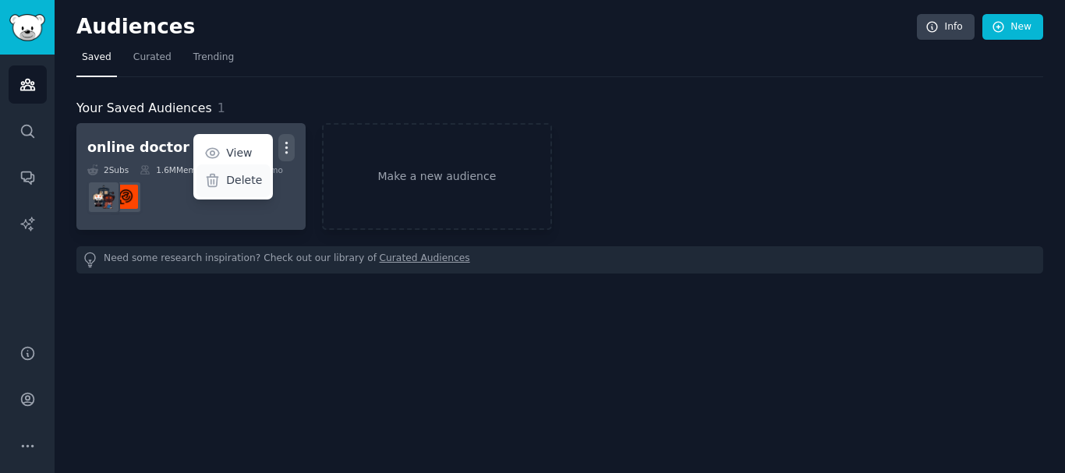
click at [230, 185] on p "Delete" at bounding box center [244, 180] width 36 height 16
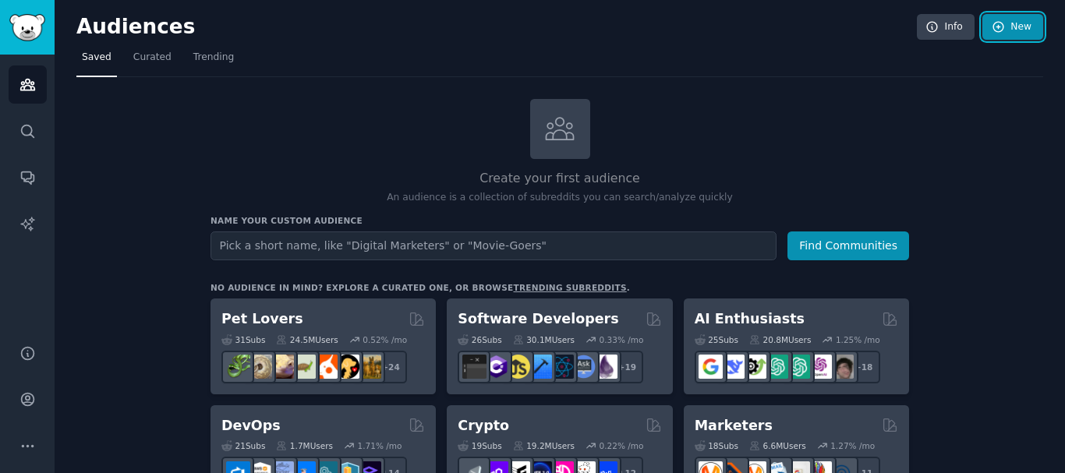
click at [1012, 19] on link "New" at bounding box center [1012, 27] width 61 height 26
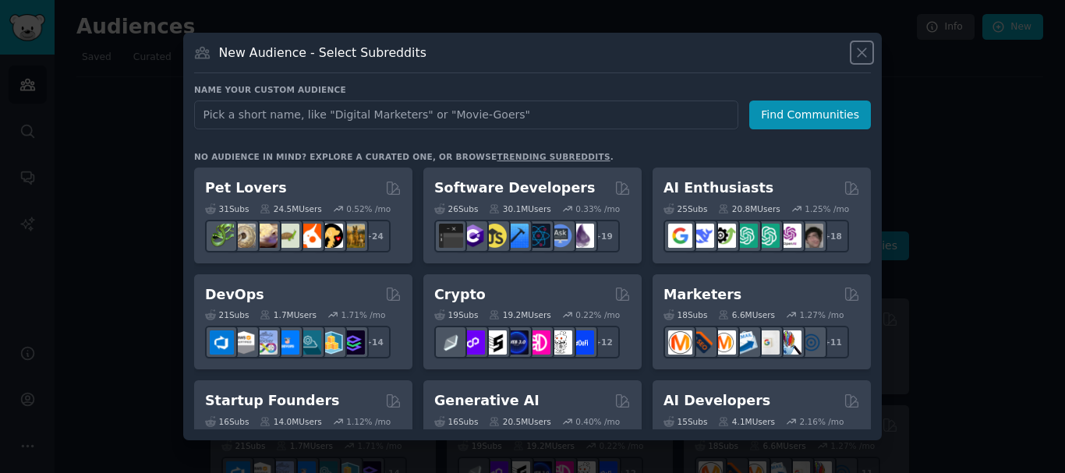
click at [860, 54] on icon at bounding box center [861, 52] width 9 height 9
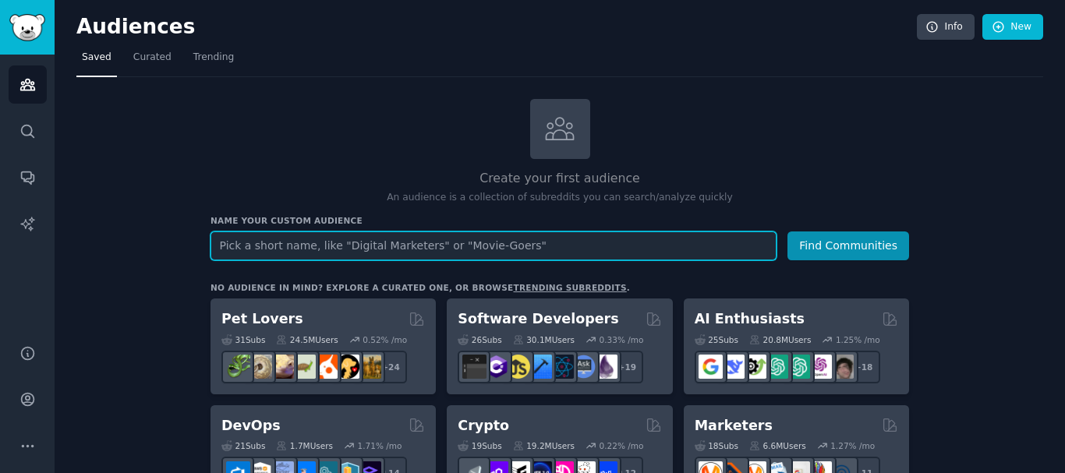
click at [564, 251] on input "text" at bounding box center [493, 245] width 566 height 29
type input "supernova"
click at [787, 231] on button "Find Communities" at bounding box center [848, 245] width 122 height 29
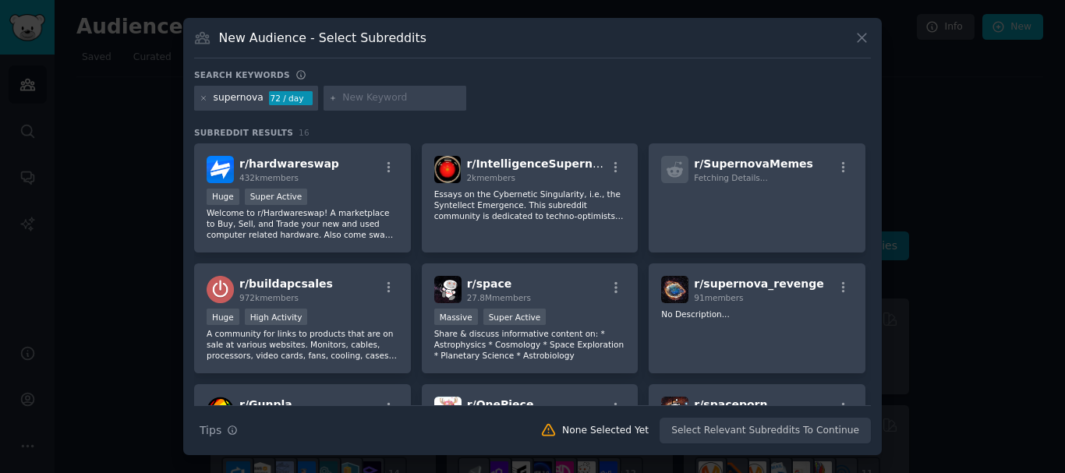
click at [410, 100] on input "text" at bounding box center [401, 98] width 118 height 14
type input "astronomy"
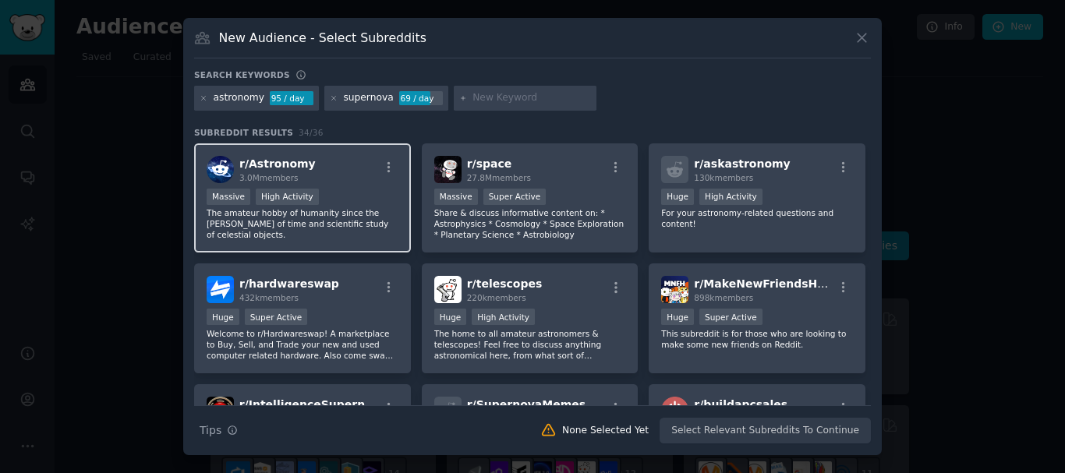
click at [283, 160] on span "r/ Astronomy" at bounding box center [277, 163] width 76 height 12
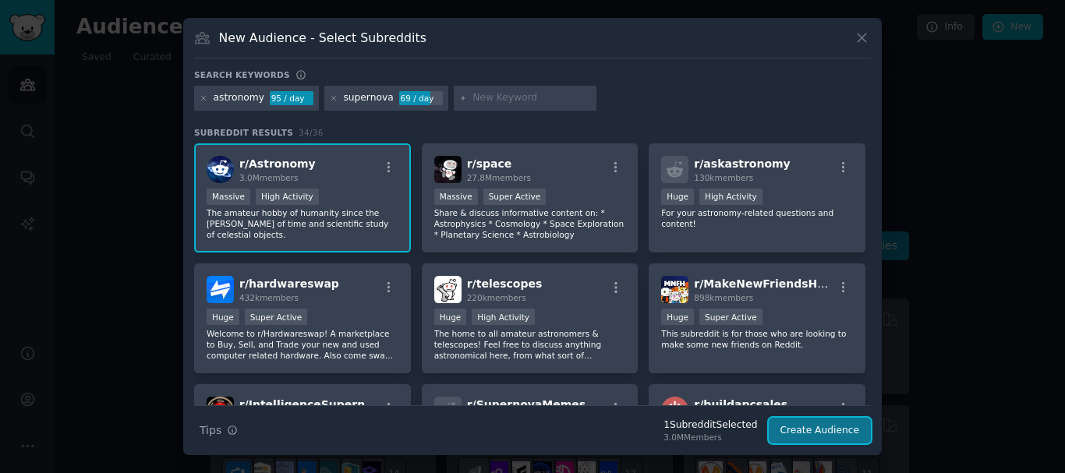
click at [816, 426] on button "Create Audience" at bounding box center [819, 431] width 103 height 26
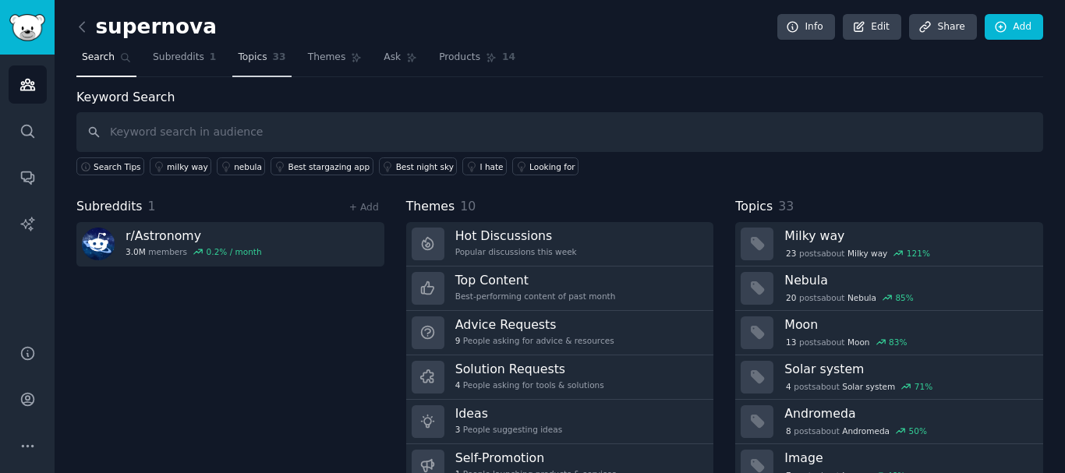
click at [250, 55] on span "Topics" at bounding box center [252, 58] width 29 height 14
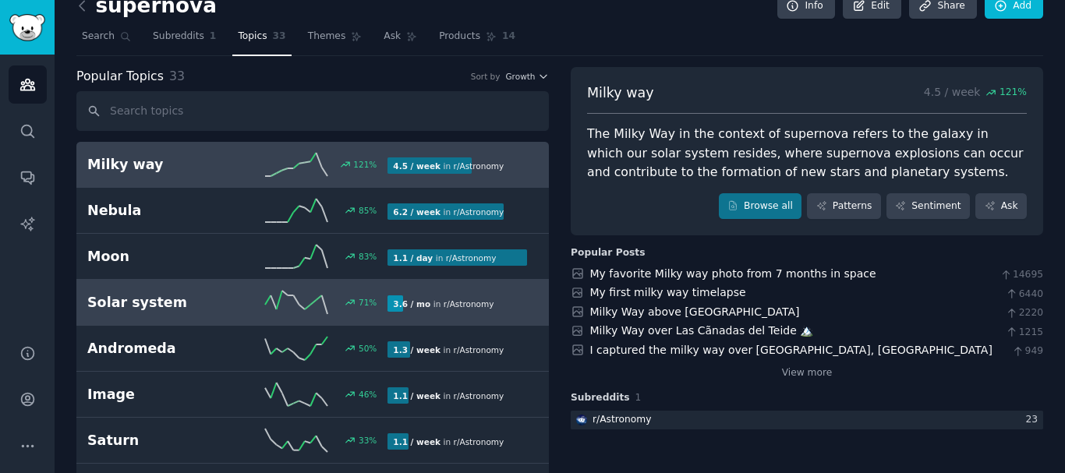
scroll to position [26, 0]
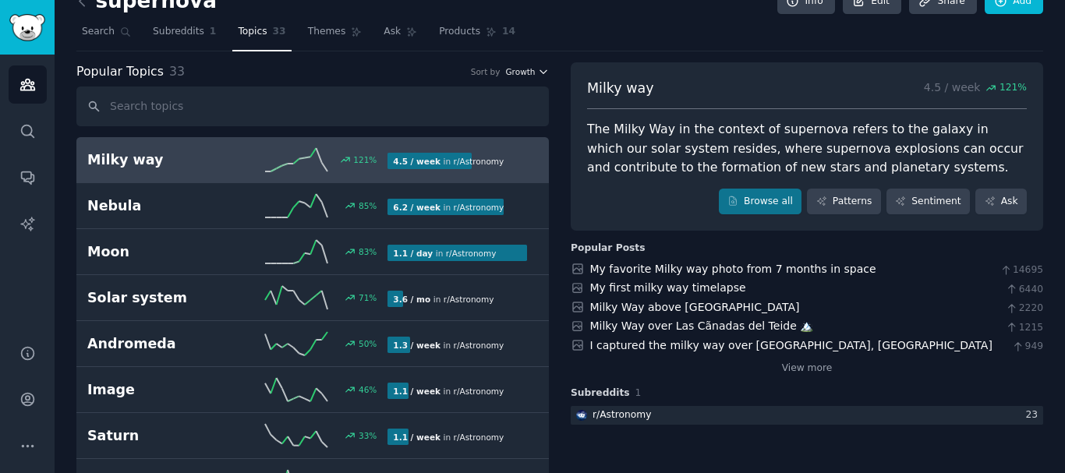
click at [533, 69] on button "Growth" at bounding box center [527, 71] width 44 height 11
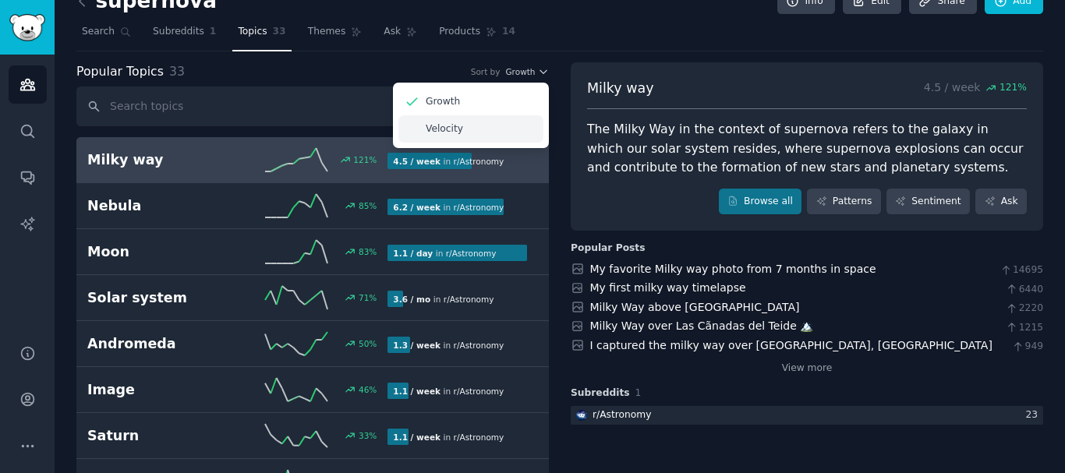
click at [433, 128] on p "Velocity" at bounding box center [444, 129] width 37 height 14
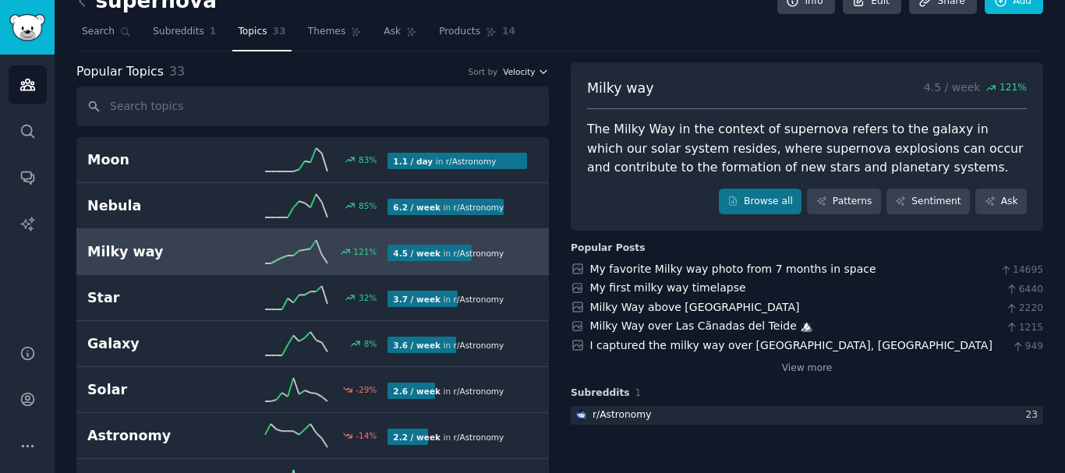
click at [546, 76] on icon "button" at bounding box center [543, 71] width 11 height 11
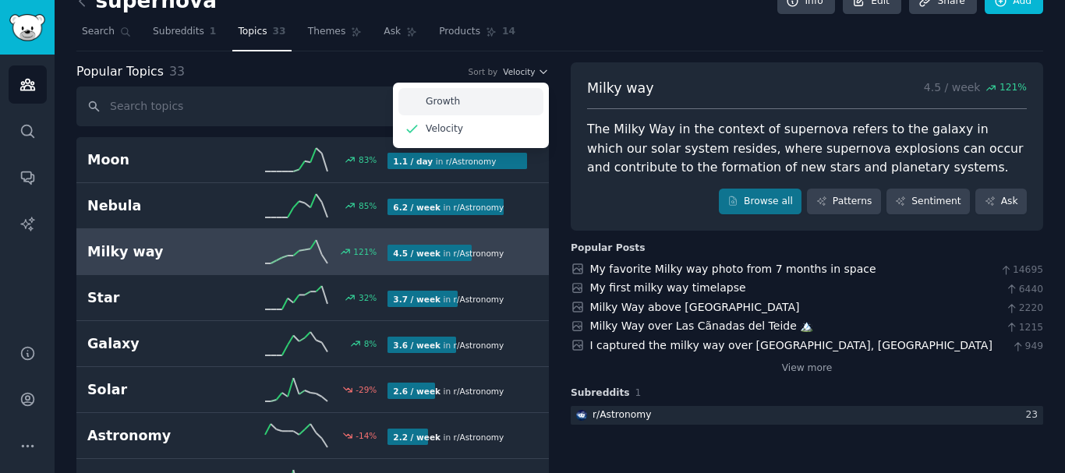
click at [468, 105] on div "Growth" at bounding box center [470, 101] width 145 height 27
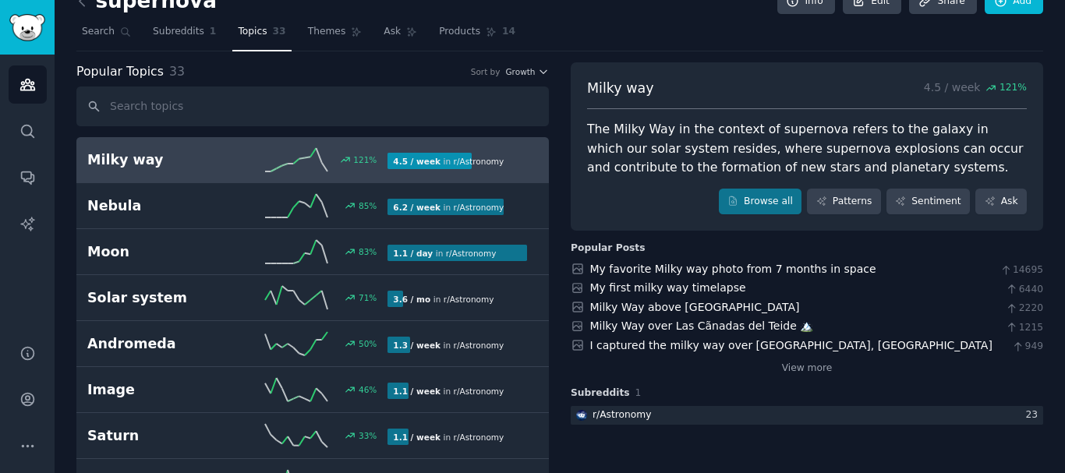
click at [224, 140] on link "Milky way 121 % 4.5 / week in r/ Astronomy" at bounding box center [312, 160] width 472 height 46
click at [127, 157] on h2 "Milky way" at bounding box center [162, 159] width 150 height 19
click at [816, 376] on div "Milky way 4.5 / week 121 % The Milky Way in the context of supernova refers to …" at bounding box center [806, 245] width 472 height 366
click at [807, 370] on link "View more" at bounding box center [807, 369] width 51 height 14
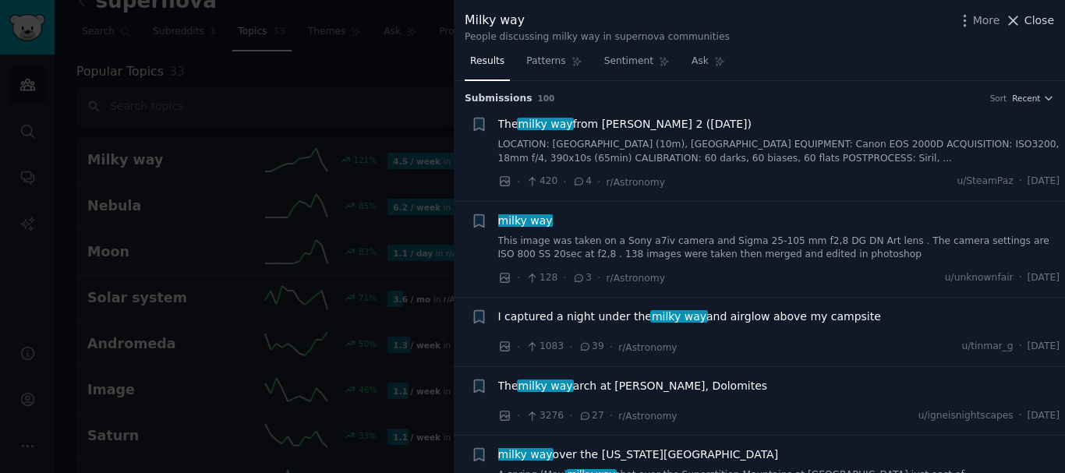
click at [1020, 15] on icon at bounding box center [1013, 20] width 16 height 16
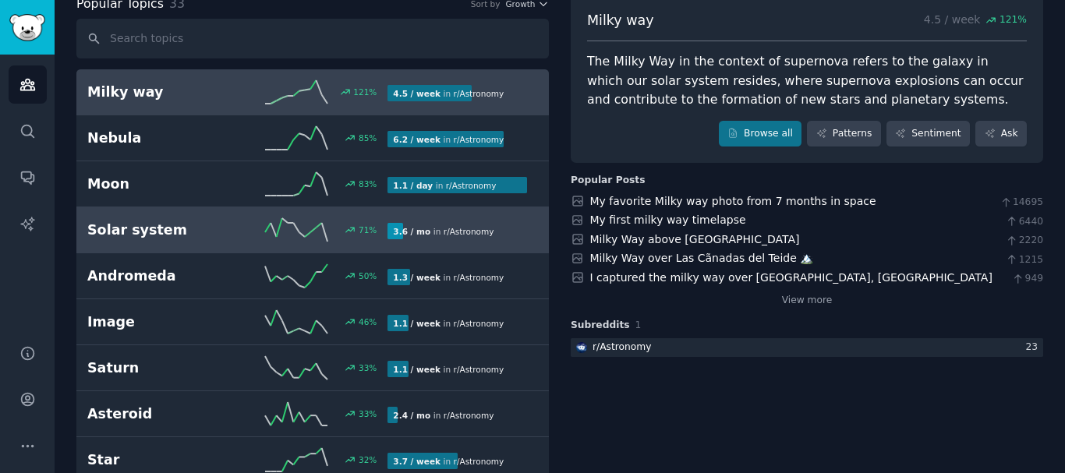
scroll to position [99, 0]
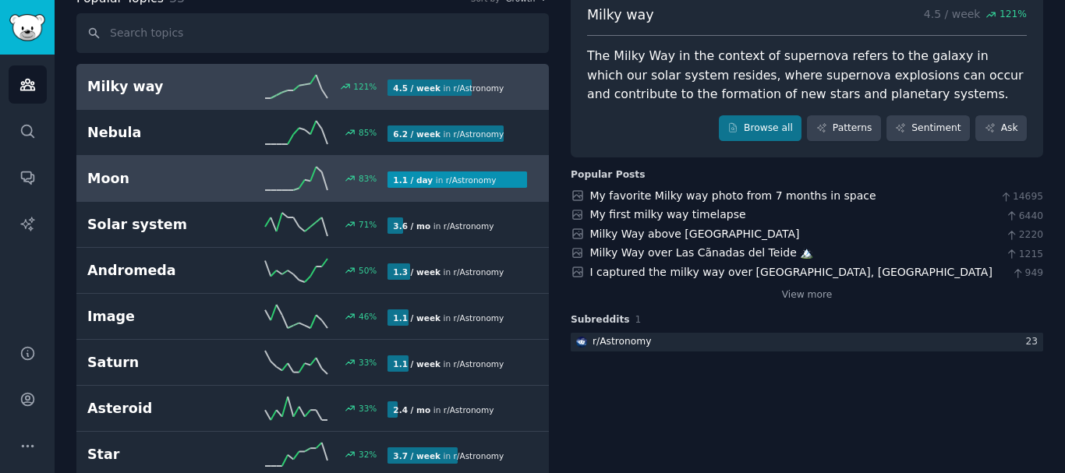
click at [112, 179] on h2 "Moon" at bounding box center [162, 178] width 150 height 19
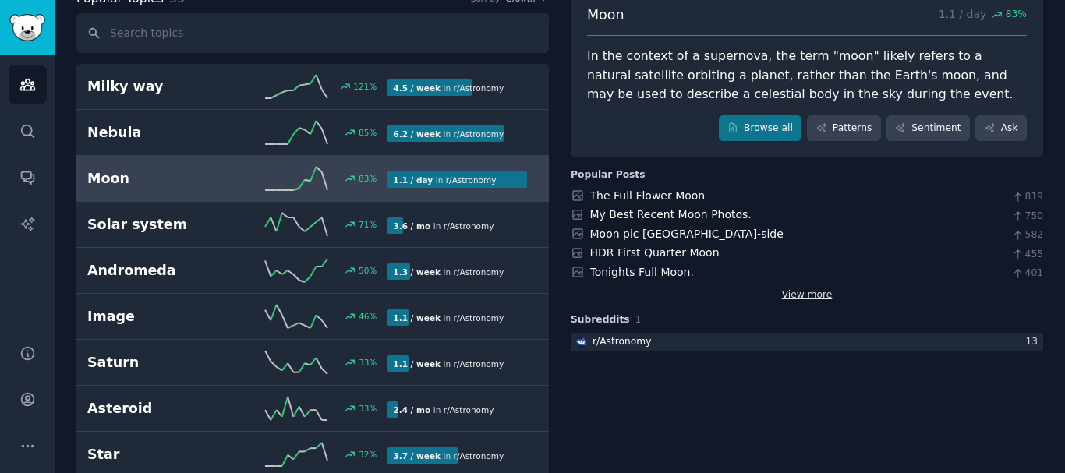
click at [794, 295] on link "View more" at bounding box center [807, 295] width 51 height 14
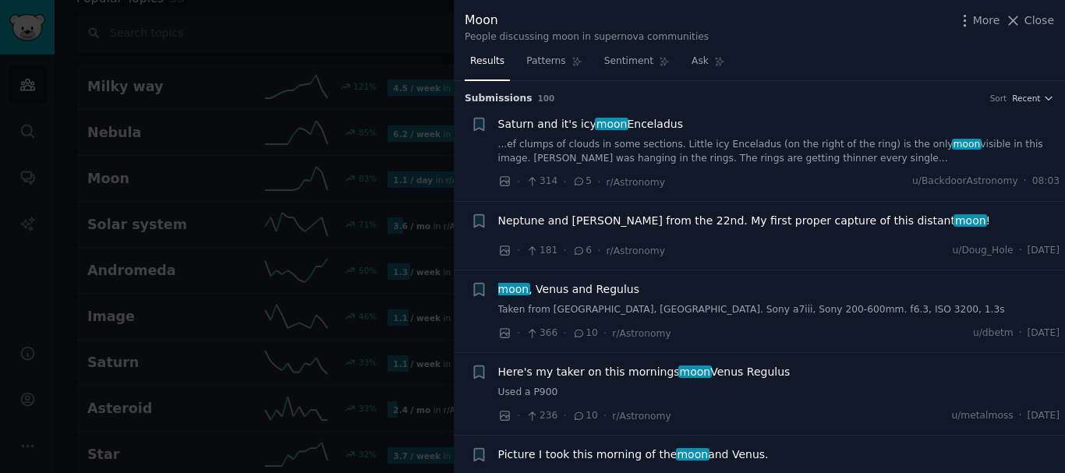
click at [605, 129] on span "moon" at bounding box center [612, 124] width 34 height 12
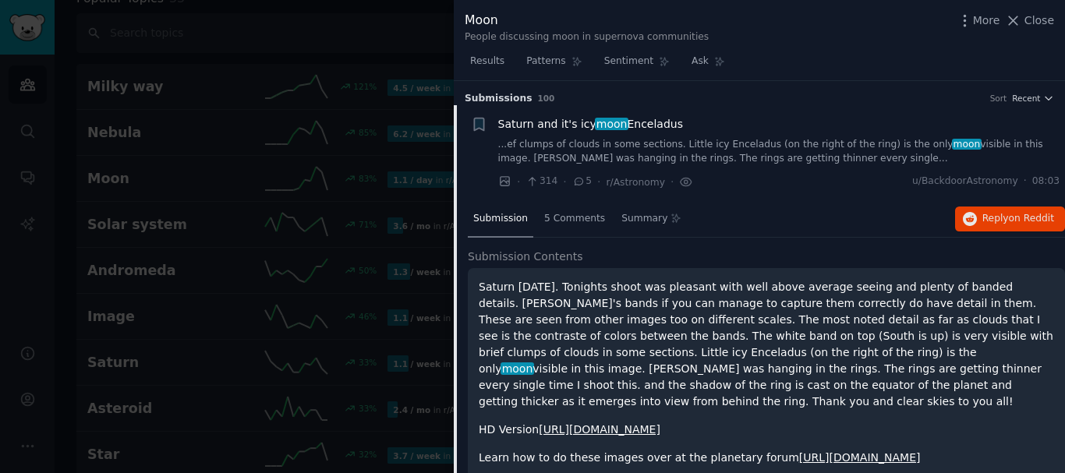
scroll to position [25, 0]
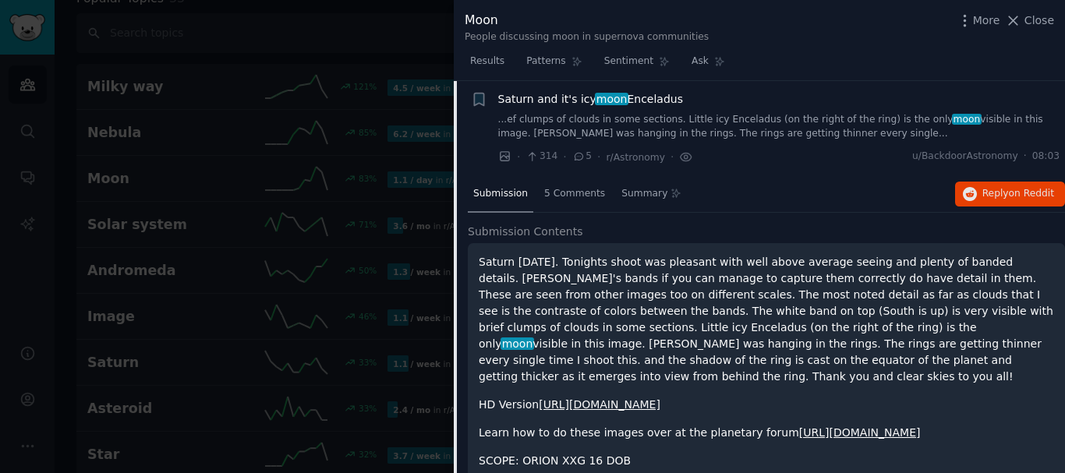
click at [544, 93] on span "Saturn and it's icy moon Enceladus" at bounding box center [590, 99] width 185 height 16
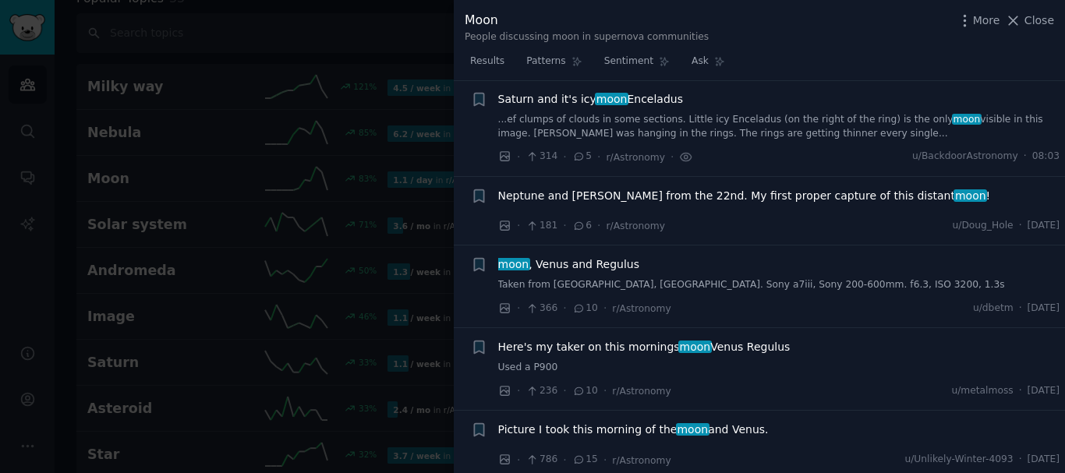
click at [582, 93] on span "Saturn and it's icy moon Enceladus" at bounding box center [590, 99] width 185 height 16
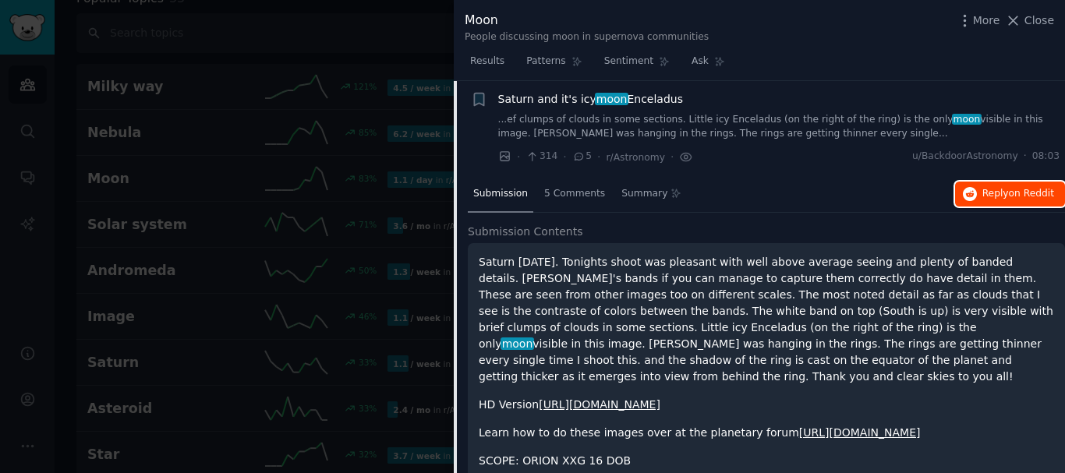
click at [1000, 182] on button "Reply on Reddit" at bounding box center [1010, 194] width 110 height 25
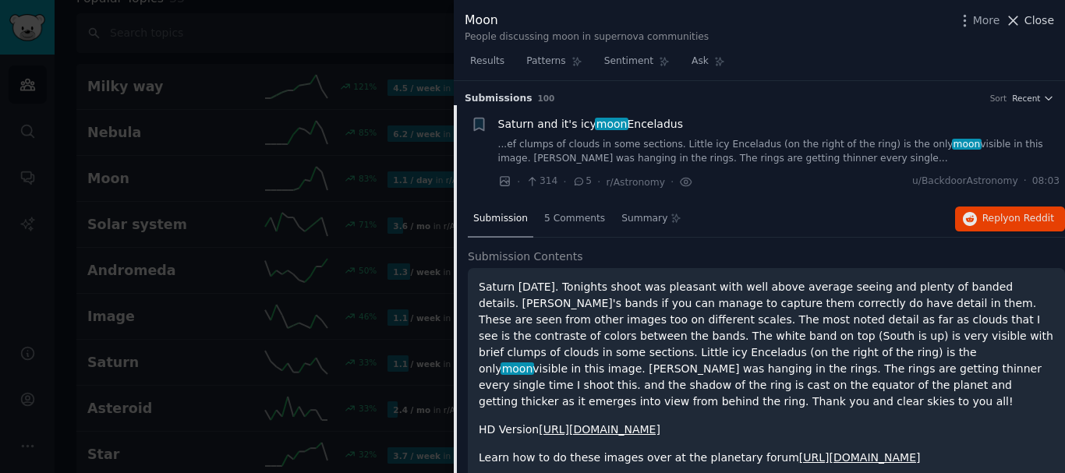
click at [1021, 19] on icon at bounding box center [1013, 20] width 16 height 16
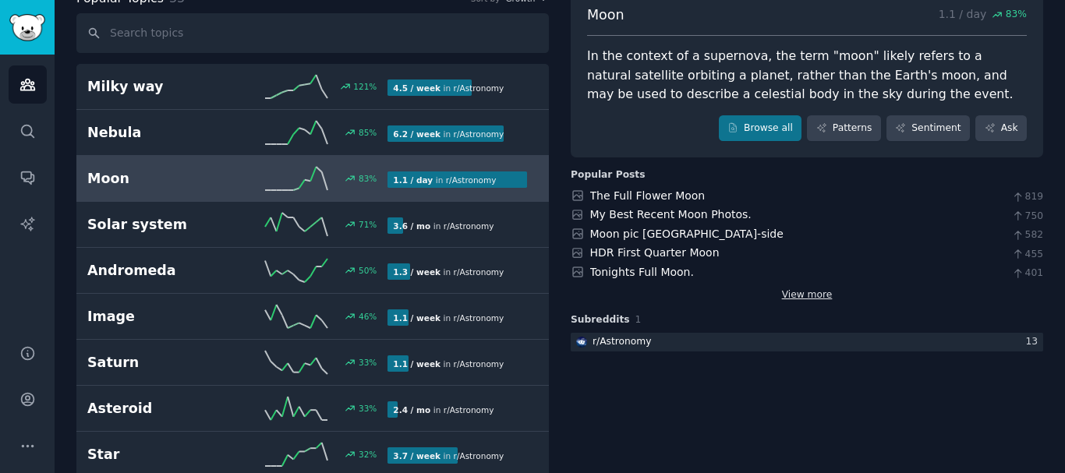
click at [810, 301] on link "View more" at bounding box center [807, 295] width 51 height 14
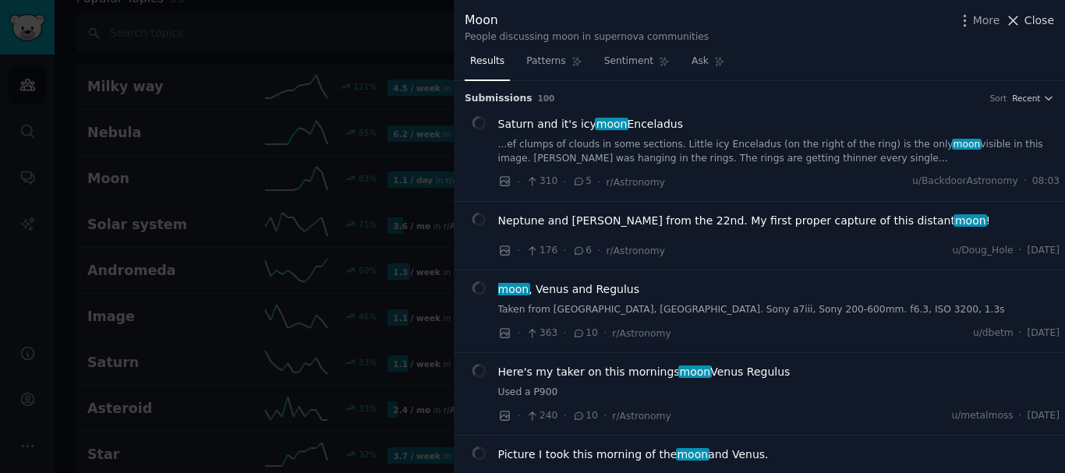
click at [1033, 47] on div "Moon People discussing moon in supernova communities More Close" at bounding box center [759, 24] width 611 height 49
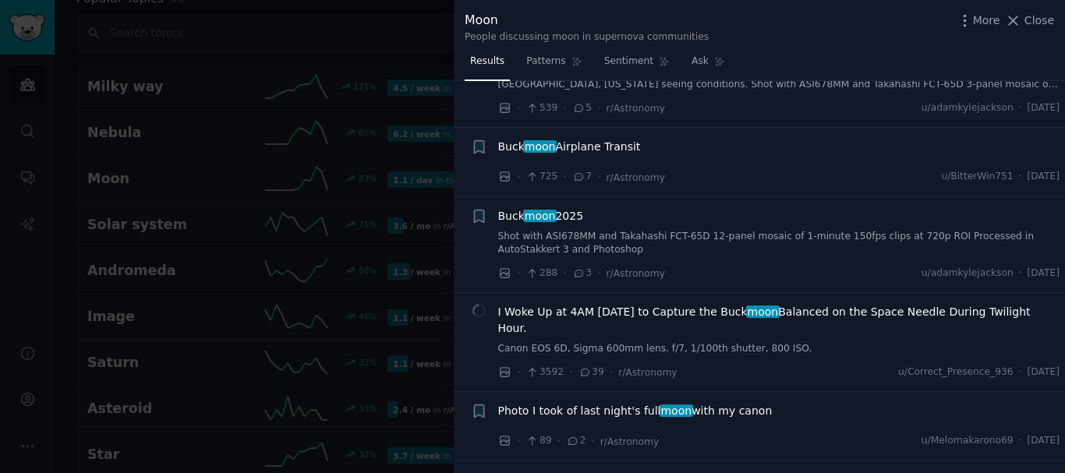
scroll to position [6101, 0]
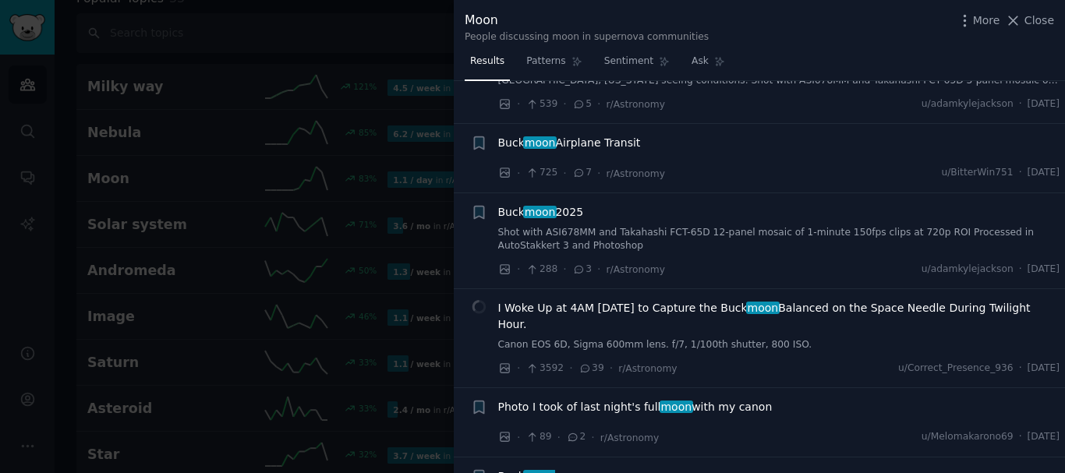
click at [674, 300] on div "I Woke Up at 4AM Today to Capture the Buck moon Balanced on the Space Needle Du…" at bounding box center [779, 326] width 562 height 52
click at [691, 300] on span "I Woke Up at 4AM Today to Capture the Buck moon Balanced on the Space Needle Du…" at bounding box center [779, 316] width 562 height 33
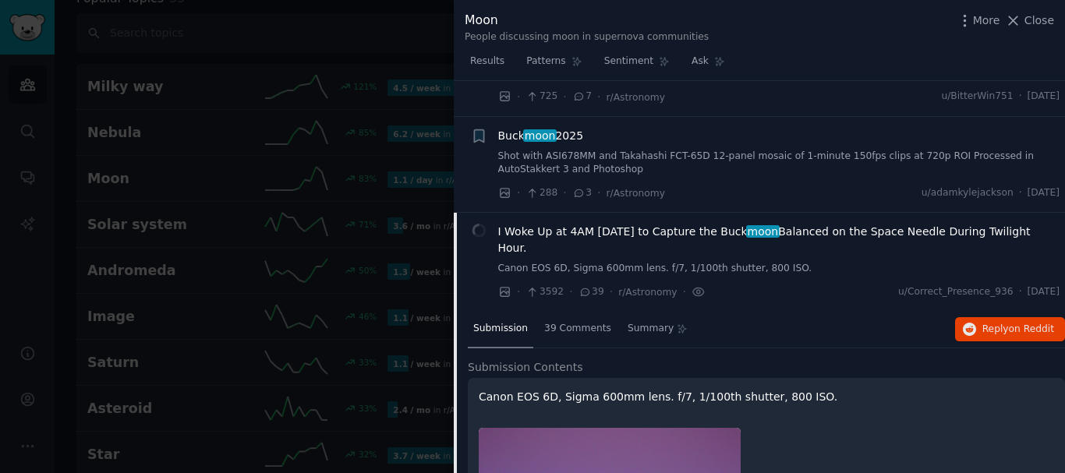
scroll to position [6218, 0]
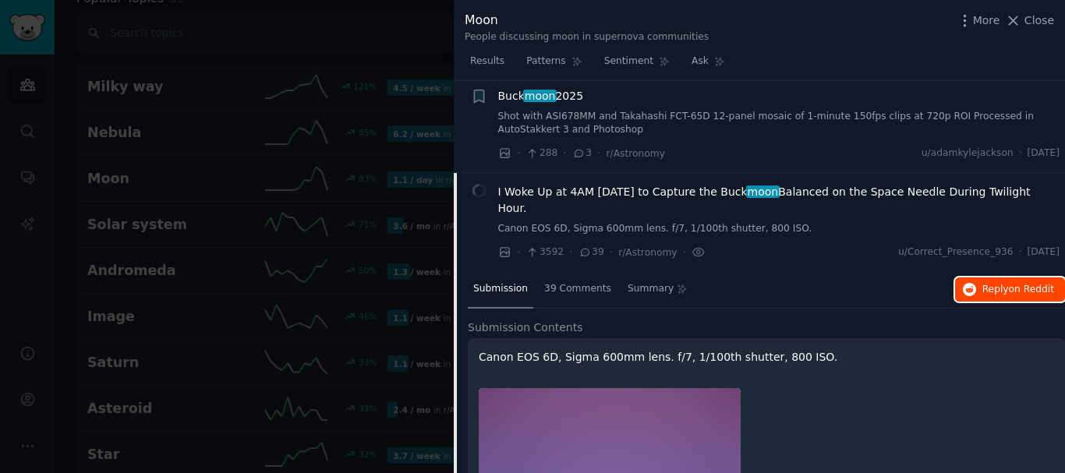
click at [1026, 284] on span "on Reddit" at bounding box center [1030, 289] width 45 height 11
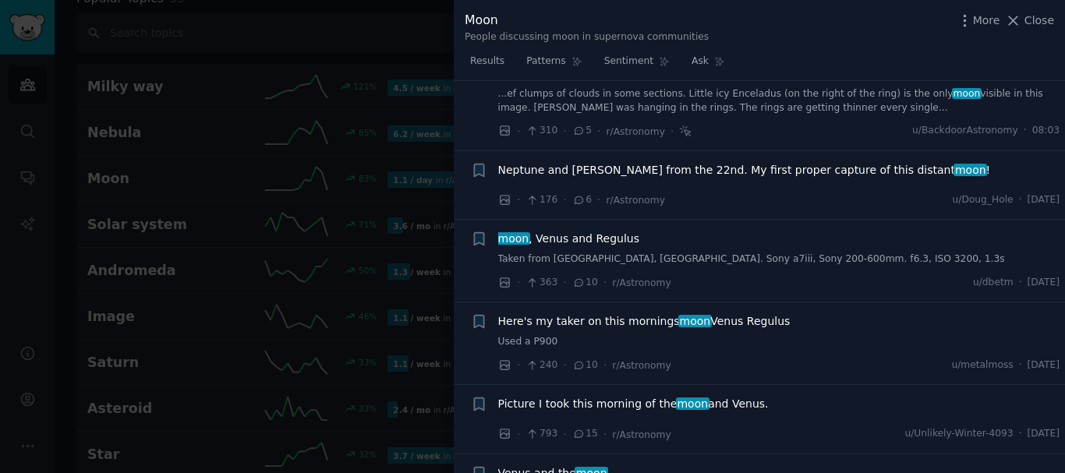
scroll to position [0, 0]
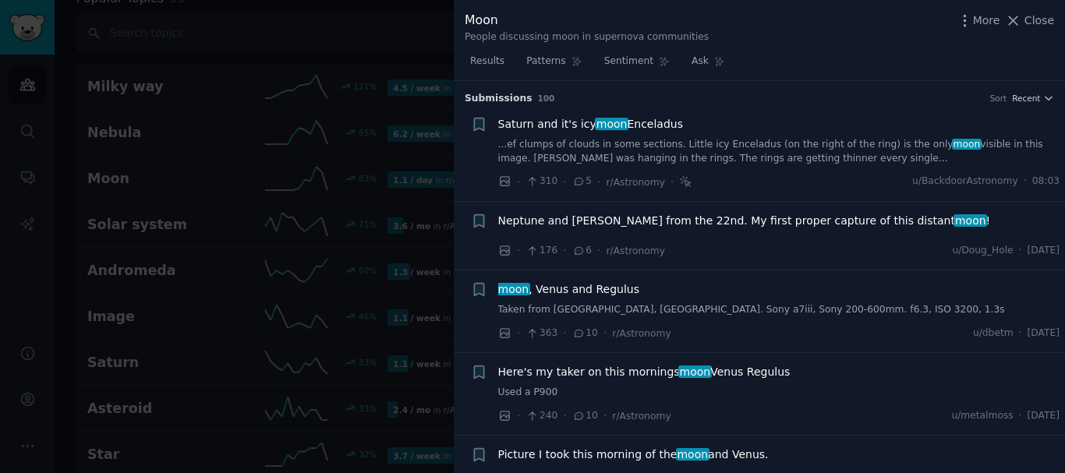
click at [633, 125] on span "Saturn and it's icy moon Enceladus" at bounding box center [590, 124] width 185 height 16
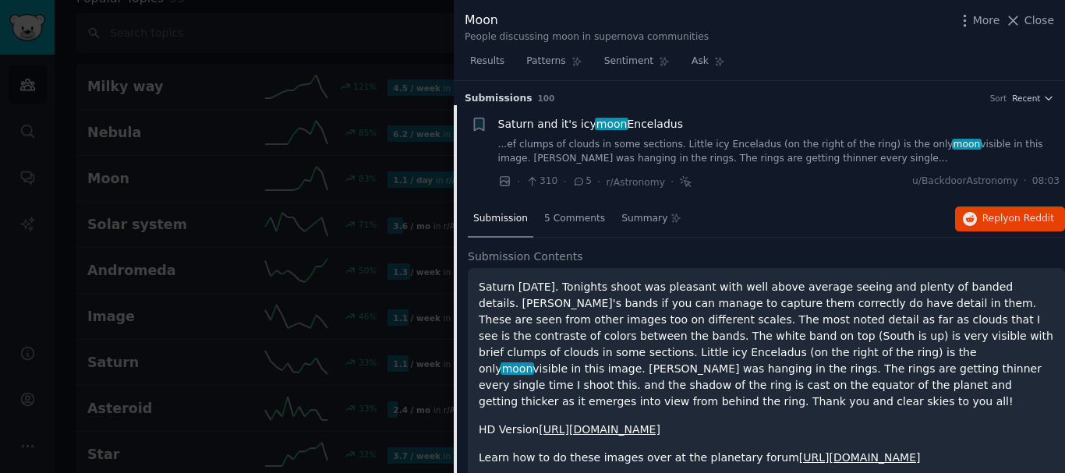
scroll to position [25, 0]
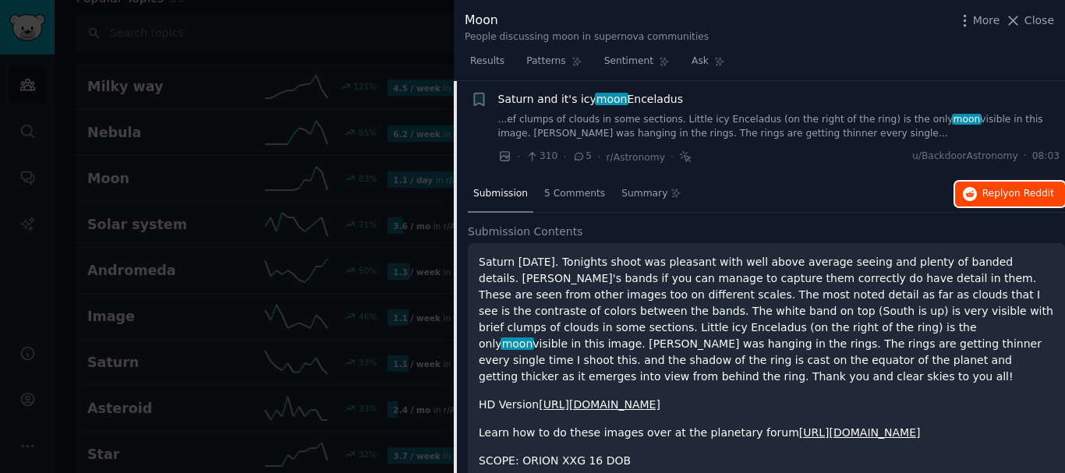
click at [1036, 191] on span "on Reddit" at bounding box center [1030, 193] width 45 height 11
click at [1021, 21] on icon at bounding box center [1013, 20] width 16 height 16
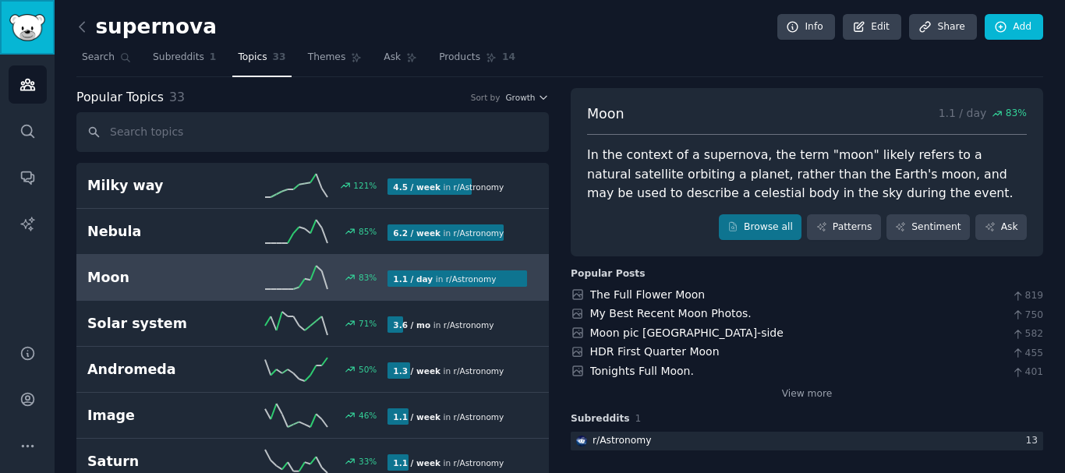
click at [41, 31] on img "Sidebar" at bounding box center [27, 27] width 36 height 27
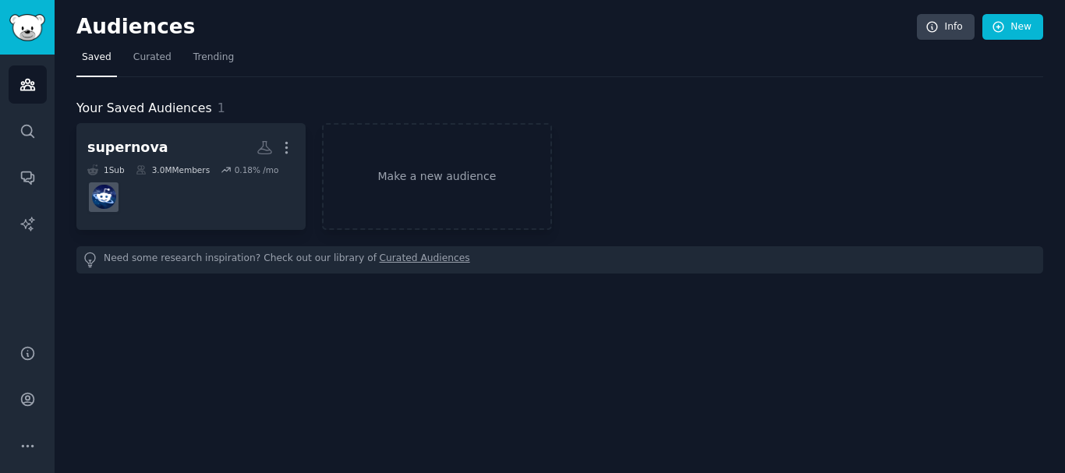
click at [1023, 5] on div "Audiences Info New Saved Curated Trending Your Saved Audiences 1 supernova More…" at bounding box center [560, 236] width 1010 height 473
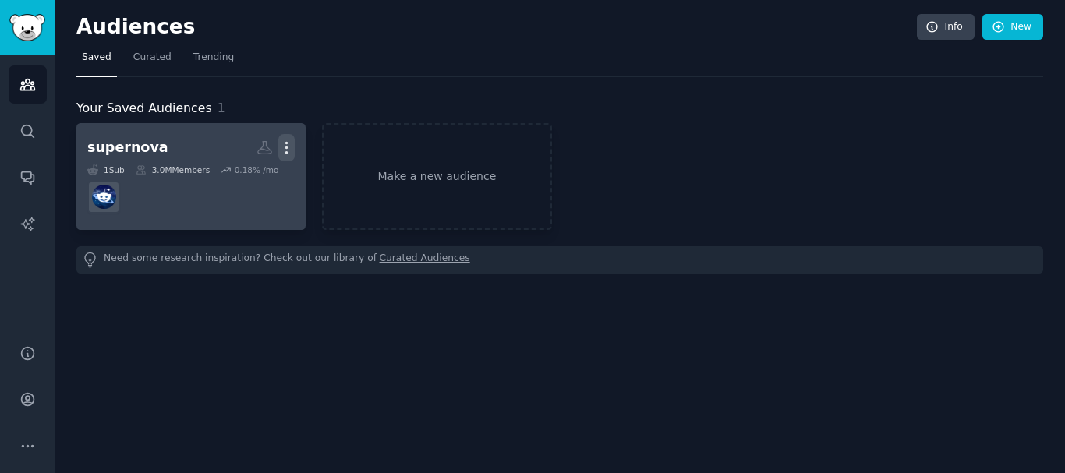
click at [284, 154] on icon "button" at bounding box center [286, 148] width 16 height 16
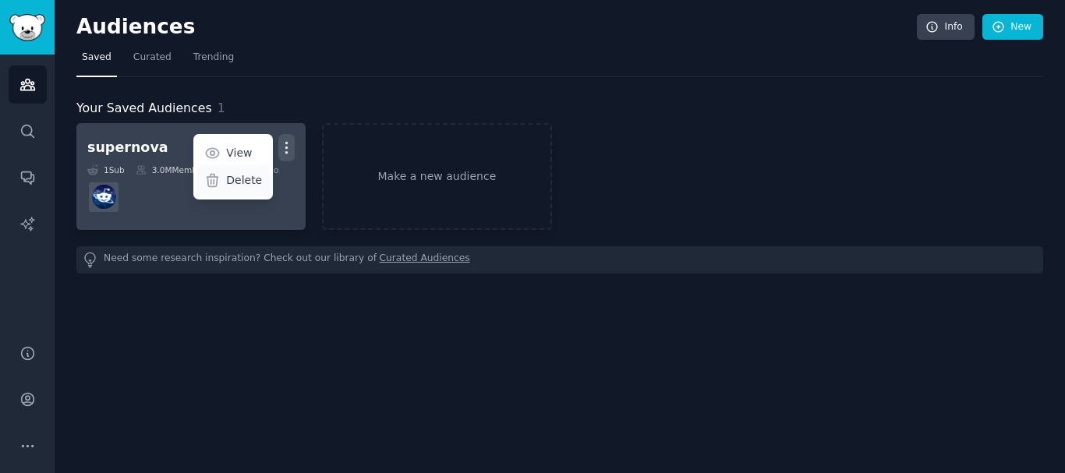
click at [242, 182] on p "Delete" at bounding box center [244, 180] width 36 height 16
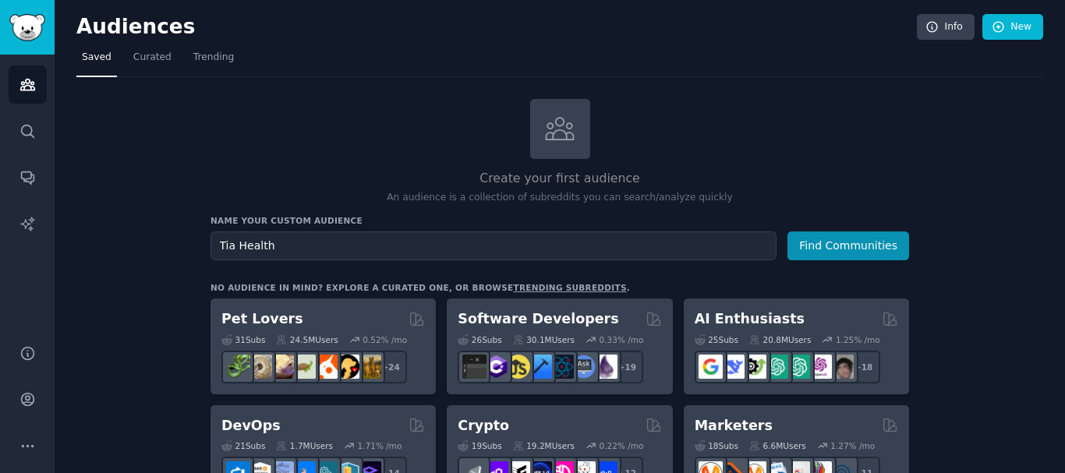
type input "Tia Health"
click at [787, 231] on button "Find Communities" at bounding box center [848, 245] width 122 height 29
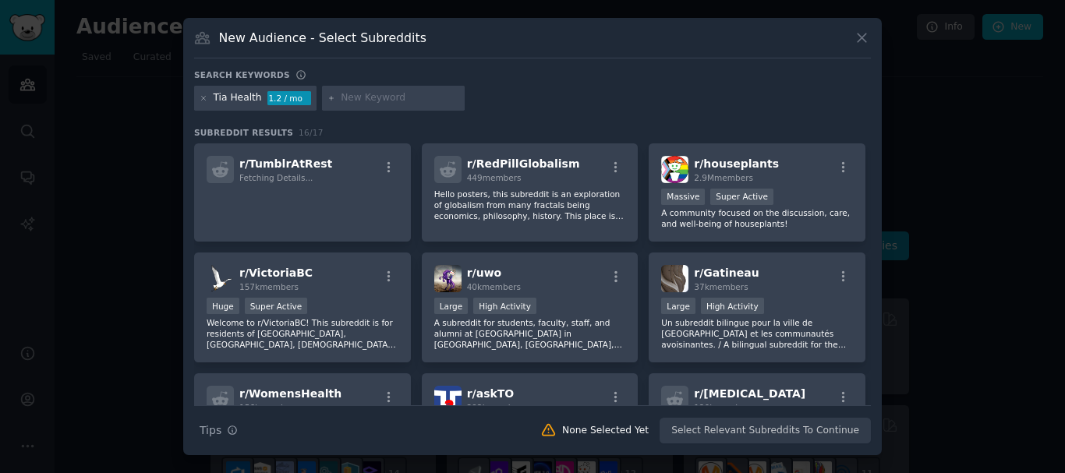
click at [383, 103] on input "text" at bounding box center [400, 98] width 118 height 14
type input "telehealth"
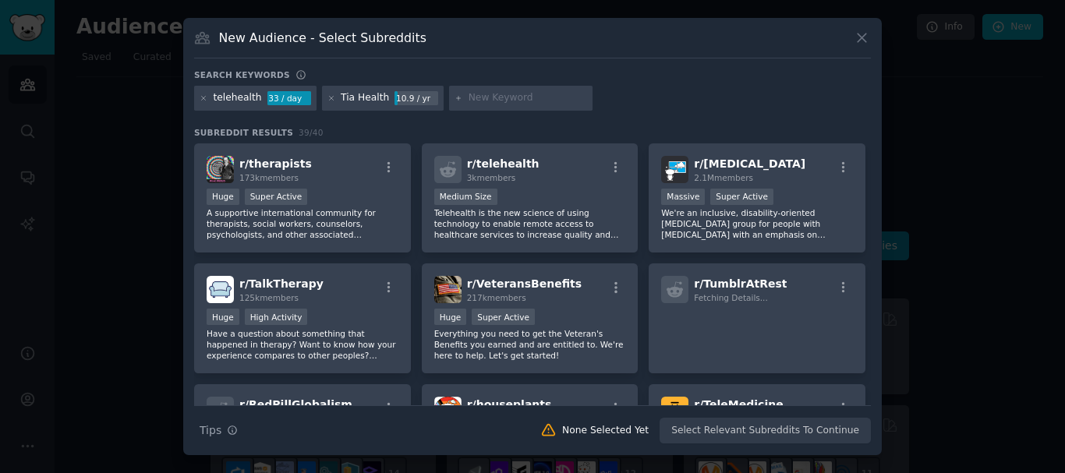
click at [714, 116] on div "Search keywords telehealth 33 / day Tia Health 10.9 / yr Subreddit Results 39 /…" at bounding box center [532, 256] width 676 height 375
click at [499, 90] on div at bounding box center [520, 98] width 143 height 25
click at [204, 95] on icon at bounding box center [204, 98] width 9 height 9
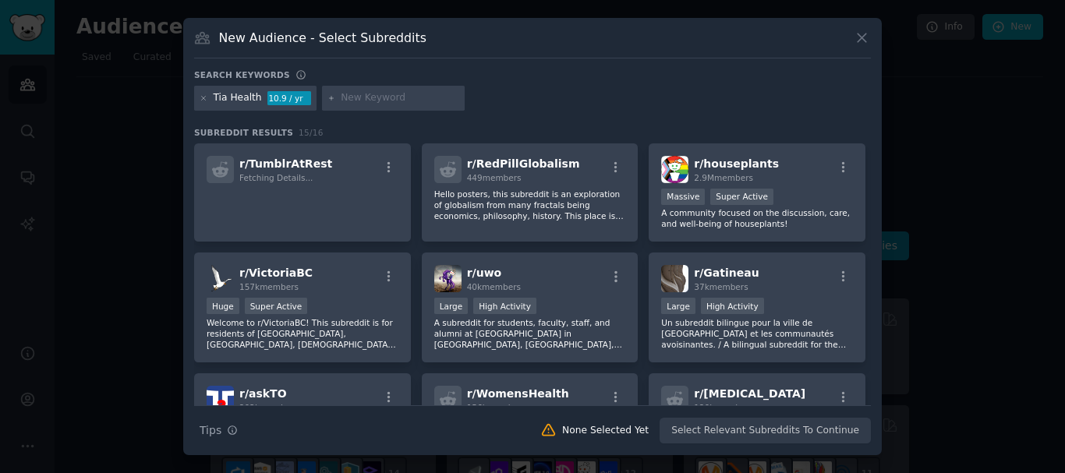
drag, startPoint x: 383, startPoint y: 105, endPoint x: 404, endPoint y: 90, distance: 26.8
click at [404, 90] on div at bounding box center [393, 98] width 143 height 25
click at [383, 98] on input "text" at bounding box center [400, 98] width 118 height 14
type input "online doctor"
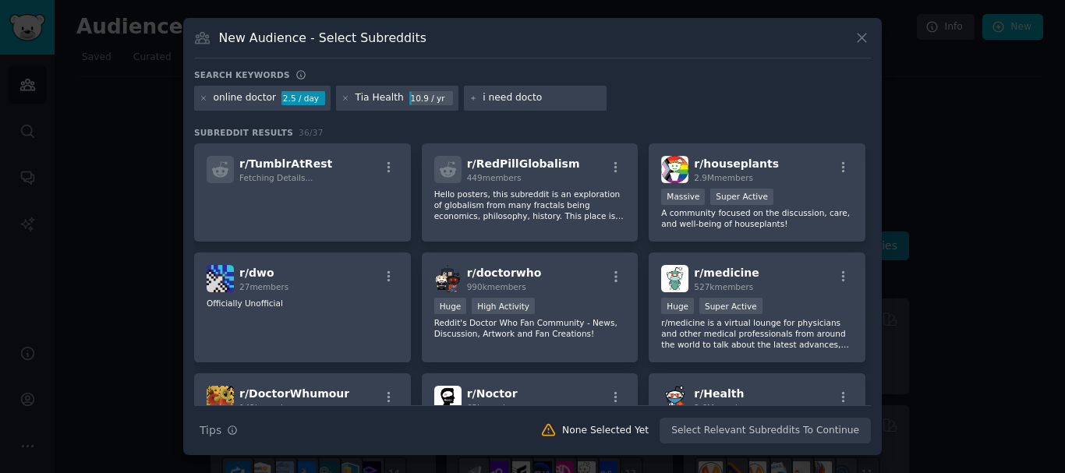
type input "i need doctor"
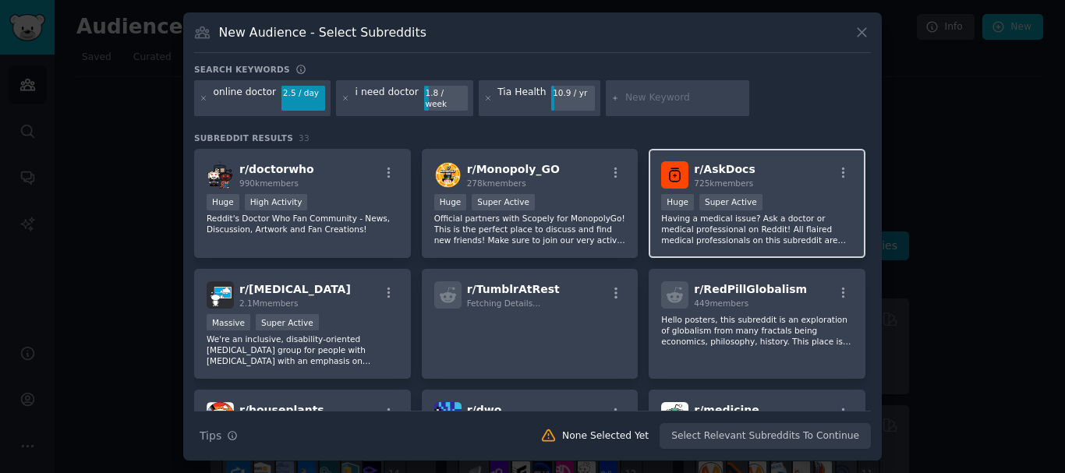
click at [794, 217] on p "Having a medical issue? Ask a doctor or medical professional on Reddit! All fla…" at bounding box center [757, 229] width 192 height 33
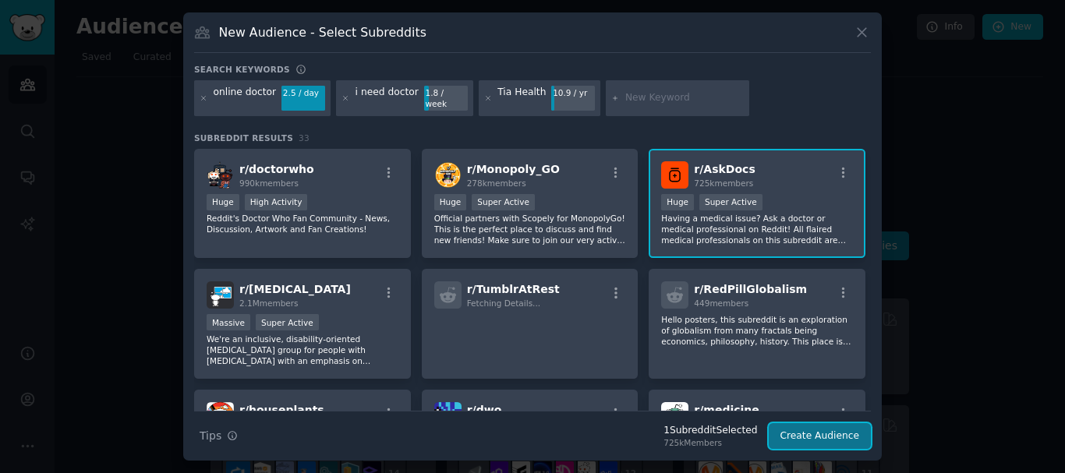
click at [835, 437] on button "Create Audience" at bounding box center [819, 436] width 103 height 26
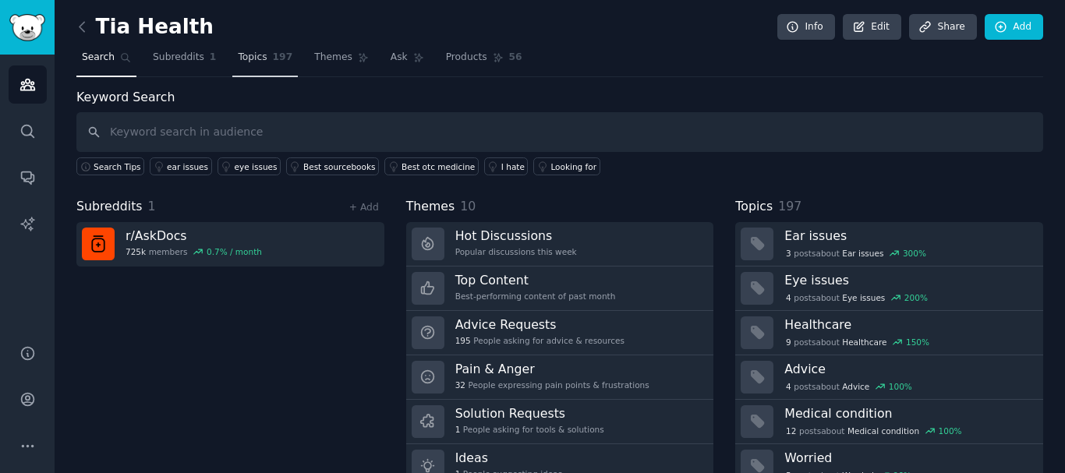
click at [273, 62] on span "197" at bounding box center [283, 58] width 20 height 14
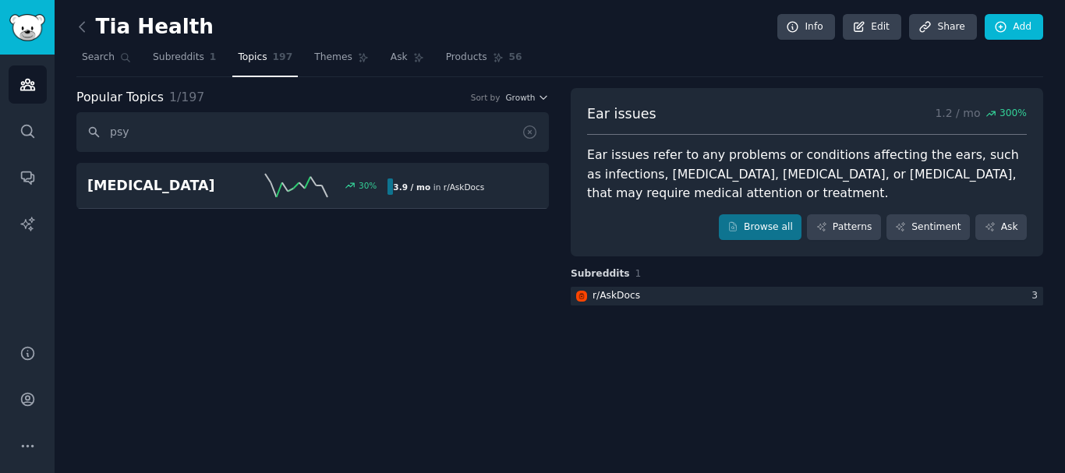
type input "psy"
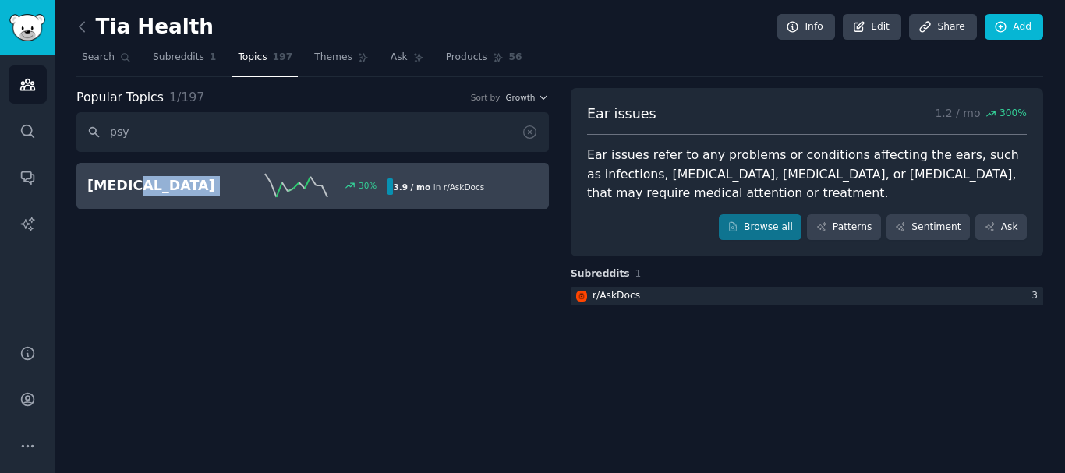
drag, startPoint x: 261, startPoint y: 304, endPoint x: 122, endPoint y: 199, distance: 174.1
click at [122, 199] on div "Tia Health Info Edit Share Add Search Subreddits 1 Topics 197 Themes Ask Produc…" at bounding box center [560, 236] width 1010 height 473
click at [122, 199] on link "Psychiatrist 30 % 3.9 / mo in r/ AskDocs" at bounding box center [312, 186] width 472 height 46
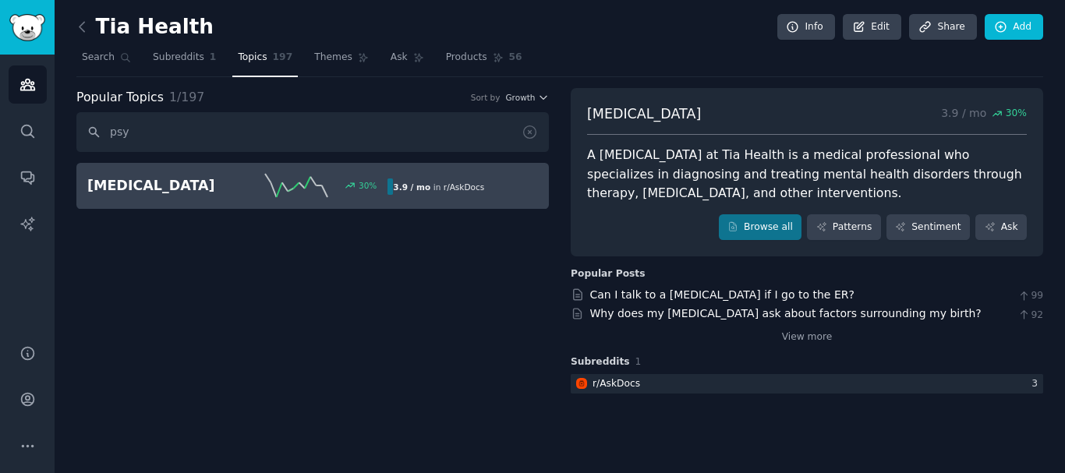
click at [846, 305] on div "Can I talk to a psychiatrist if I go to the ER? 99 Why does my psychiatrist ask…" at bounding box center [806, 316] width 472 height 58
click at [822, 336] on link "View more" at bounding box center [807, 337] width 51 height 14
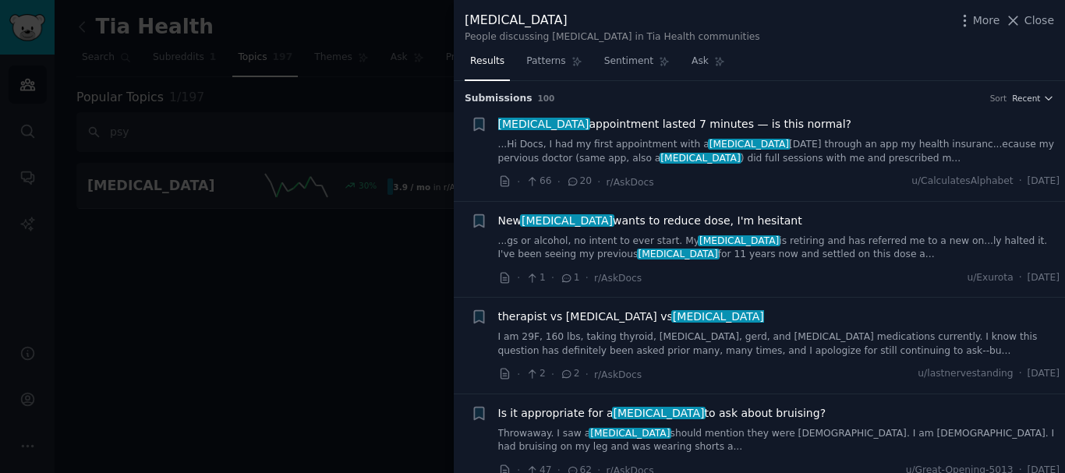
click at [707, 116] on span "psychiatrist appointment lasted 7 minutes — is this normal?" at bounding box center [674, 124] width 353 height 16
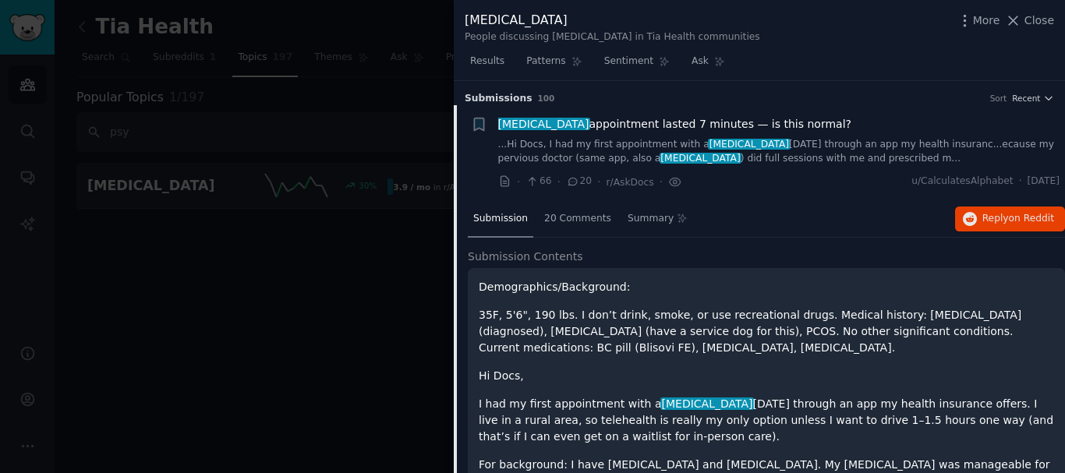
scroll to position [25, 0]
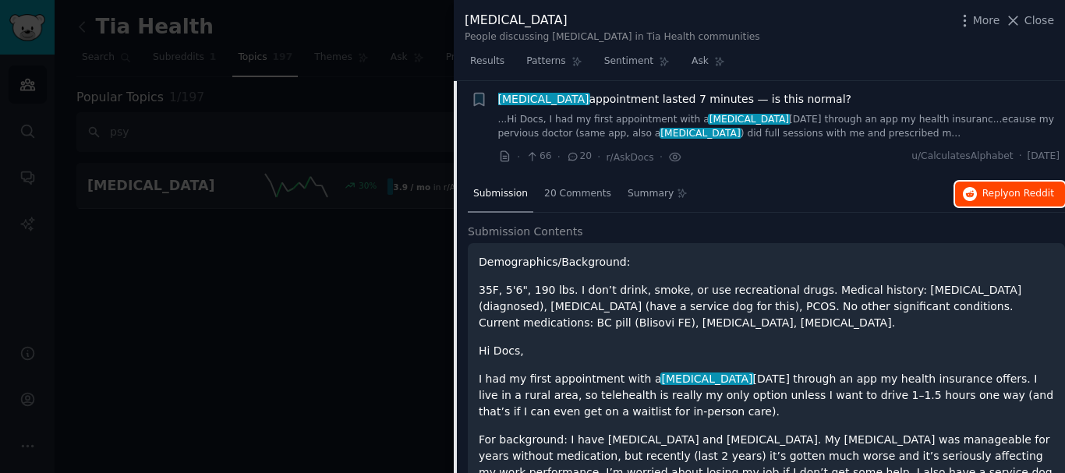
click at [996, 190] on span "Reply on Reddit" at bounding box center [1018, 194] width 72 height 14
click at [1027, 18] on span "Close" at bounding box center [1039, 20] width 30 height 16
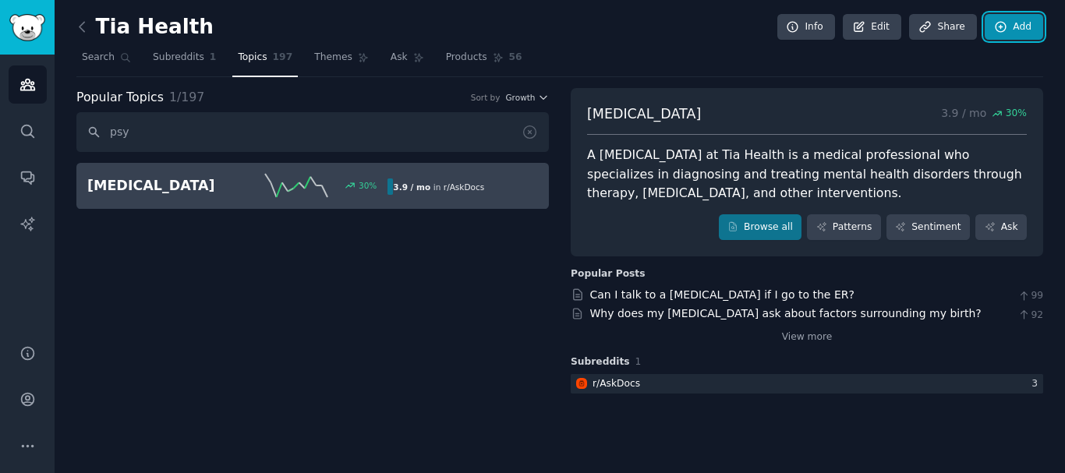
click at [1027, 18] on link "Add" at bounding box center [1013, 27] width 58 height 26
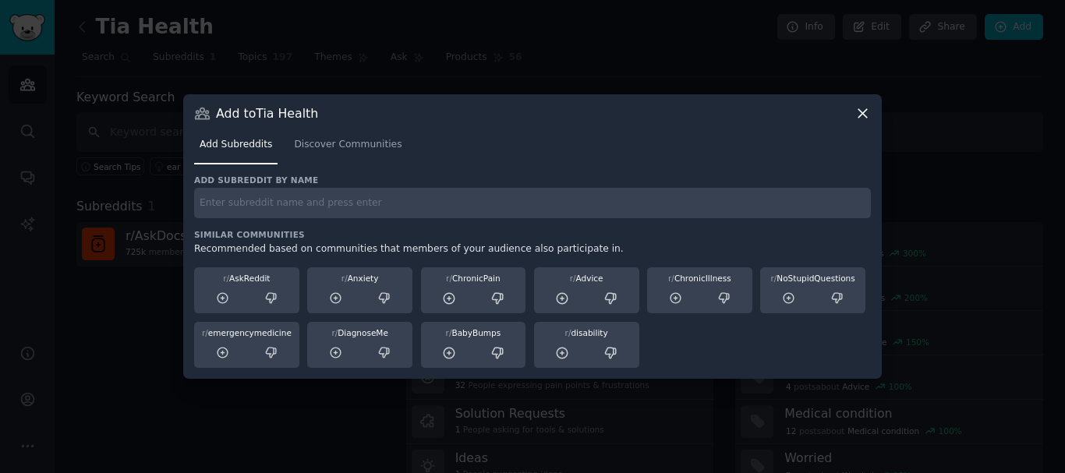
click at [863, 122] on div "Add Subreddits Discover Communities" at bounding box center [532, 148] width 676 height 53
click at [866, 115] on icon at bounding box center [862, 113] width 16 height 16
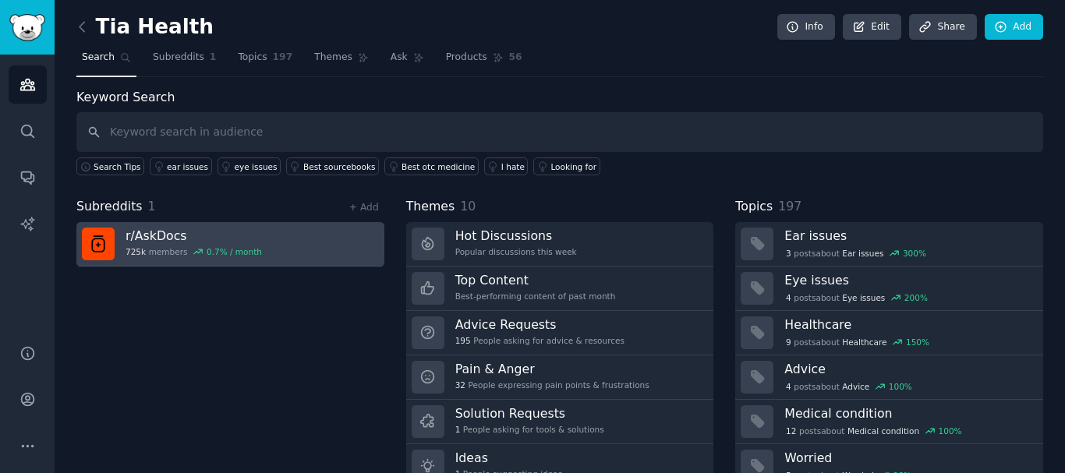
click at [178, 245] on div "r/ AskDocs 725k members 0.7 % / month" at bounding box center [193, 244] width 136 height 33
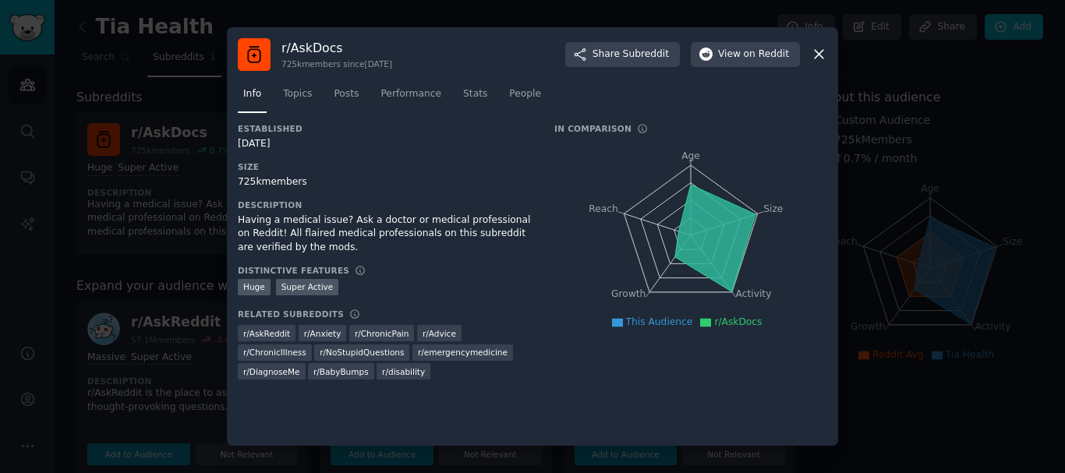
click at [823, 60] on icon at bounding box center [819, 54] width 16 height 16
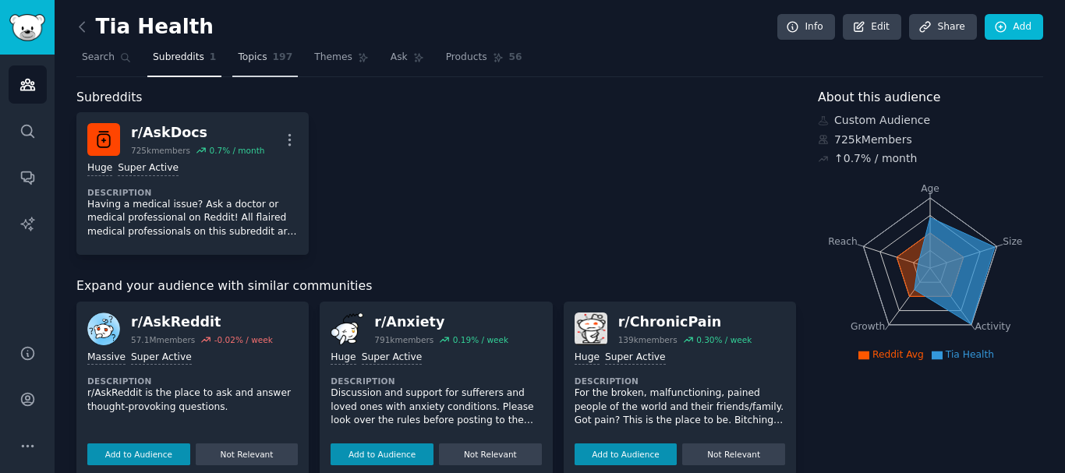
click at [242, 68] on link "Topics 197" at bounding box center [264, 61] width 65 height 32
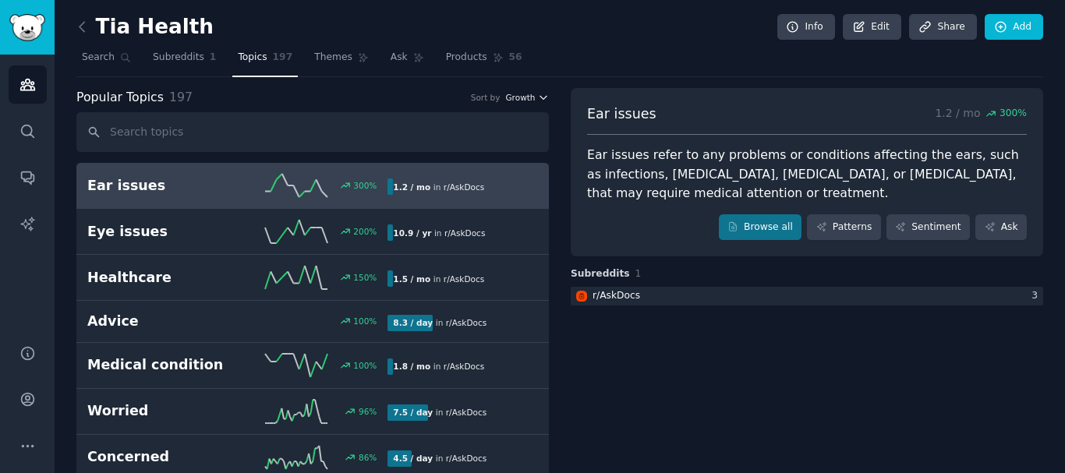
click at [514, 100] on span "Growth" at bounding box center [520, 97] width 30 height 11
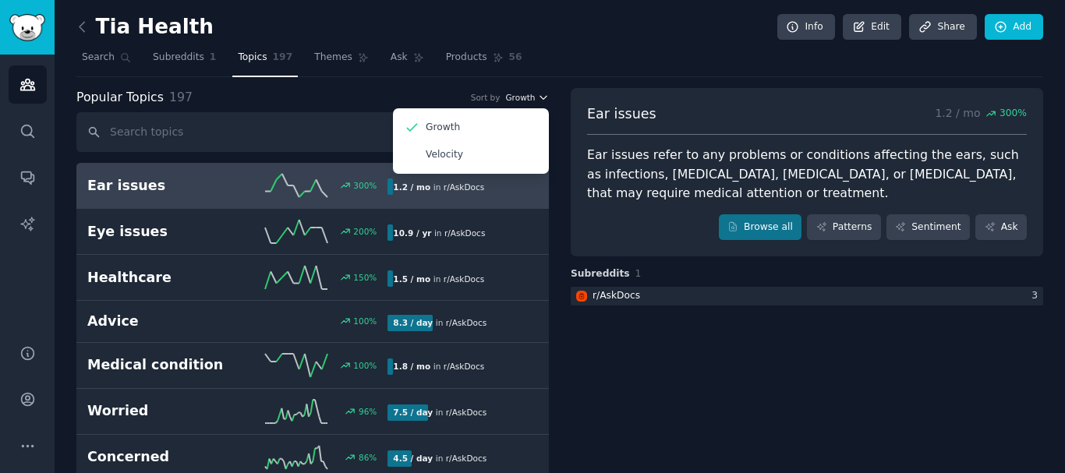
click at [514, 100] on span "Growth" at bounding box center [520, 97] width 30 height 11
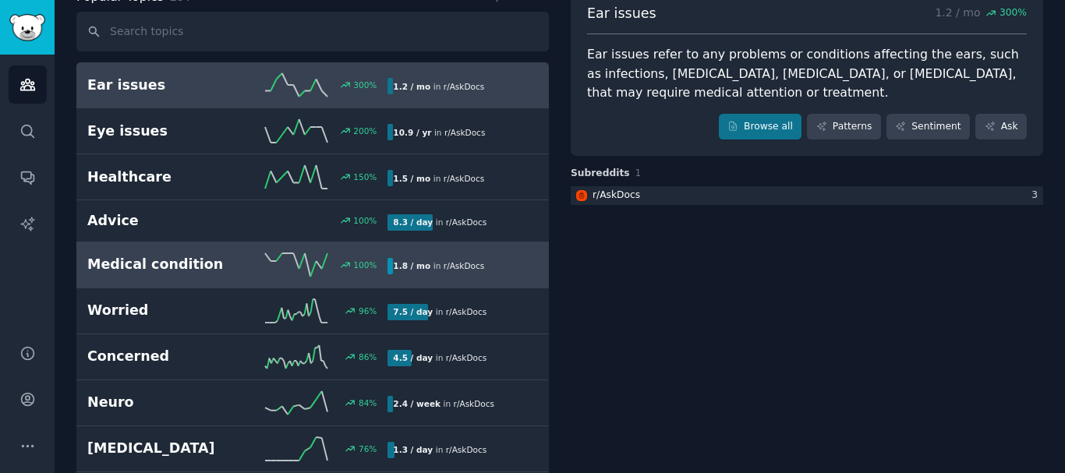
scroll to position [104, 0]
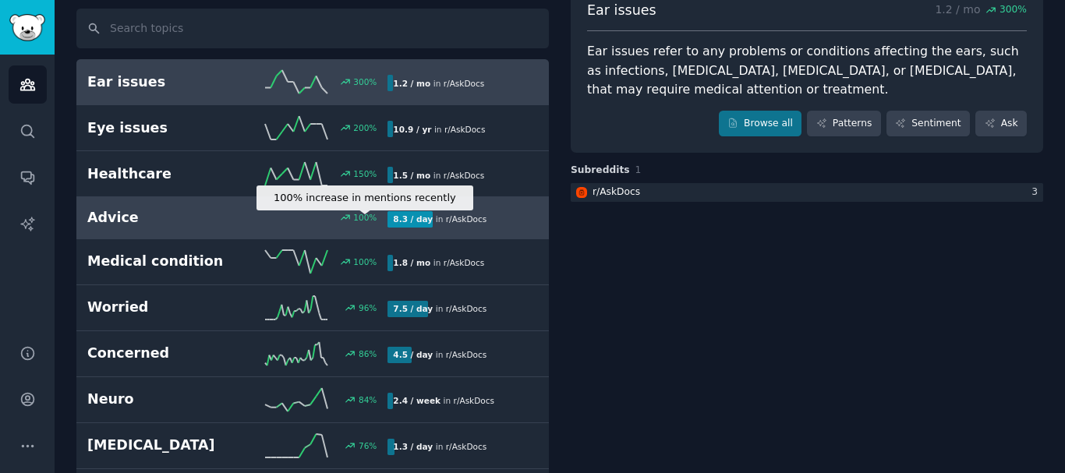
click at [333, 216] on div "100 %" at bounding box center [355, 217] width 44 height 11
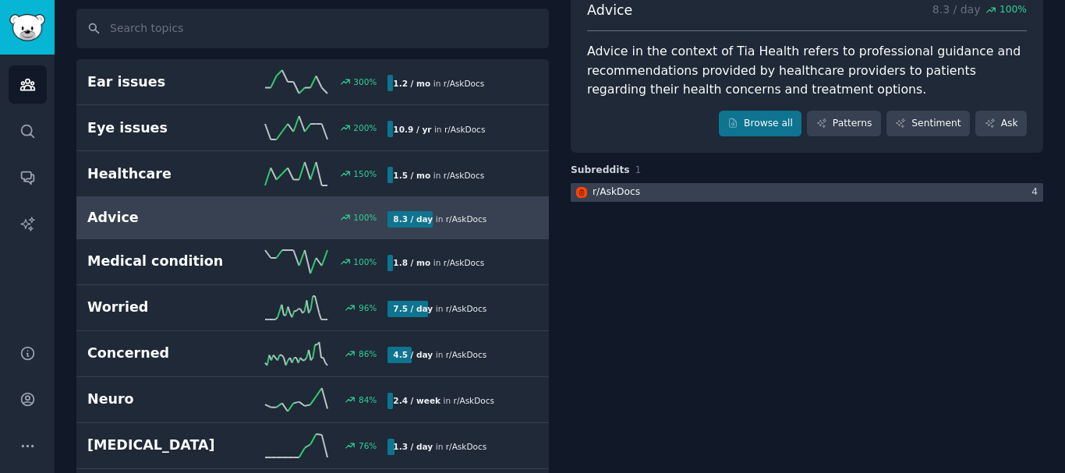
click at [601, 193] on div "r/ AskDocs" at bounding box center [616, 192] width 48 height 14
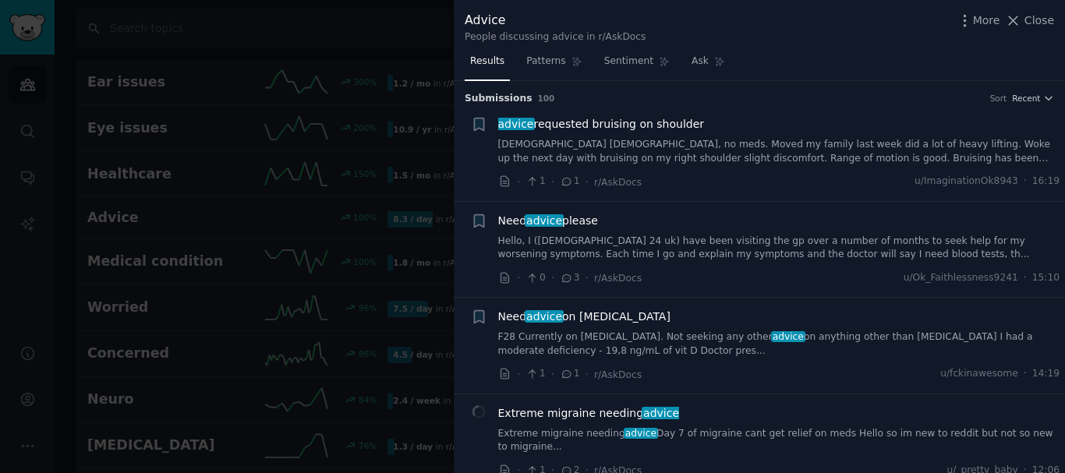
click at [606, 121] on span "advice requested bruising on shoulder" at bounding box center [601, 124] width 207 height 16
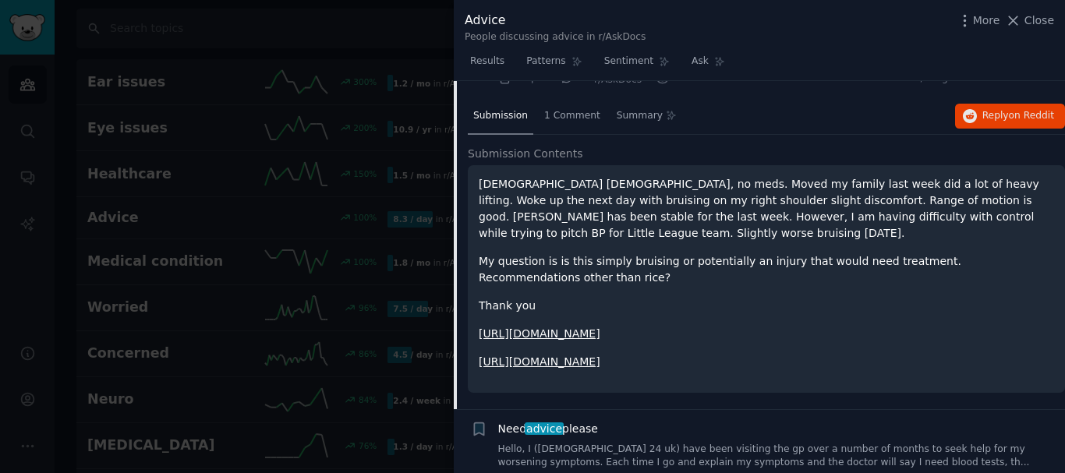
scroll to position [108, 0]
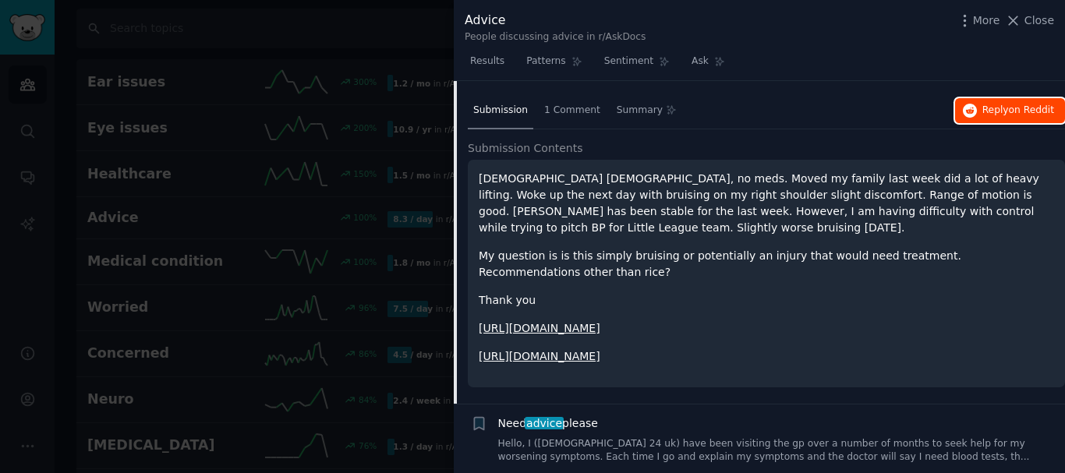
click at [1023, 114] on span "on Reddit" at bounding box center [1030, 109] width 45 height 11
click at [1018, 22] on icon at bounding box center [1013, 20] width 9 height 9
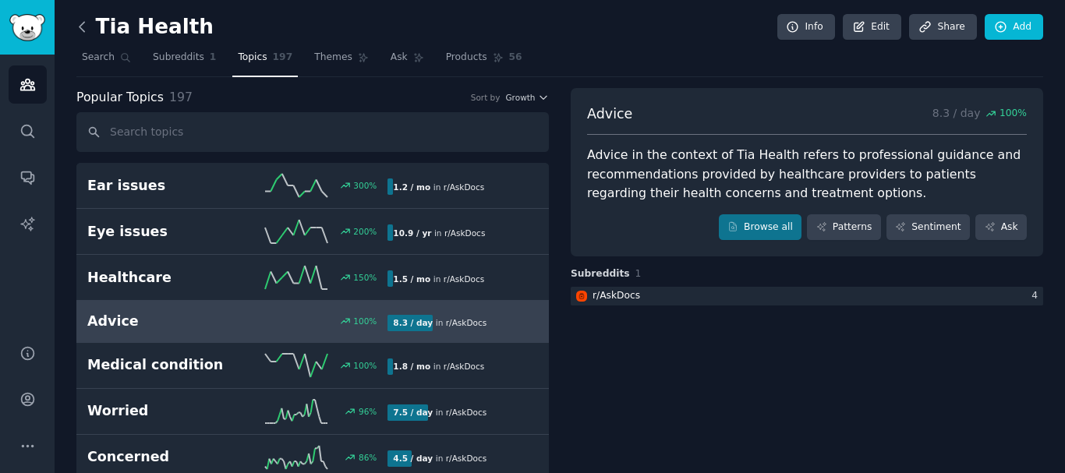
click at [81, 32] on icon at bounding box center [82, 27] width 16 height 16
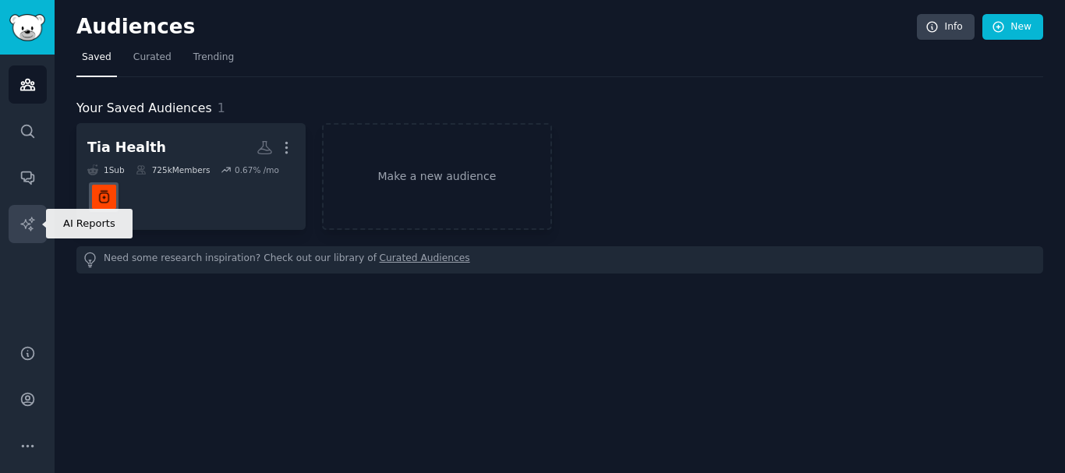
click at [20, 221] on icon "Sidebar" at bounding box center [27, 224] width 16 height 16
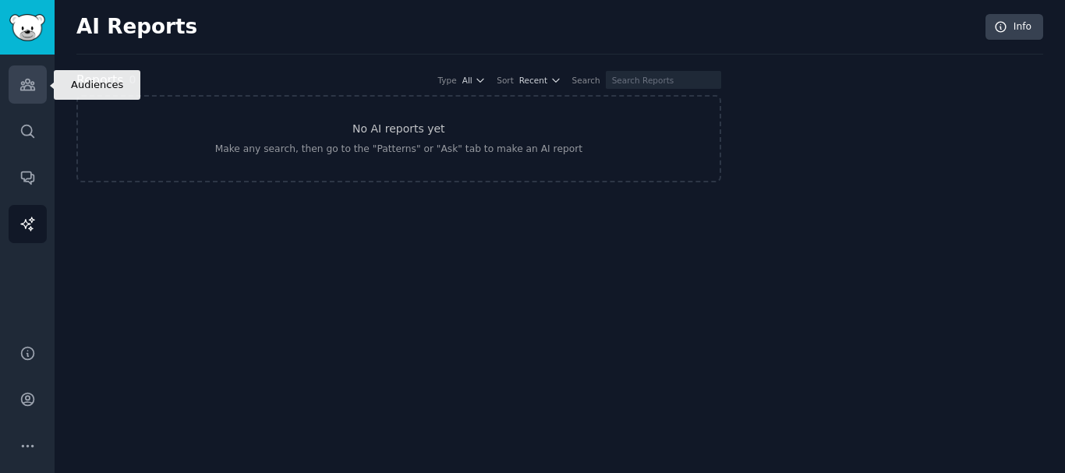
click at [33, 83] on icon "Sidebar" at bounding box center [27, 84] width 14 height 11
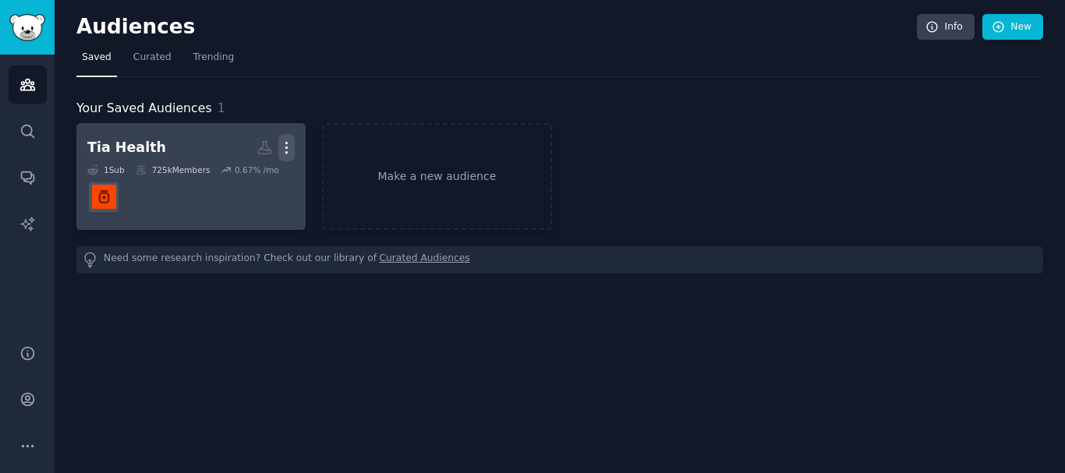
click at [285, 148] on icon "button" at bounding box center [286, 148] width 16 height 16
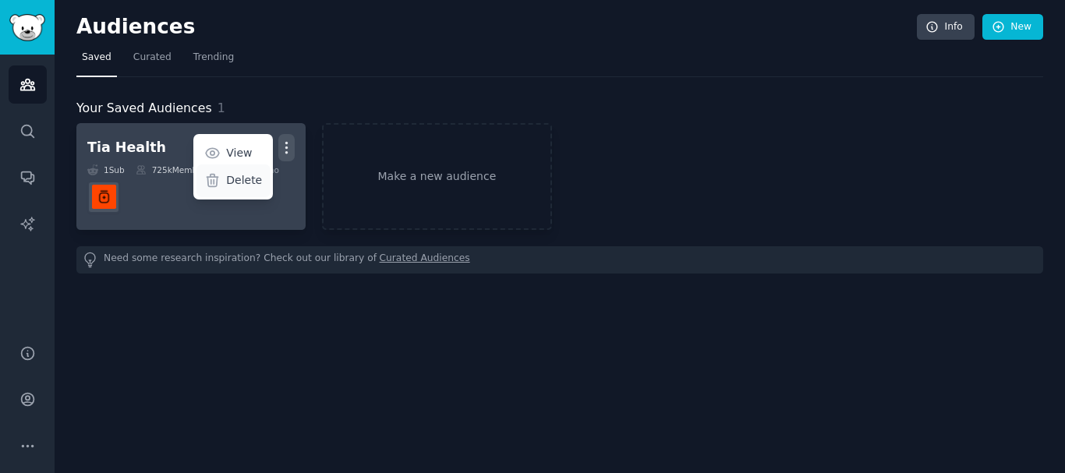
click at [231, 182] on p "Delete" at bounding box center [244, 180] width 36 height 16
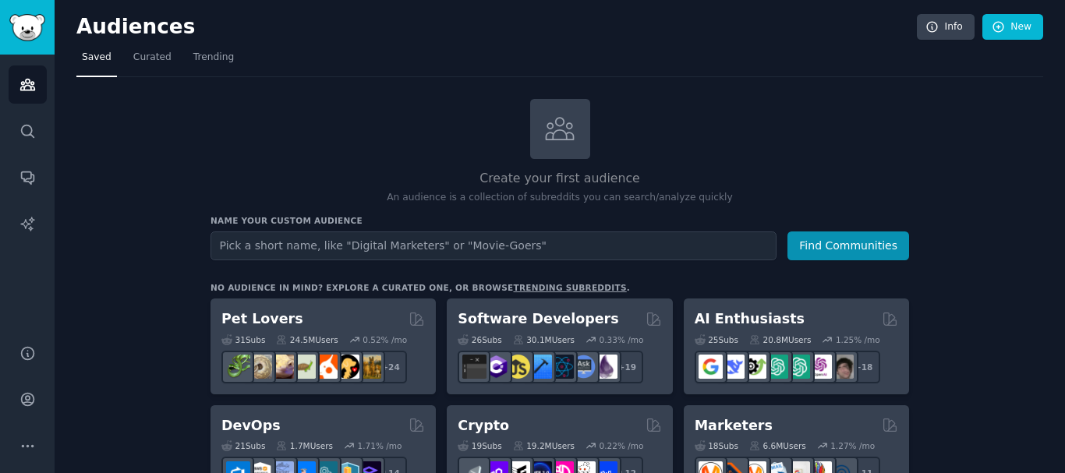
click at [534, 234] on input "text" at bounding box center [493, 245] width 566 height 29
click at [454, 161] on div "Create your first audience An audience is a collection of subreddits you can se…" at bounding box center [559, 152] width 698 height 106
click at [397, 145] on div "Create your first audience An audience is a collection of subreddits you can se…" at bounding box center [559, 152] width 698 height 106
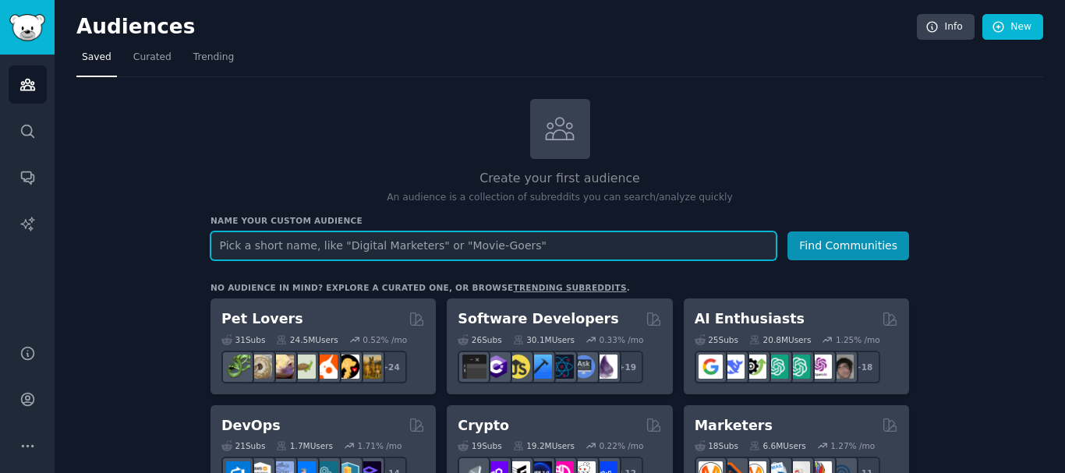
click at [366, 242] on input "text" at bounding box center [493, 245] width 566 height 29
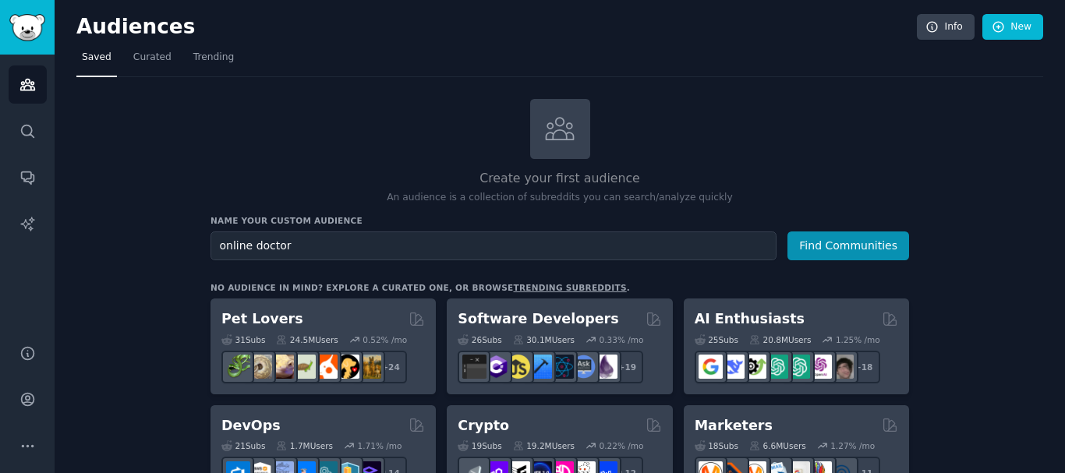
type input "online doctor"
click at [787, 231] on button "Find Communities" at bounding box center [848, 245] width 122 height 29
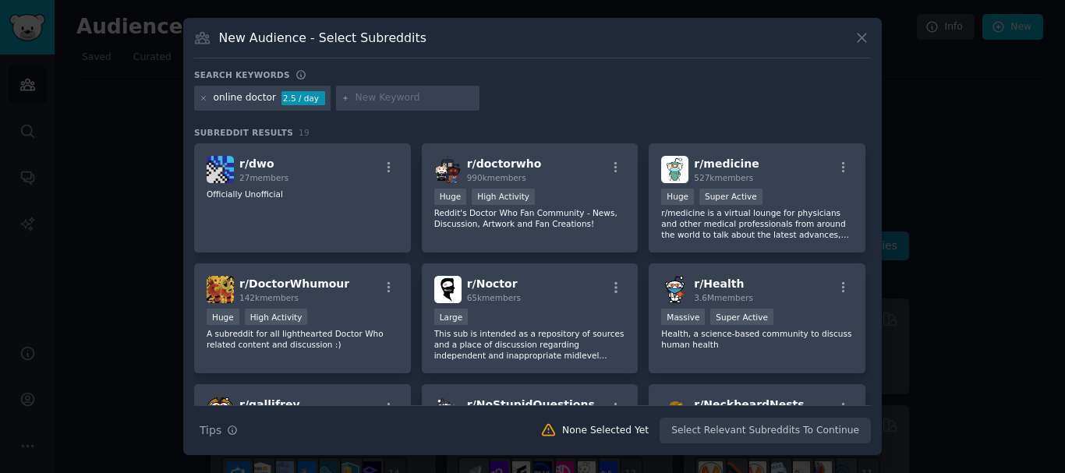
click at [400, 104] on input "text" at bounding box center [414, 98] width 118 height 14
type input "prescription"
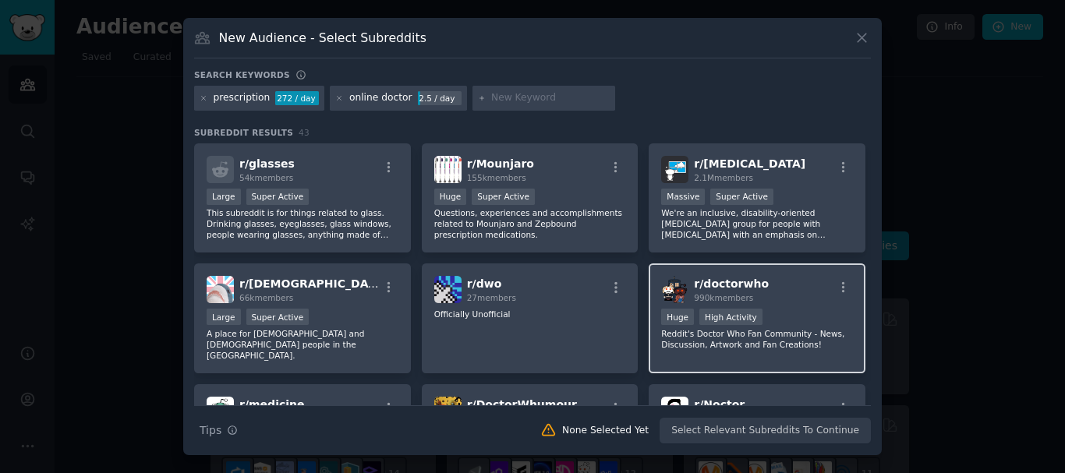
click at [758, 282] on div "r/ doctorwho 990k members" at bounding box center [757, 289] width 192 height 27
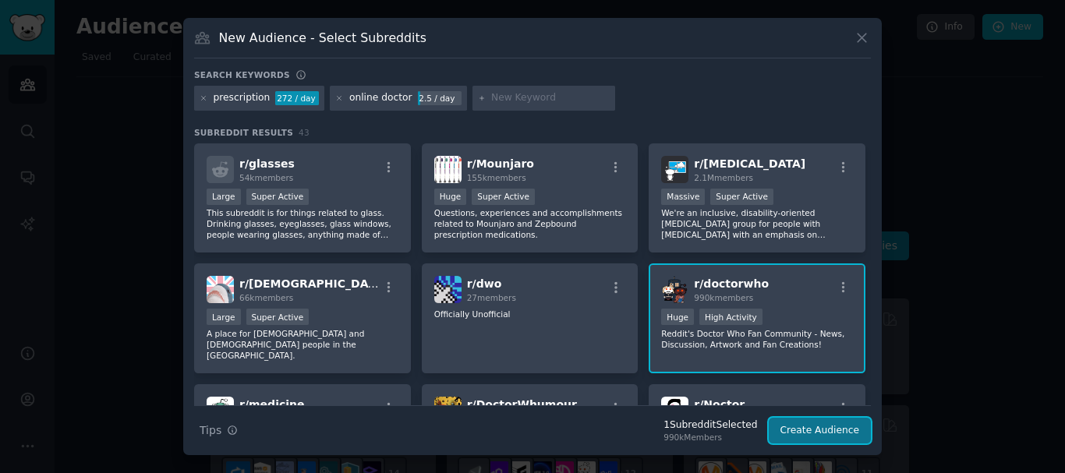
click at [832, 426] on button "Create Audience" at bounding box center [819, 431] width 103 height 26
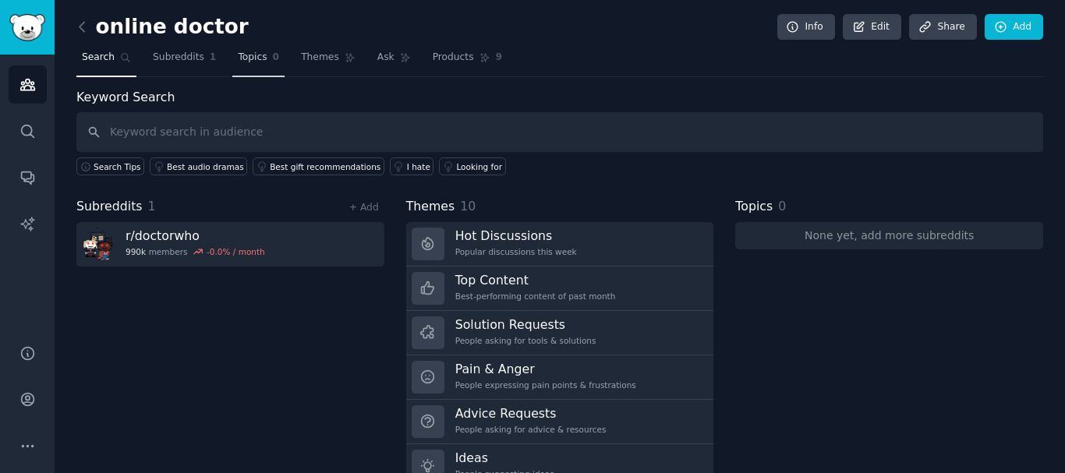
click at [242, 56] on span "Topics" at bounding box center [252, 58] width 29 height 14
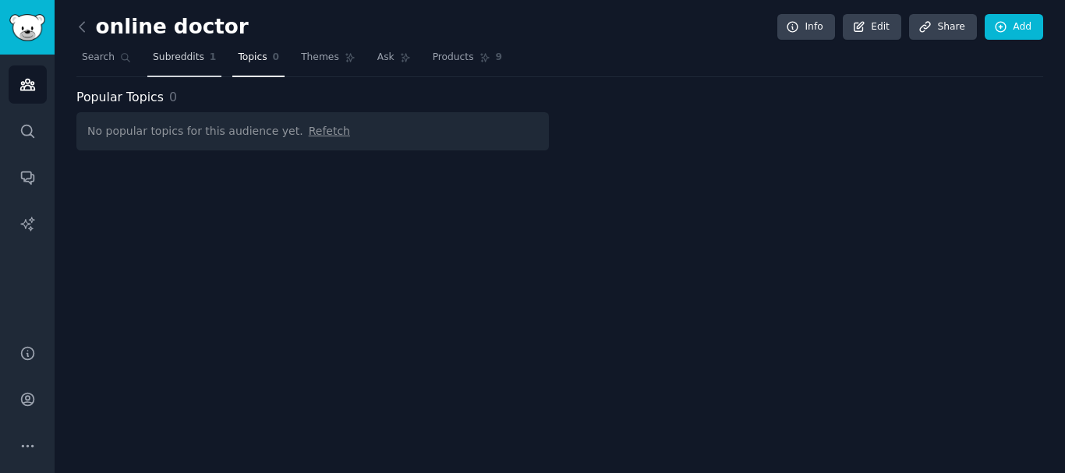
click at [172, 65] on link "Subreddits 1" at bounding box center [184, 61] width 74 height 32
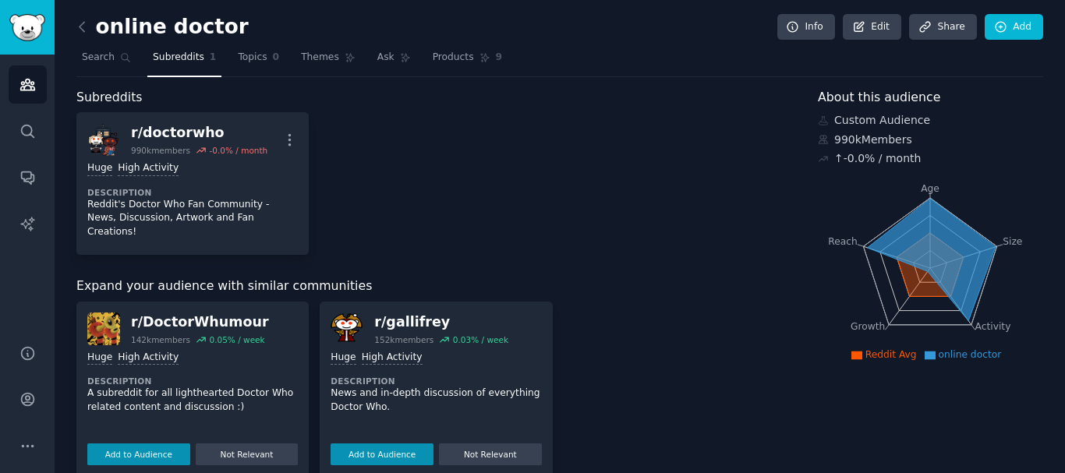
scroll to position [11, 0]
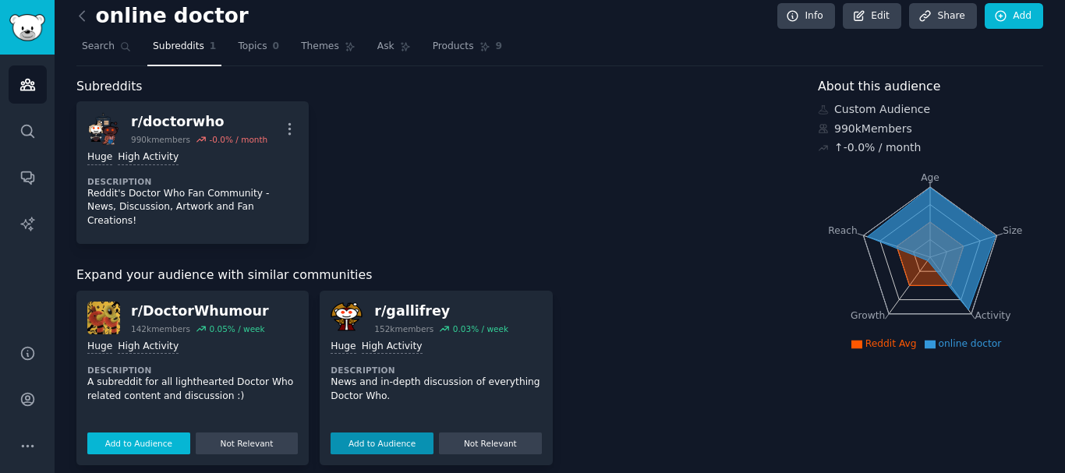
click at [157, 433] on button "Add to Audience" at bounding box center [138, 444] width 103 height 22
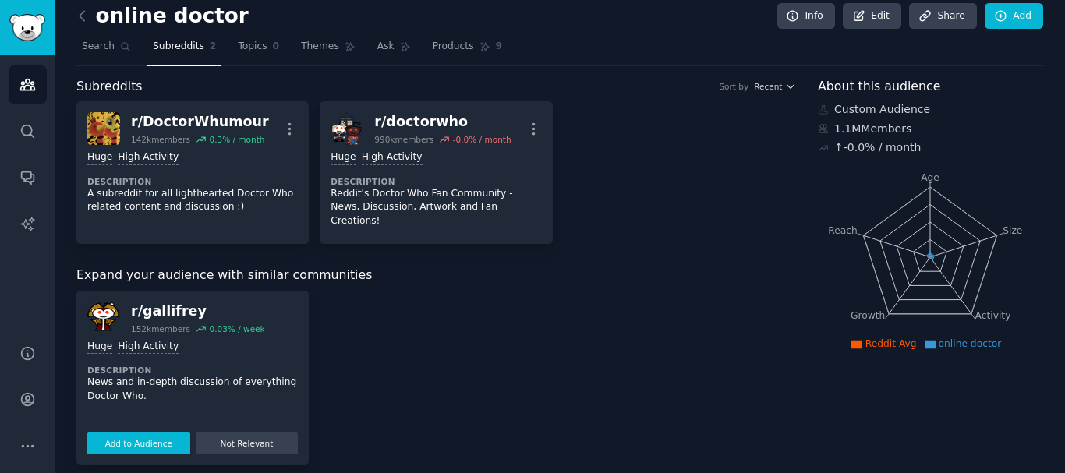
click at [162, 433] on button "Add to Audience" at bounding box center [138, 444] width 103 height 22
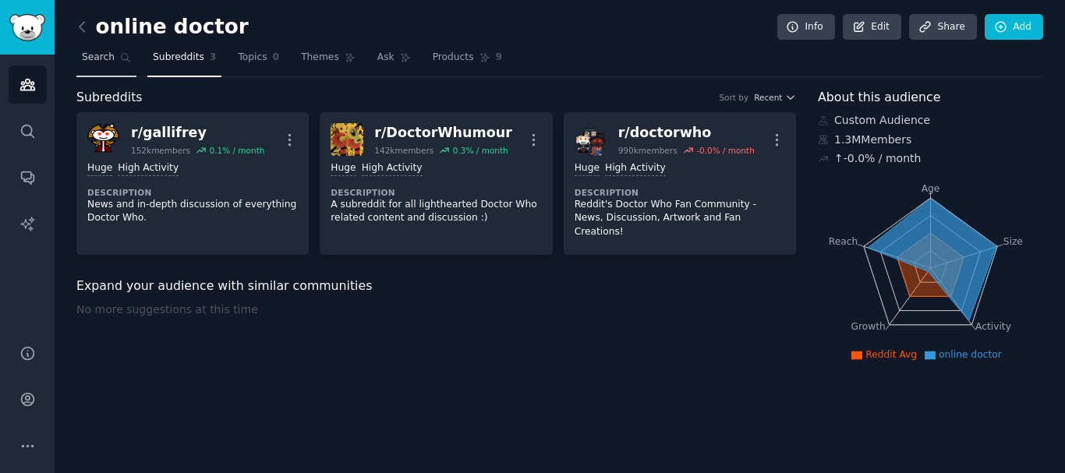
click at [85, 67] on link "Search" at bounding box center [106, 61] width 60 height 32
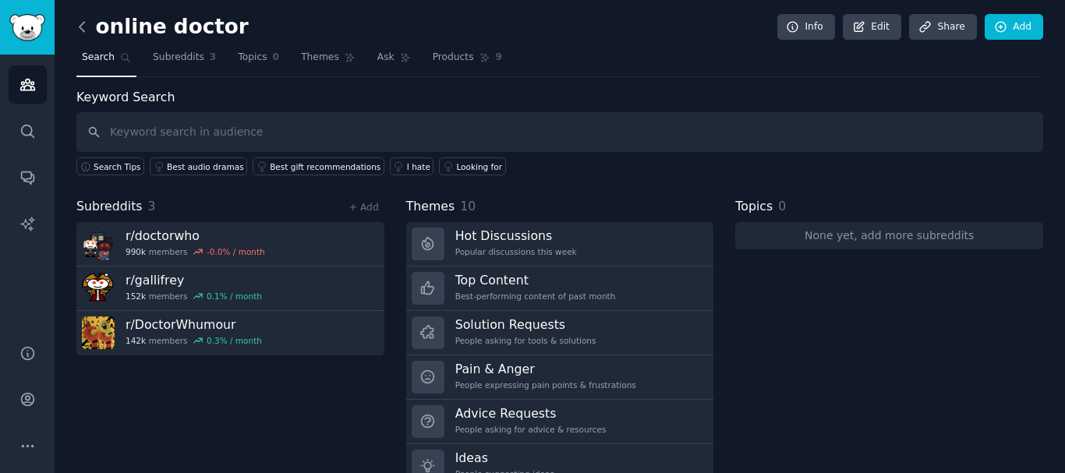
click at [77, 25] on icon at bounding box center [82, 27] width 16 height 16
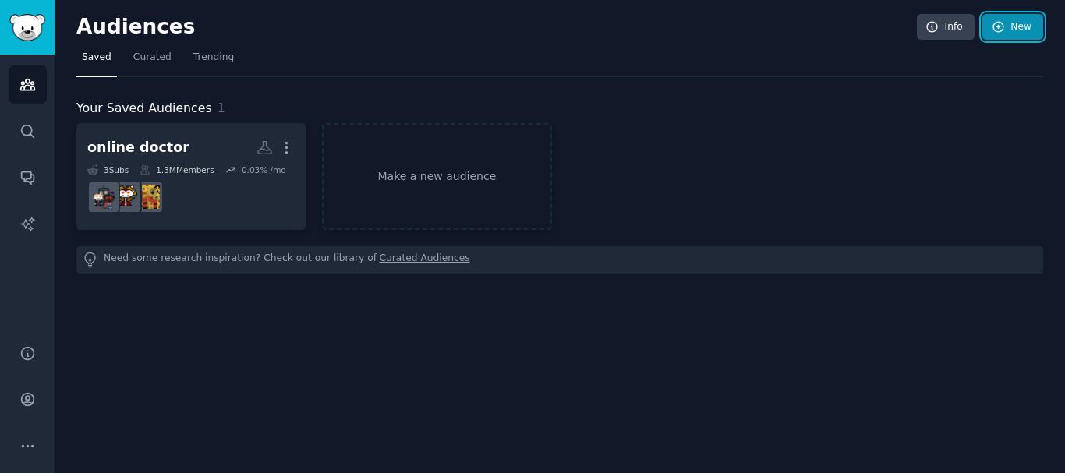
click at [1030, 34] on link "New" at bounding box center [1012, 27] width 61 height 26
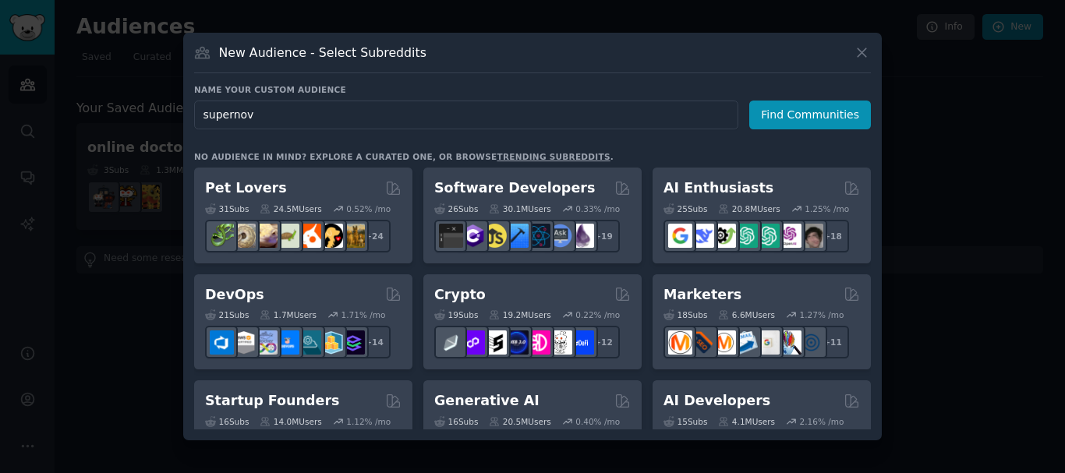
type input "supernova"
click button "Find Communities" at bounding box center [810, 115] width 122 height 29
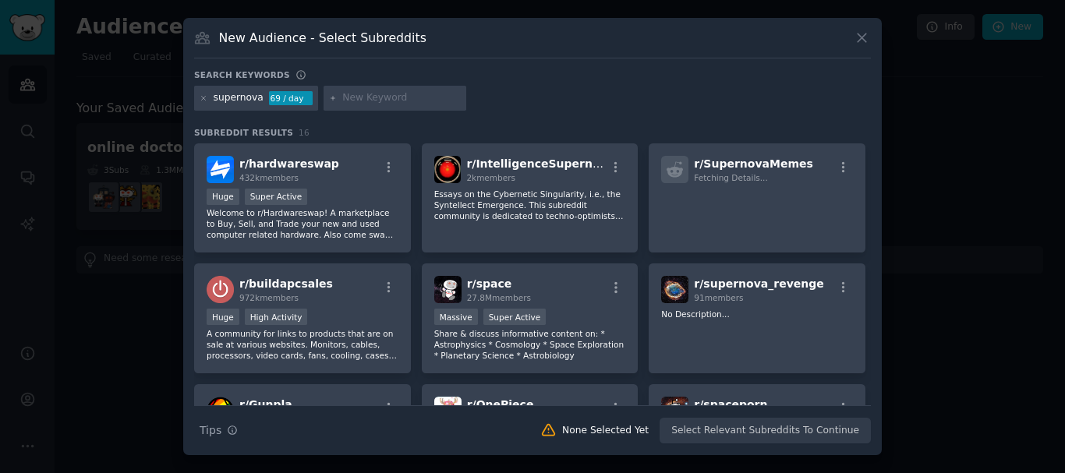
click at [389, 101] on input "text" at bounding box center [401, 98] width 118 height 14
type input "astronomy"
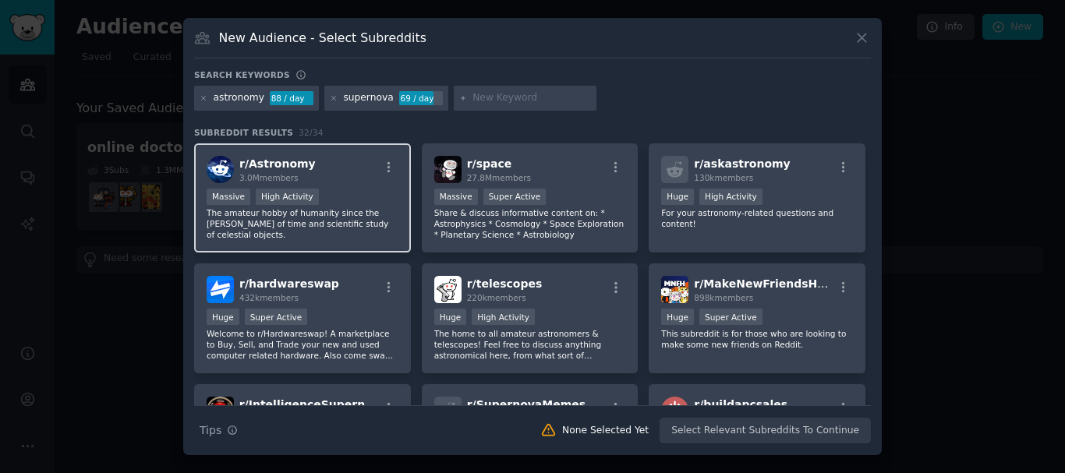
click at [337, 178] on div "r/ Astronomy 3.0M members" at bounding box center [303, 169] width 192 height 27
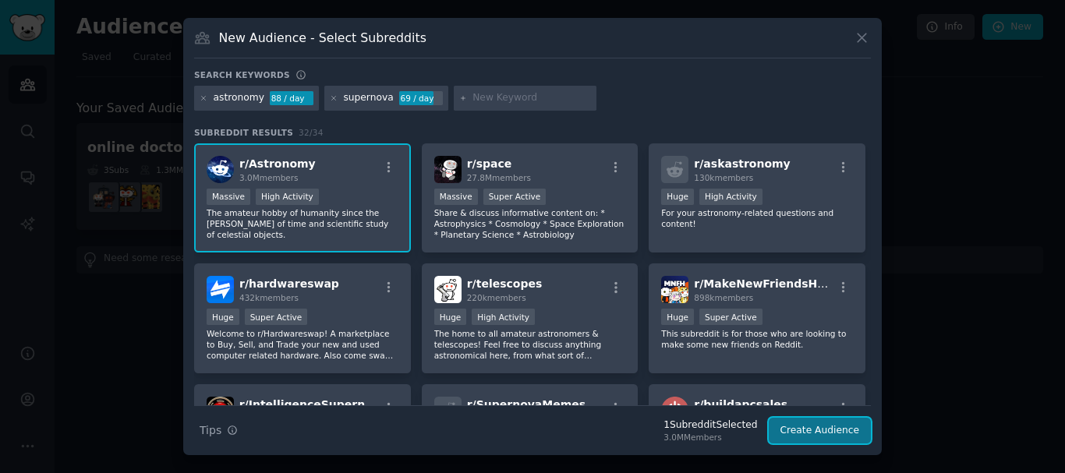
click at [834, 438] on button "Create Audience" at bounding box center [819, 431] width 103 height 26
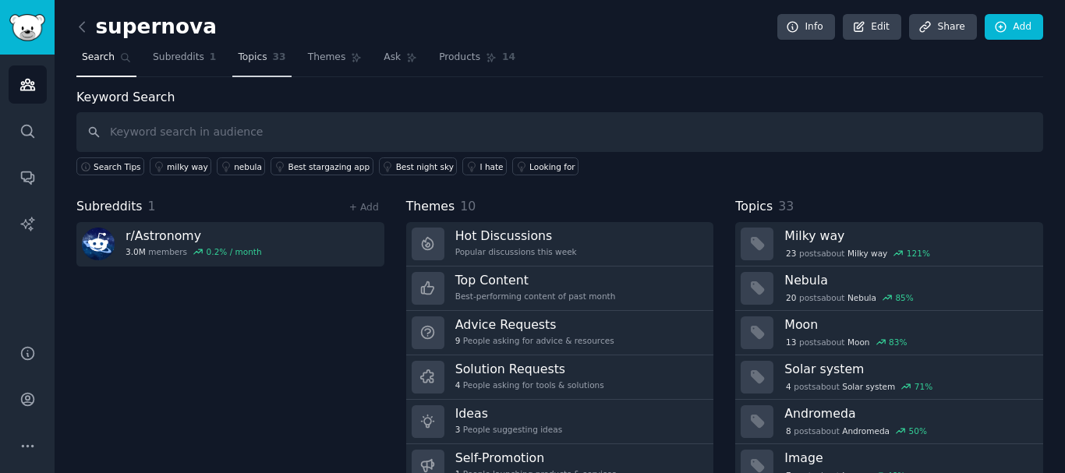
click at [238, 65] on link "Topics 33" at bounding box center [261, 61] width 58 height 32
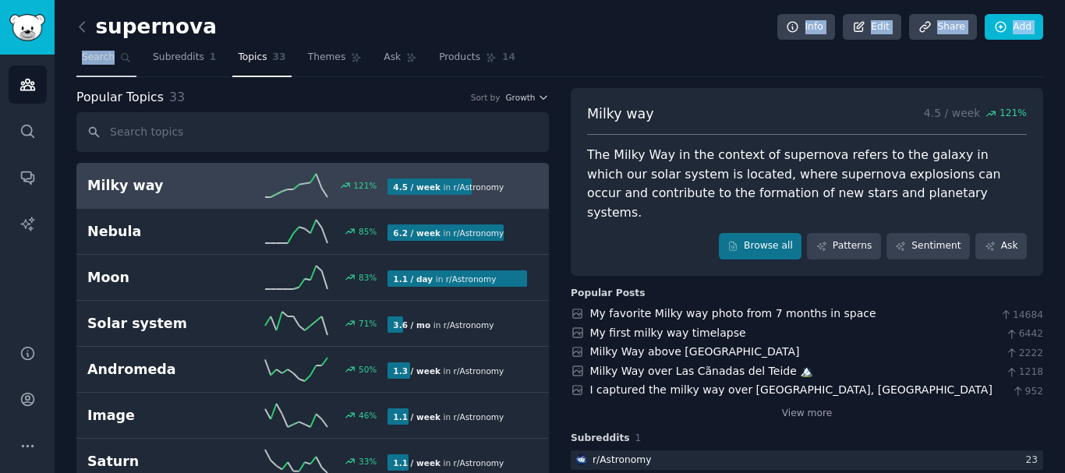
drag, startPoint x: 650, startPoint y: 39, endPoint x: 115, endPoint y: 64, distance: 536.0
click at [82, 30] on icon at bounding box center [82, 27] width 16 height 16
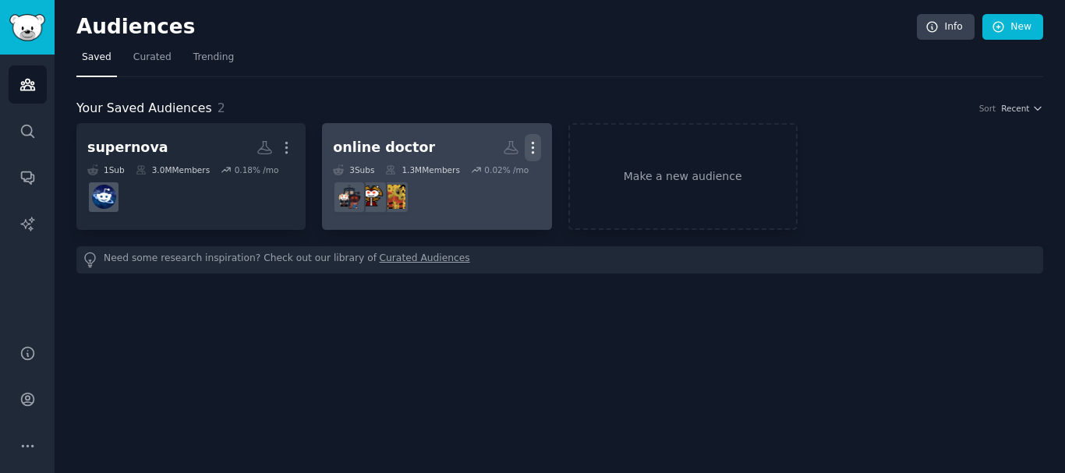
click at [531, 151] on icon "button" at bounding box center [532, 148] width 16 height 16
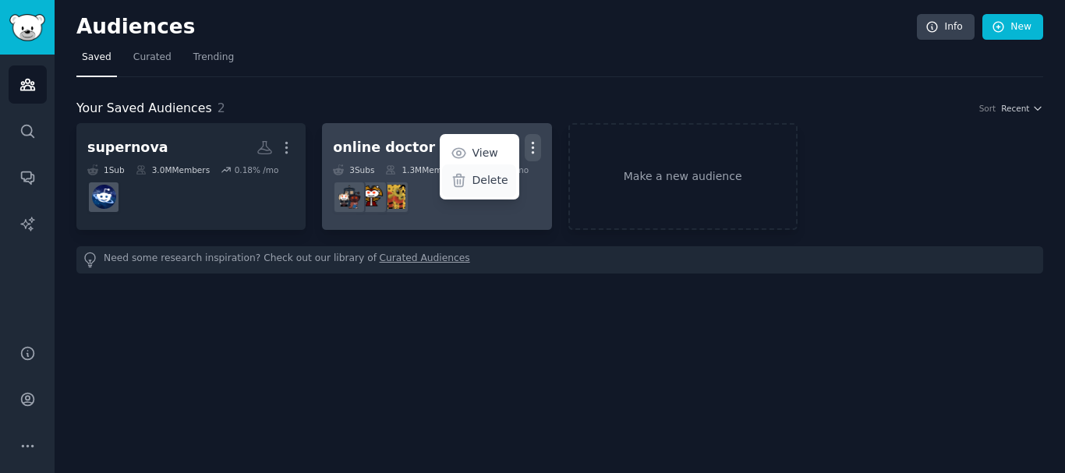
click at [479, 171] on div "Delete" at bounding box center [479, 180] width 74 height 33
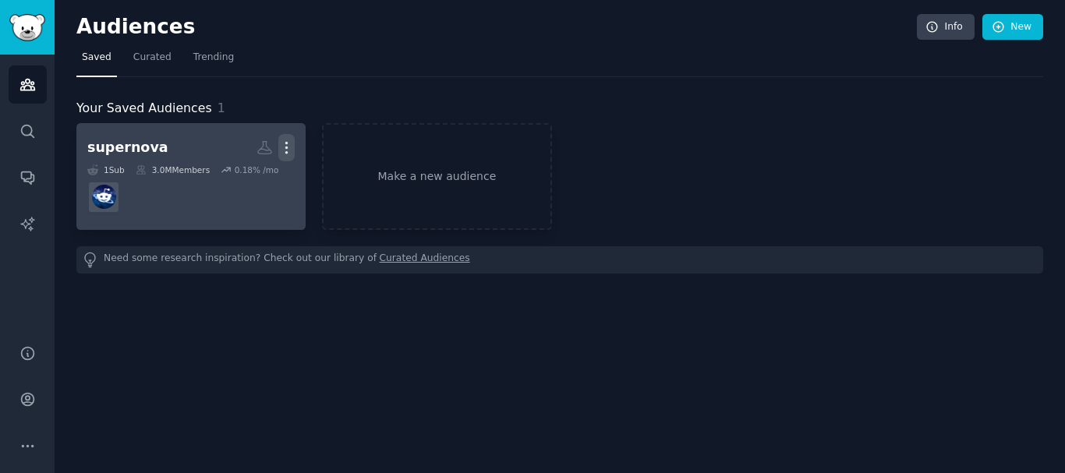
click at [283, 146] on icon "button" at bounding box center [286, 148] width 16 height 16
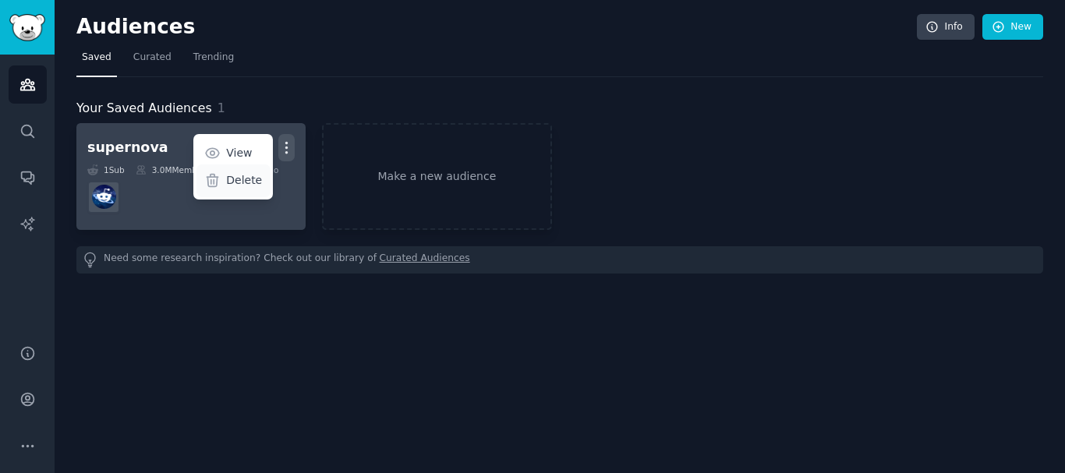
click at [218, 180] on icon at bounding box center [212, 181] width 11 height 12
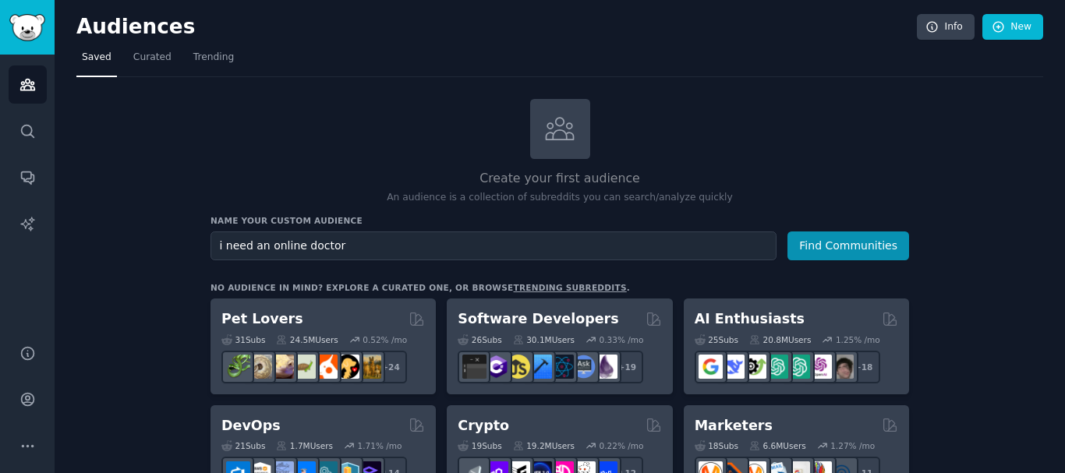
type input "i need an online doctor"
click at [787, 231] on button "Find Communities" at bounding box center [848, 245] width 122 height 29
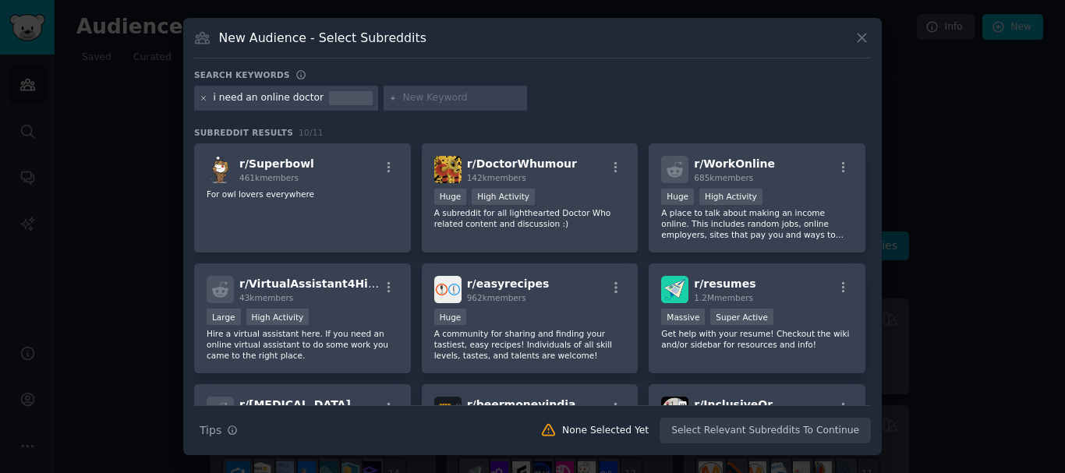
click at [204, 101] on icon at bounding box center [204, 98] width 9 height 9
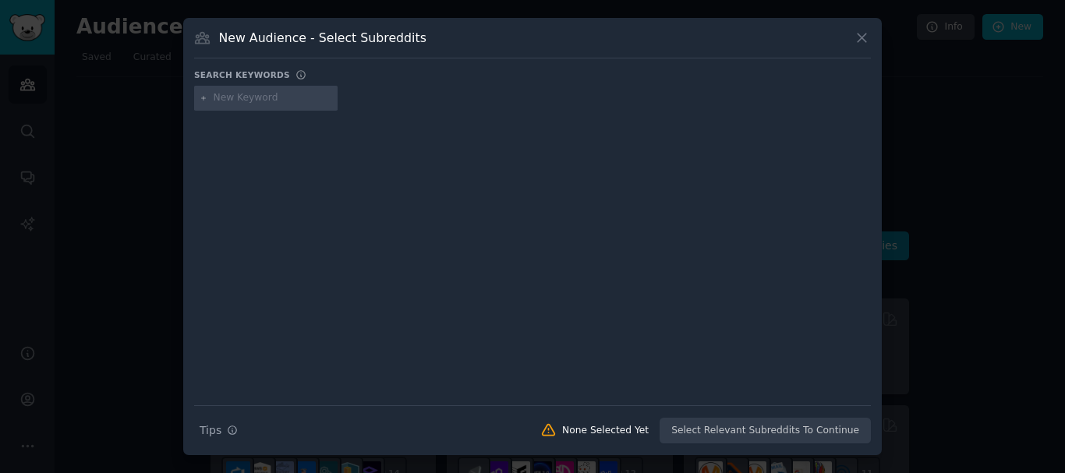
click at [235, 97] on input "text" at bounding box center [273, 98] width 118 height 14
type input "o"
click at [860, 44] on icon at bounding box center [861, 38] width 16 height 16
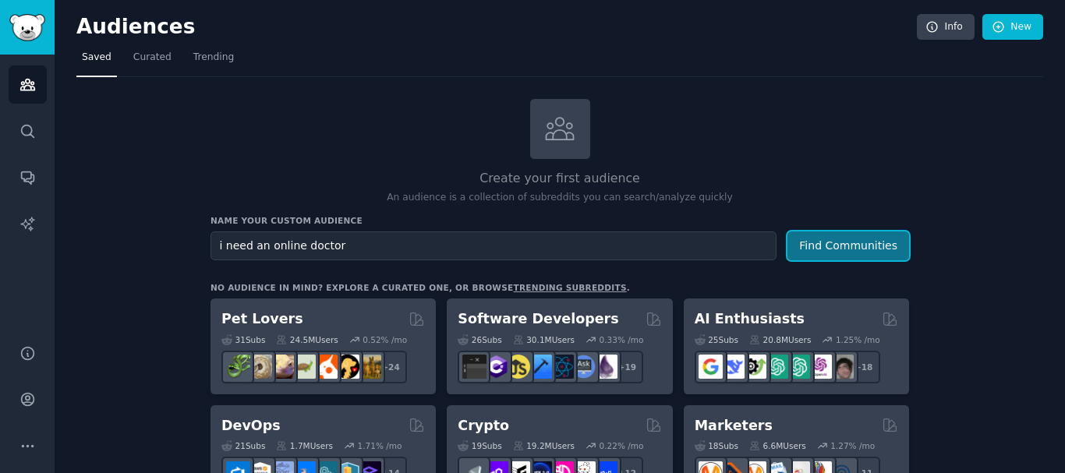
click at [872, 249] on button "Find Communities" at bounding box center [848, 245] width 122 height 29
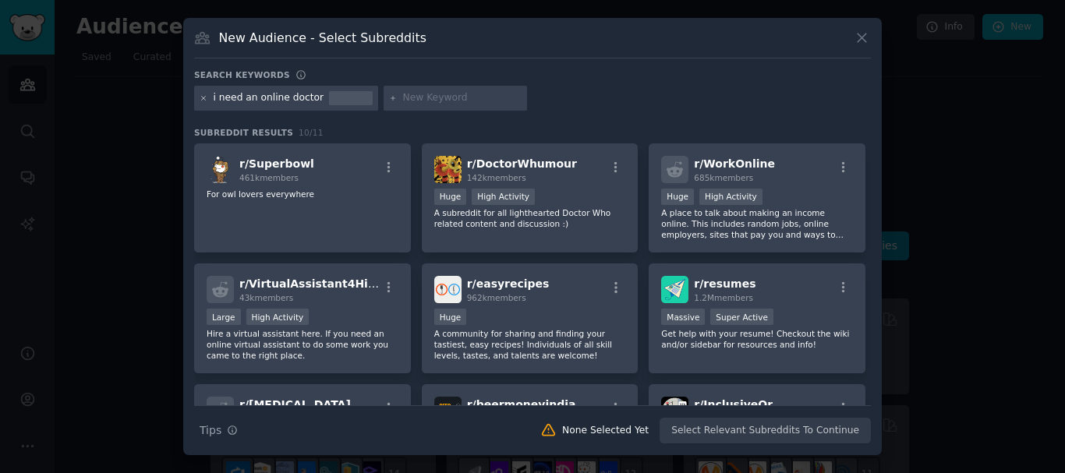
click at [203, 101] on icon at bounding box center [204, 98] width 9 height 9
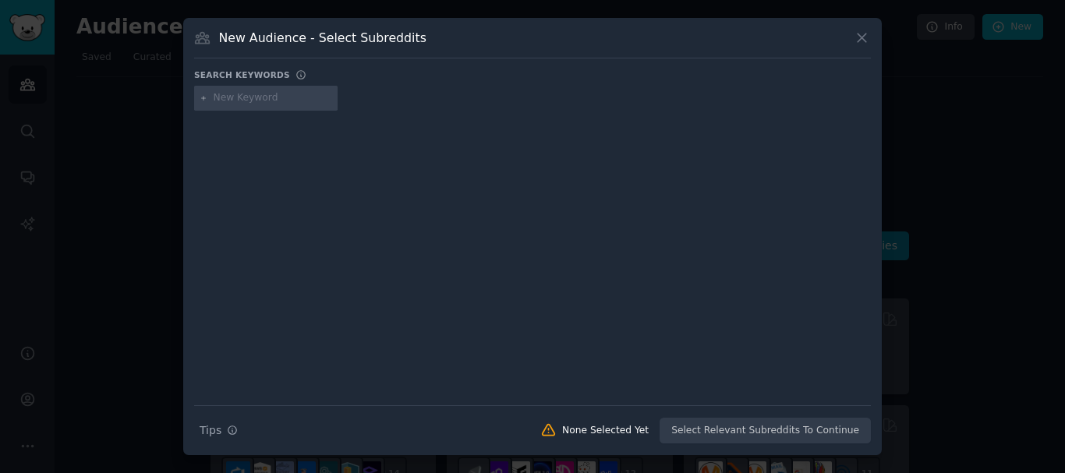
click at [242, 101] on input "text" at bounding box center [273, 98] width 118 height 14
type input "online doctor"
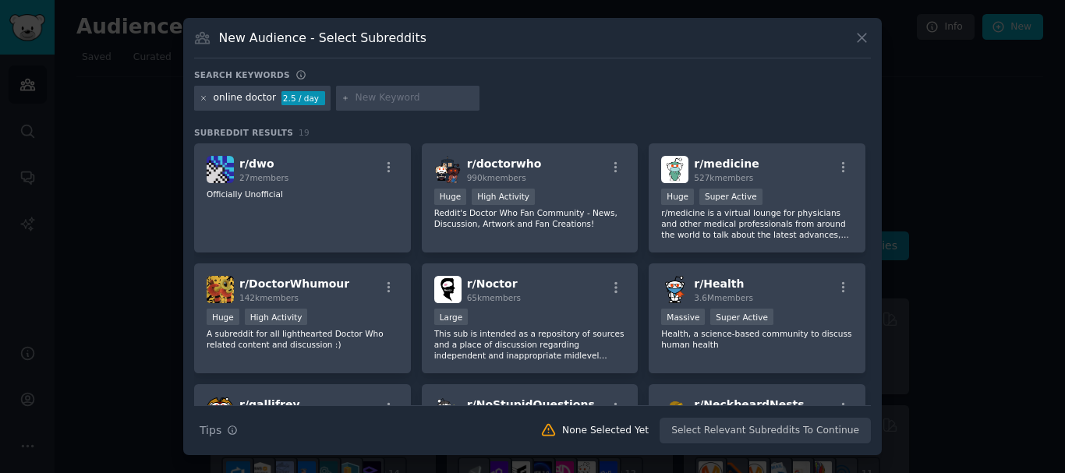
click at [200, 99] on icon at bounding box center [204, 98] width 9 height 9
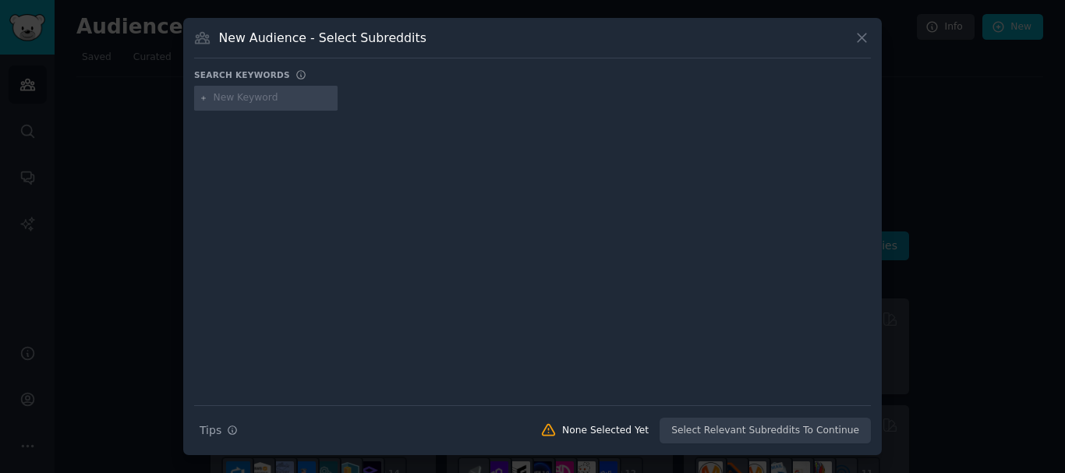
click at [243, 100] on input "text" at bounding box center [273, 98] width 118 height 14
type input "online doctor"
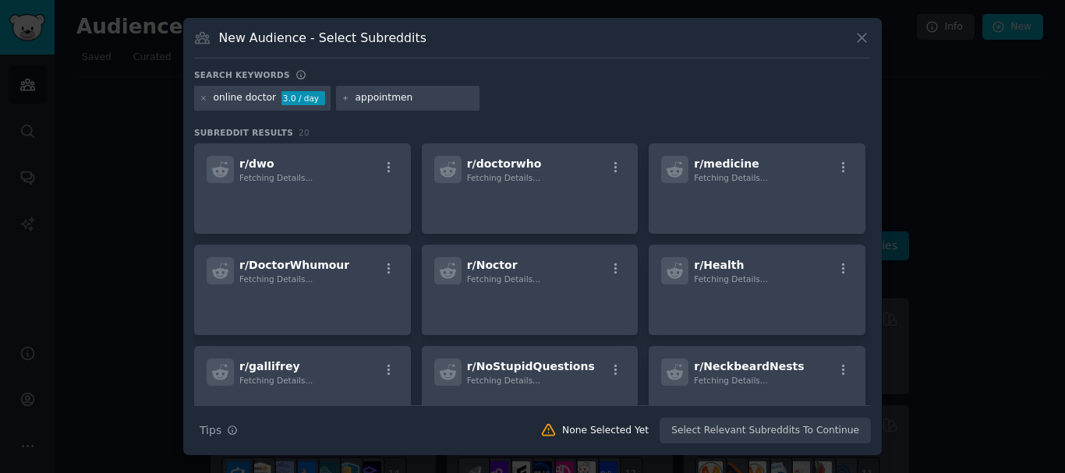
type input "appointment"
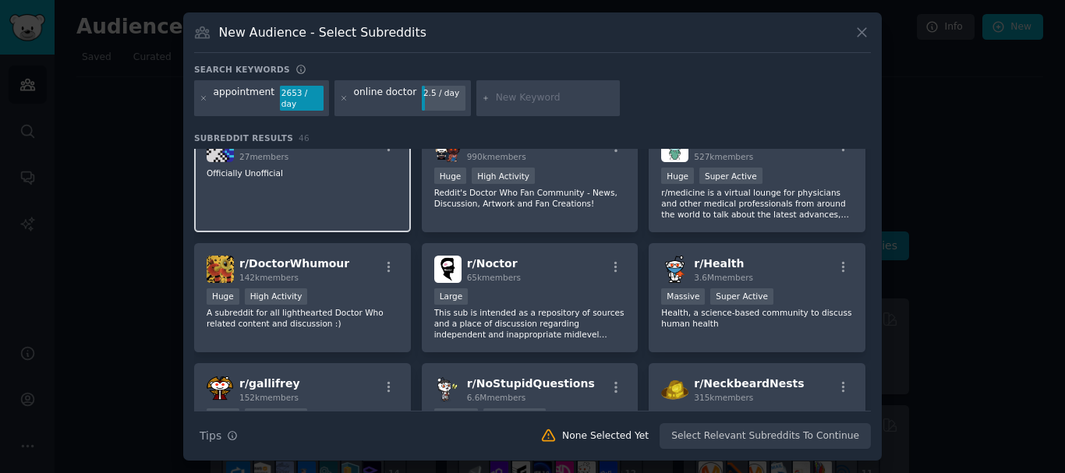
scroll to position [161, 0]
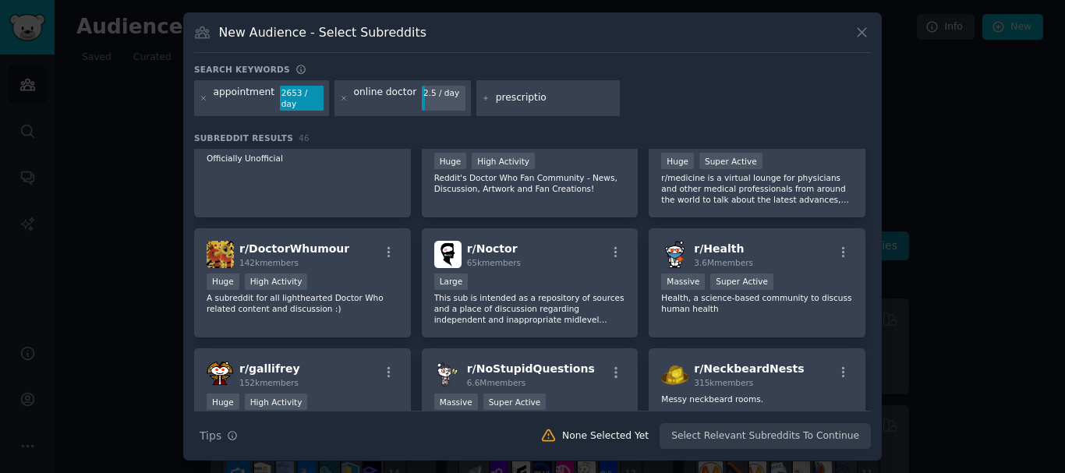
type input "prescription"
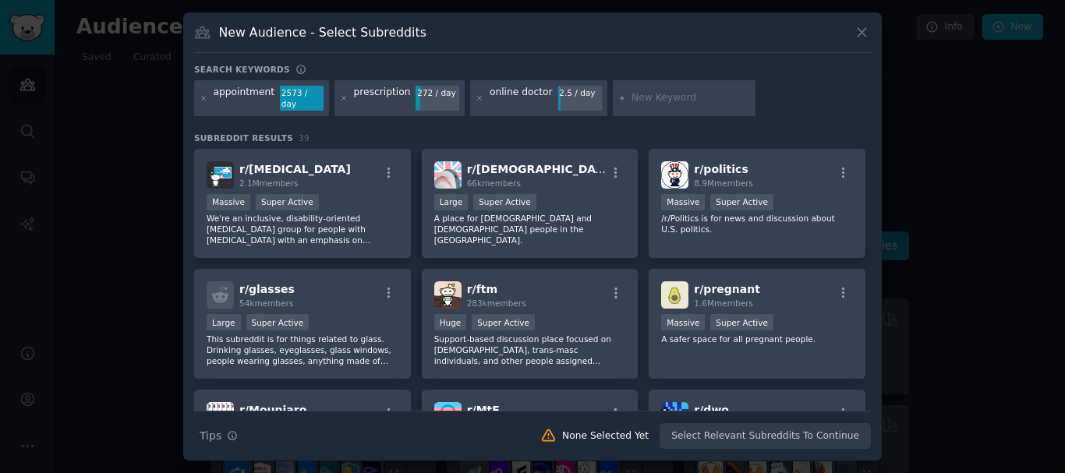
click at [860, 26] on div "New Audience - Select Subreddits Search keywords Try a 2-4 keywords your audien…" at bounding box center [532, 236] width 698 height 448
click at [859, 37] on icon at bounding box center [861, 33] width 9 height 9
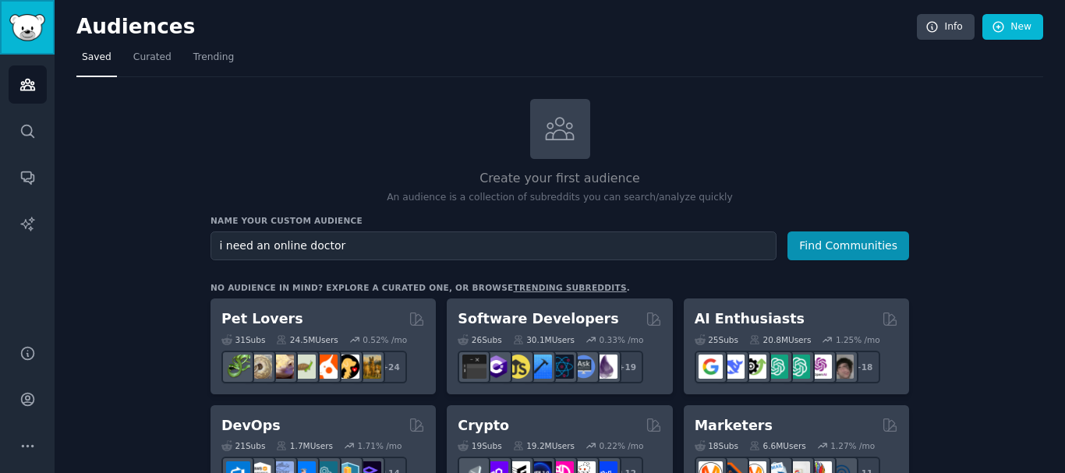
click at [34, 31] on img "Sidebar" at bounding box center [27, 27] width 36 height 27
click at [22, 97] on link "Audiences" at bounding box center [28, 84] width 38 height 38
click at [29, 87] on icon "Sidebar" at bounding box center [27, 84] width 16 height 16
